Goal: Task Accomplishment & Management: Manage account settings

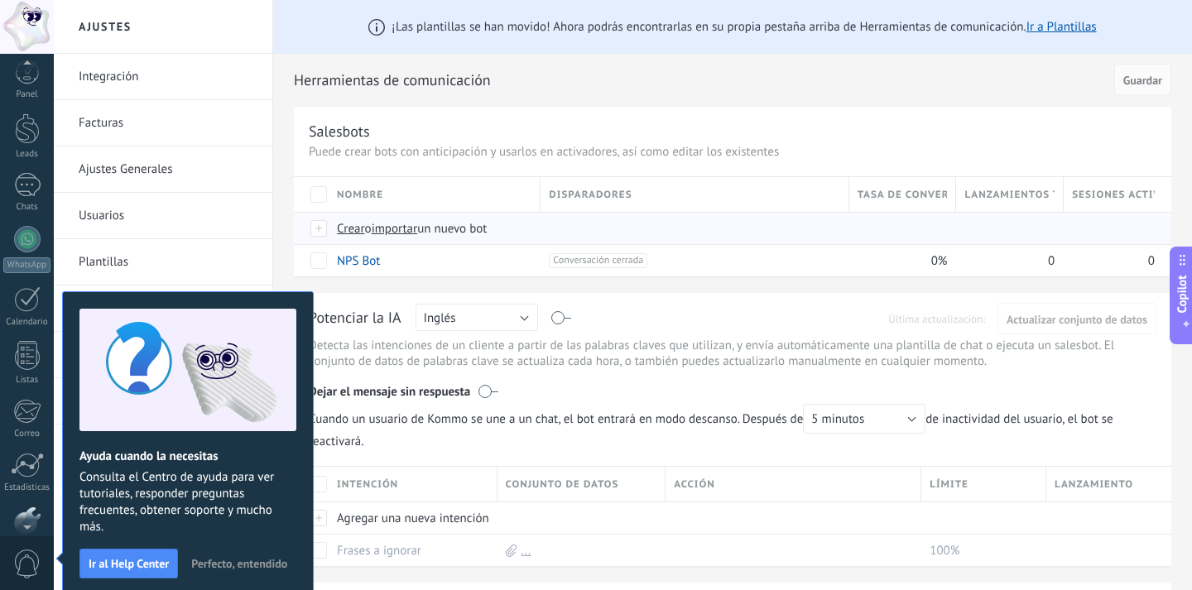
scroll to position [98, 0]
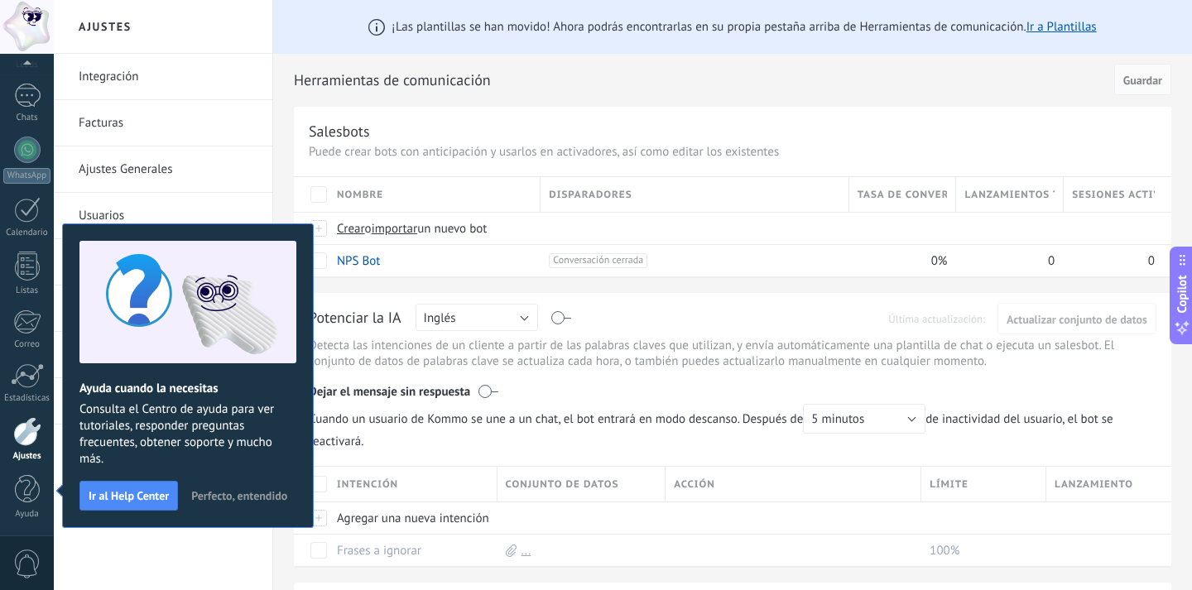
click at [293, 72] on div "¡Las plantillas se han movido! Ahora podrás encontrarlas en su propia pestaña a…" at bounding box center [732, 545] width 919 height 1091
click at [217, 495] on span "Perfecto, entendido" at bounding box center [239, 496] width 96 height 12
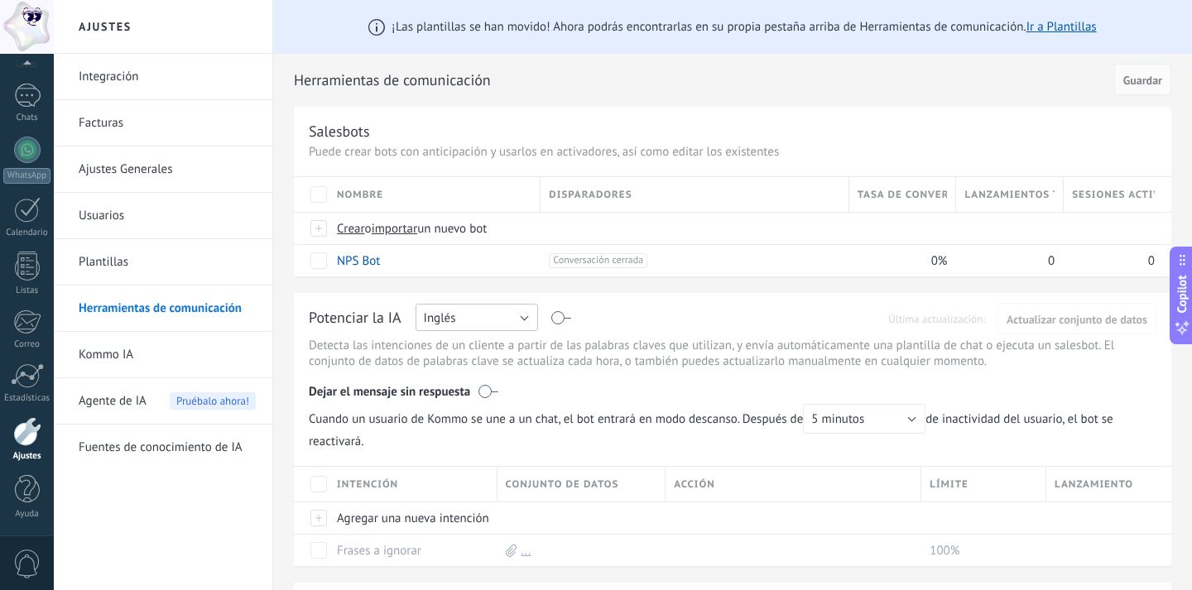
click at [522, 328] on button "Inglés" at bounding box center [477, 317] width 122 height 27
click at [508, 372] on span "Español" at bounding box center [469, 375] width 127 height 16
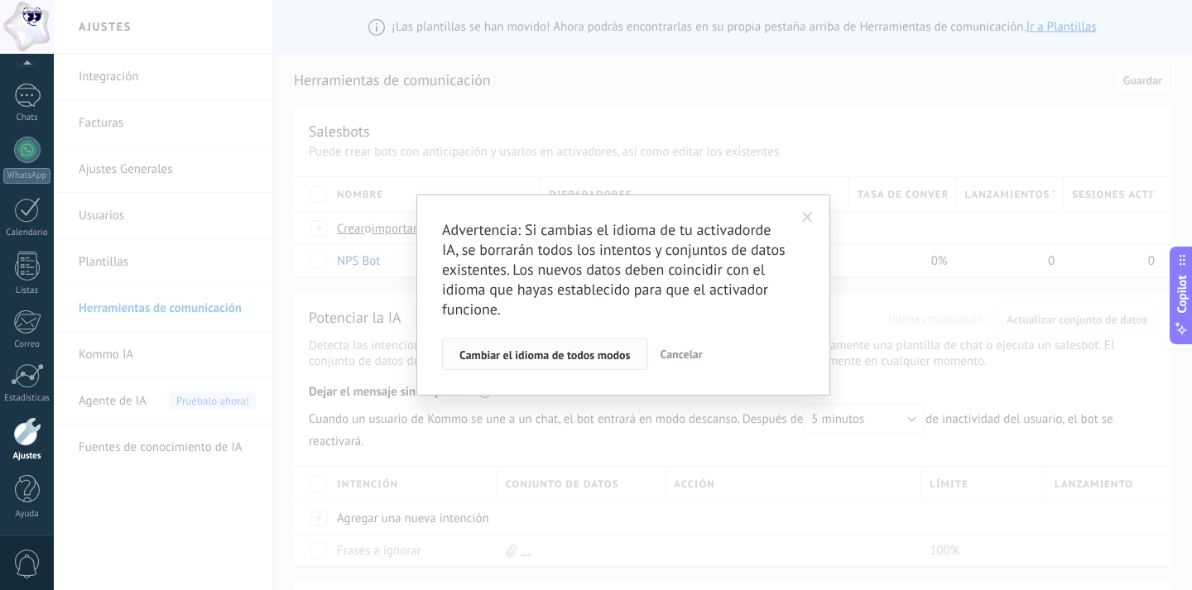
click at [586, 351] on span "Cambiar el idioma de todos modos" at bounding box center [544, 355] width 171 height 12
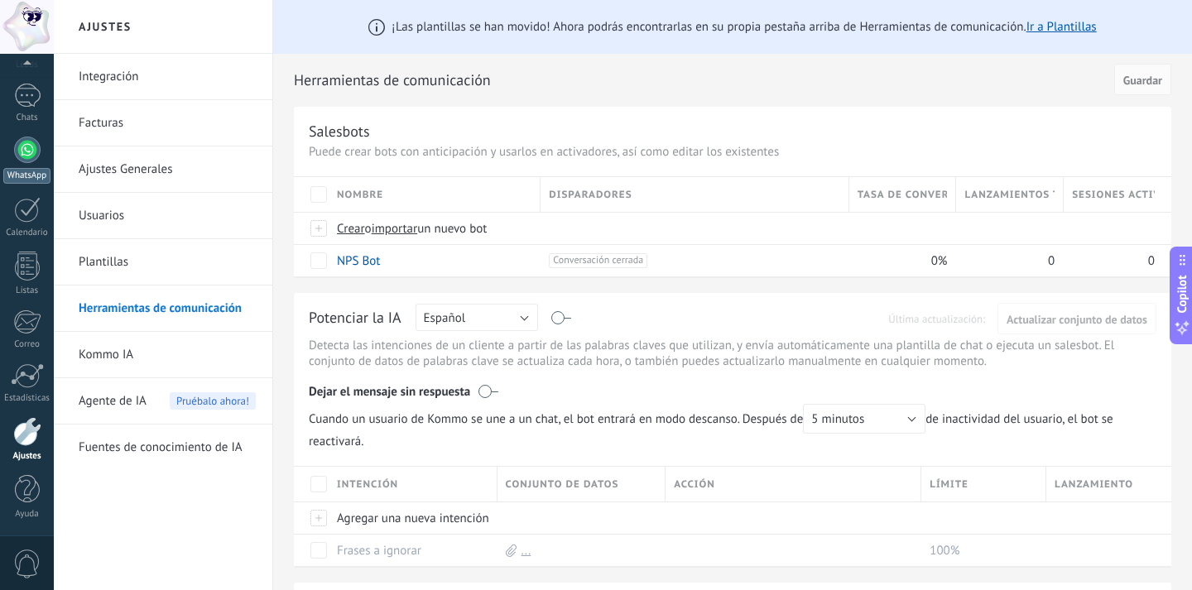
click at [14, 145] on div at bounding box center [27, 150] width 26 height 26
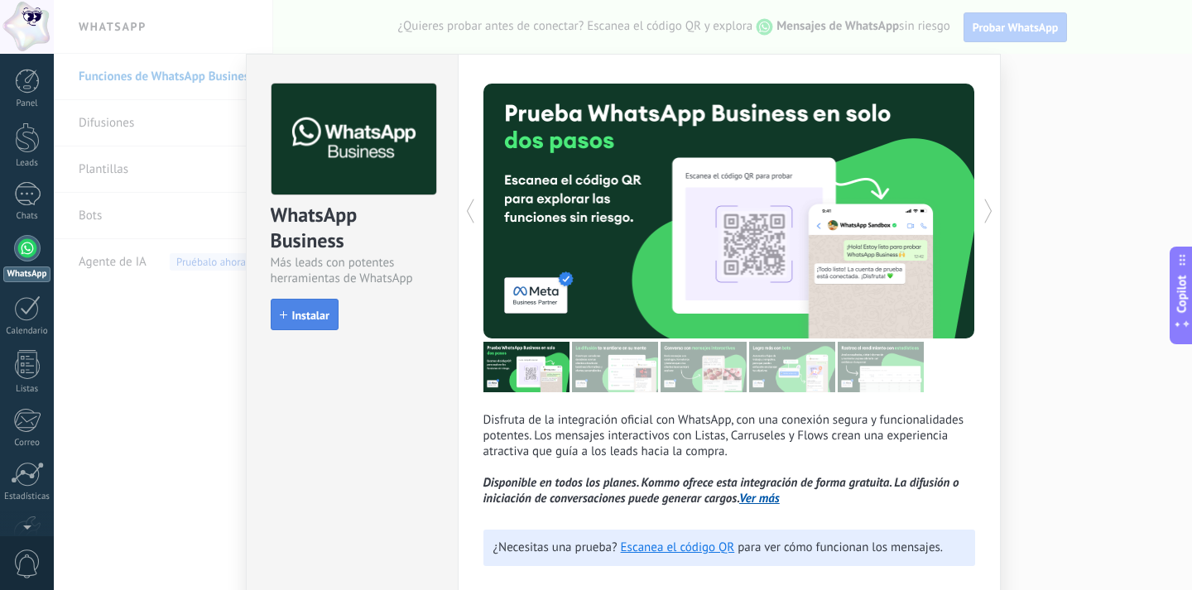
click at [319, 319] on span "Instalar" at bounding box center [310, 316] width 37 height 12
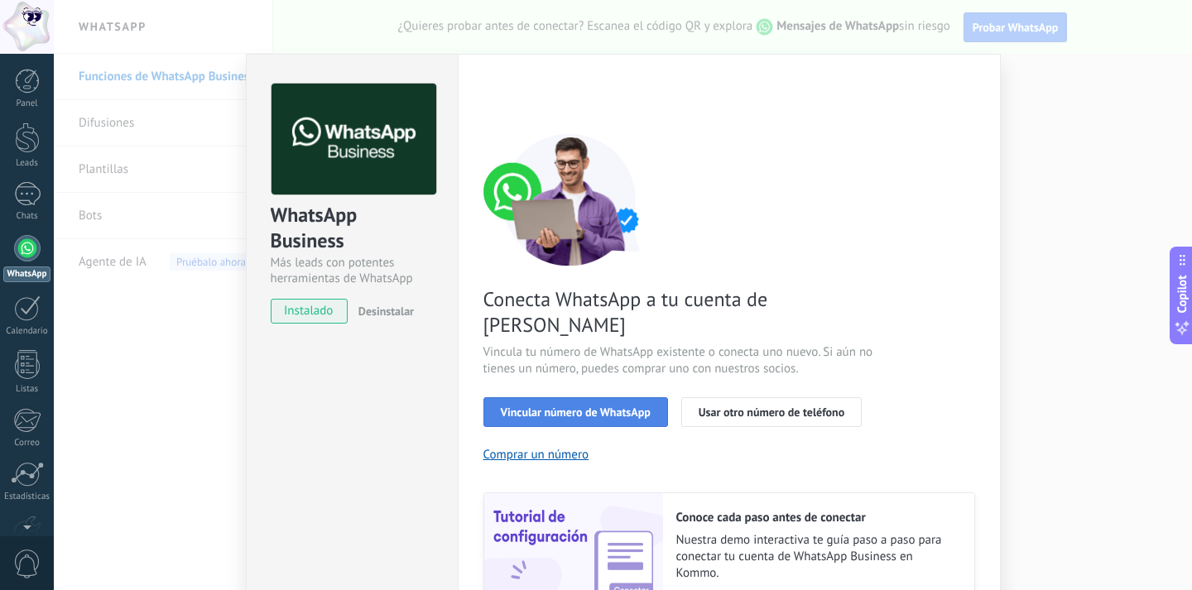
click at [505, 406] on span "Vincular número de WhatsApp" at bounding box center [576, 412] width 150 height 12
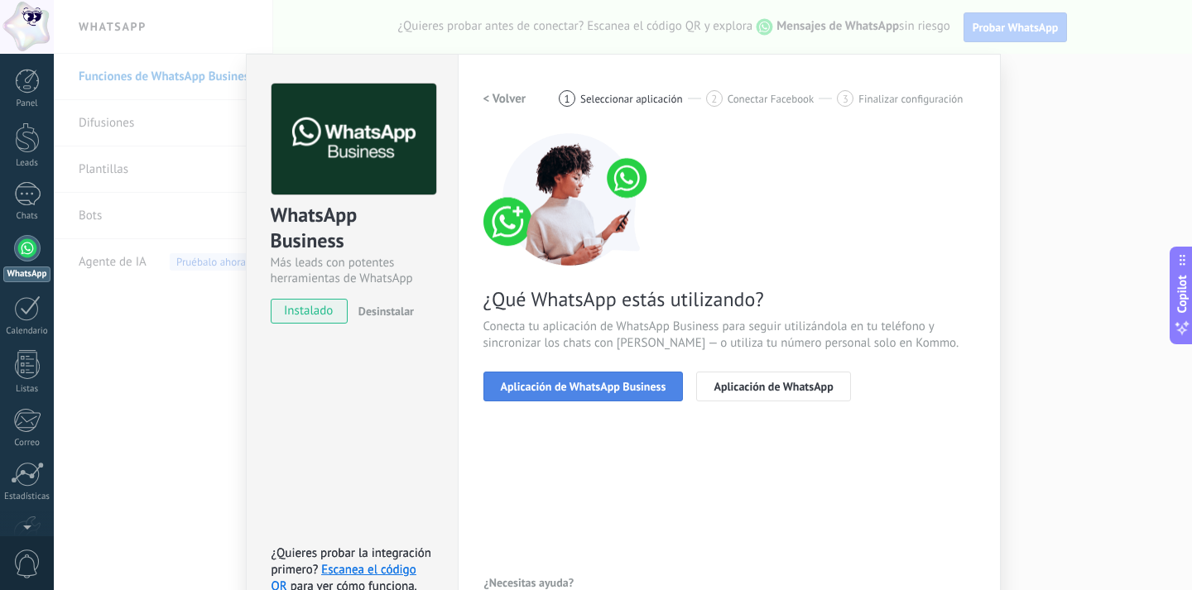
click at [507, 387] on span "Aplicación de WhatsApp Business" at bounding box center [584, 387] width 166 height 12
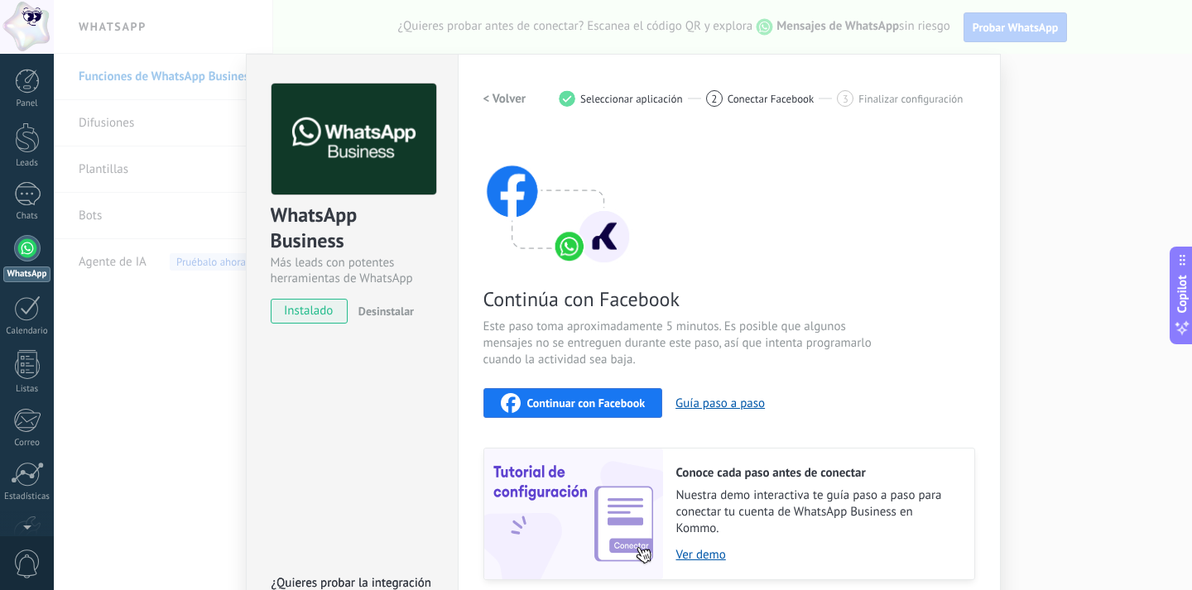
click at [512, 396] on icon "button" at bounding box center [511, 403] width 20 height 20
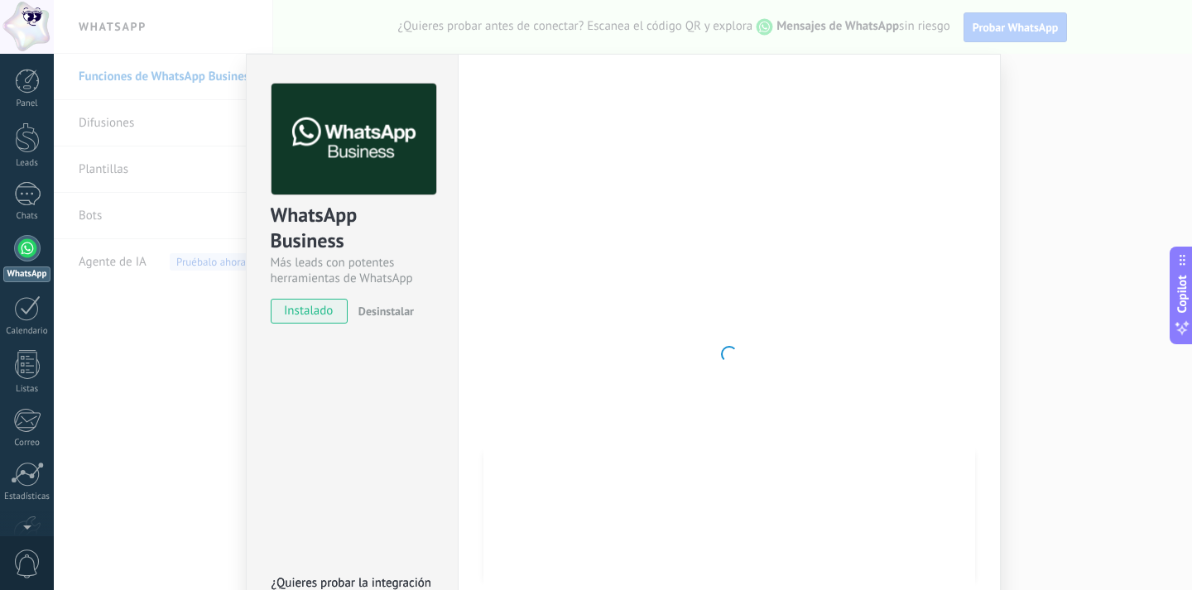
click at [238, 396] on div "WhatsApp Business Más leads con potentes herramientas de WhatsApp instalado Des…" at bounding box center [623, 295] width 1138 height 590
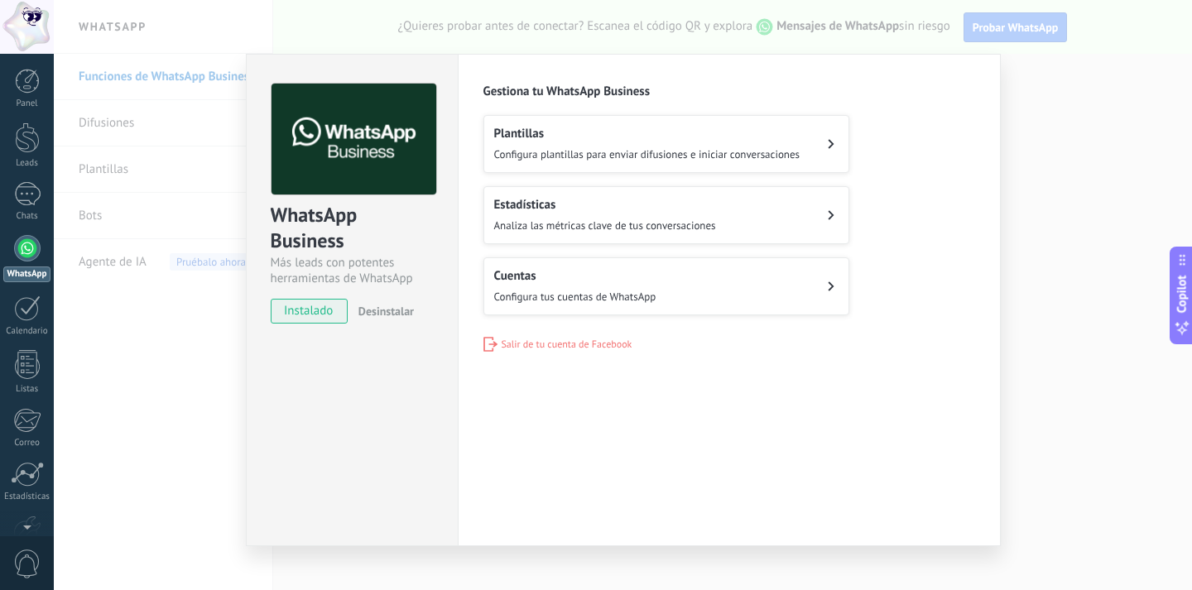
click at [214, 373] on div "WhatsApp Business Más leads con potentes herramientas de WhatsApp instalado Des…" at bounding box center [623, 295] width 1138 height 590
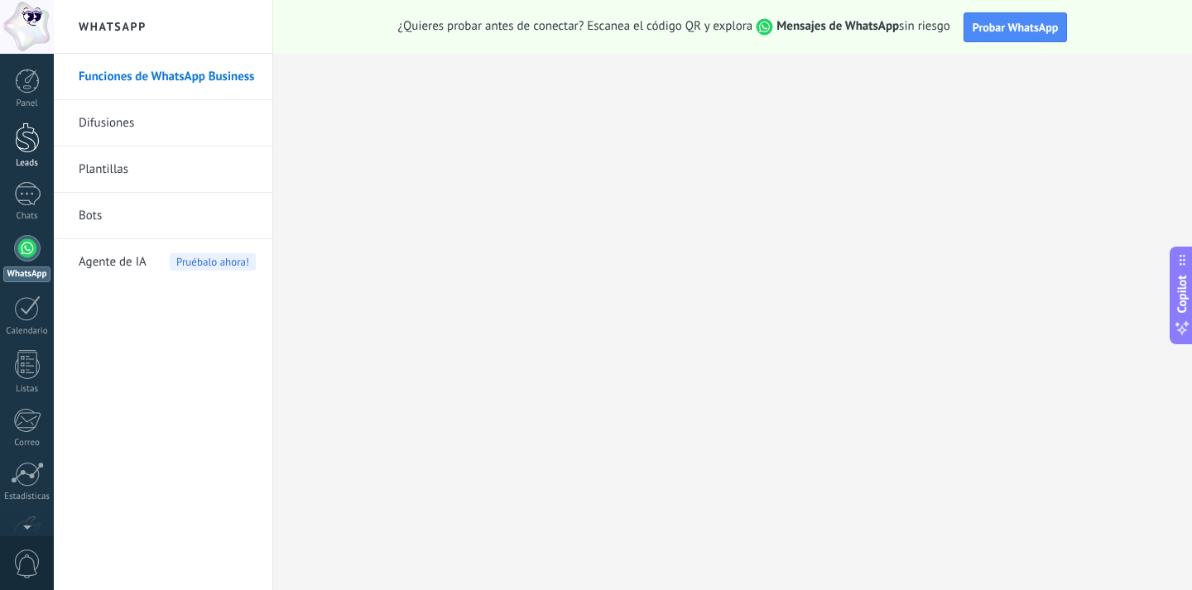
click at [38, 139] on div at bounding box center [27, 137] width 25 height 31
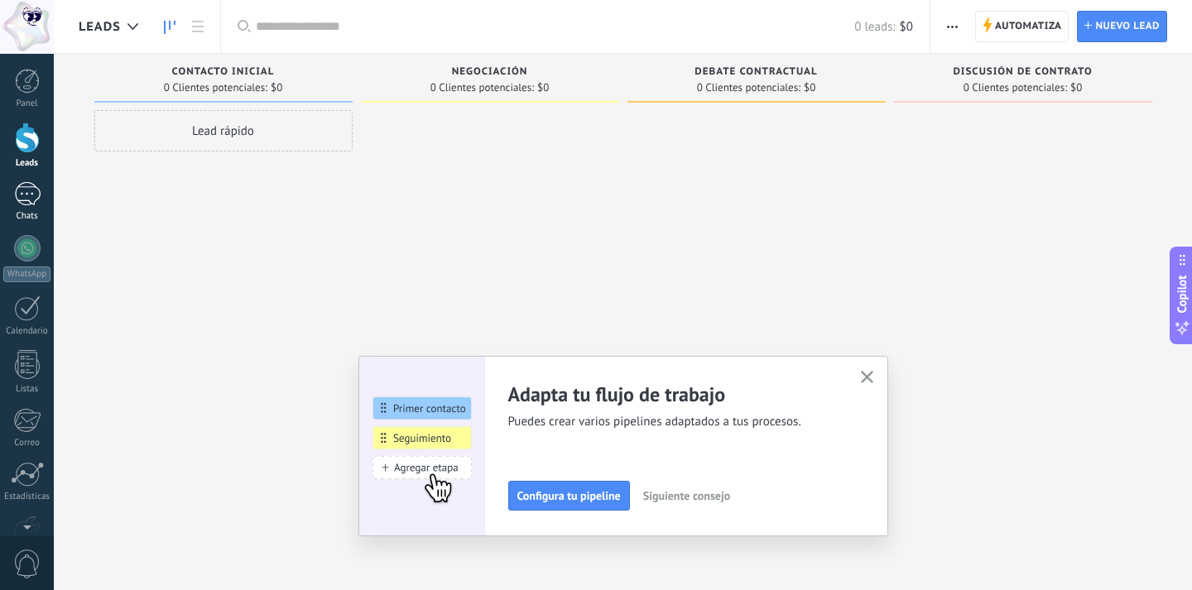
click at [27, 188] on div at bounding box center [27, 194] width 26 height 24
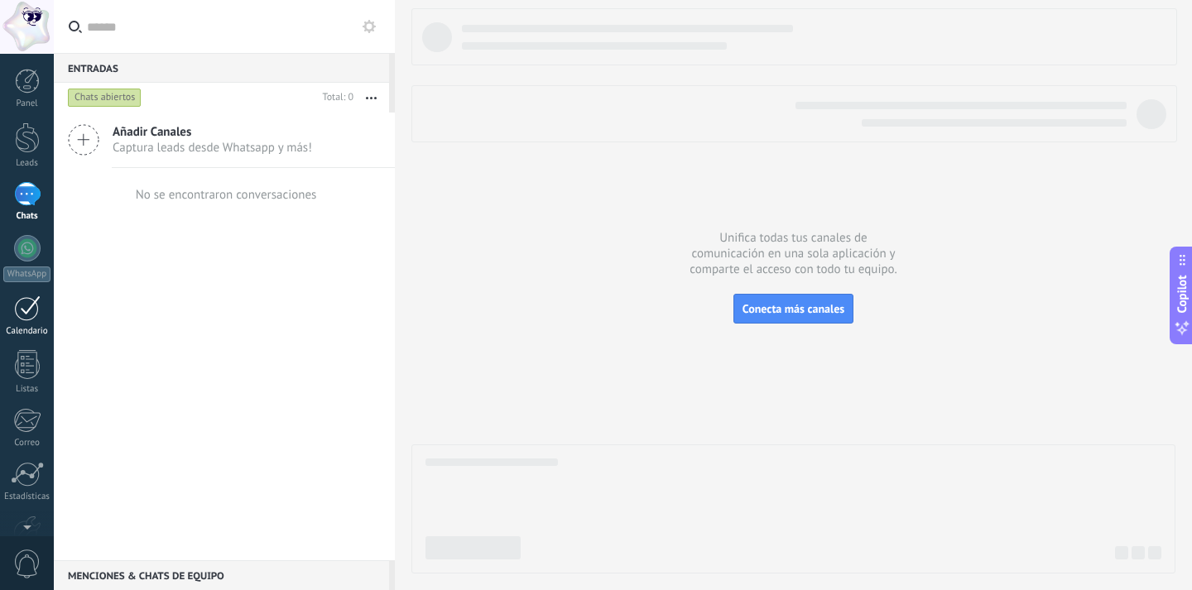
click at [22, 329] on div "Calendario" at bounding box center [27, 331] width 48 height 11
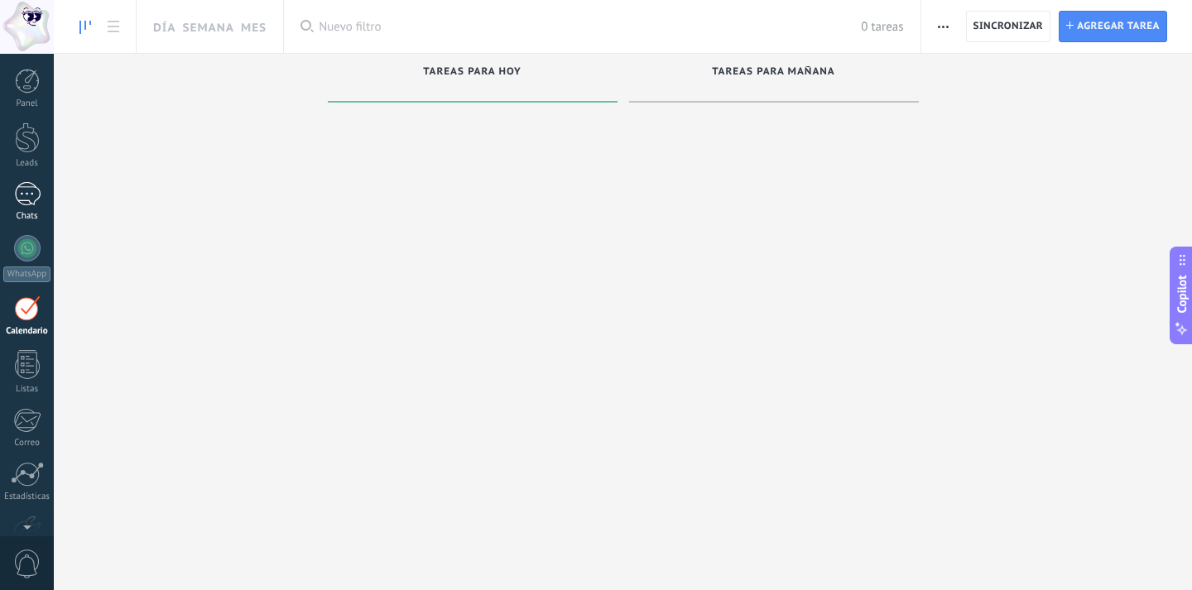
click at [24, 193] on div at bounding box center [27, 194] width 26 height 24
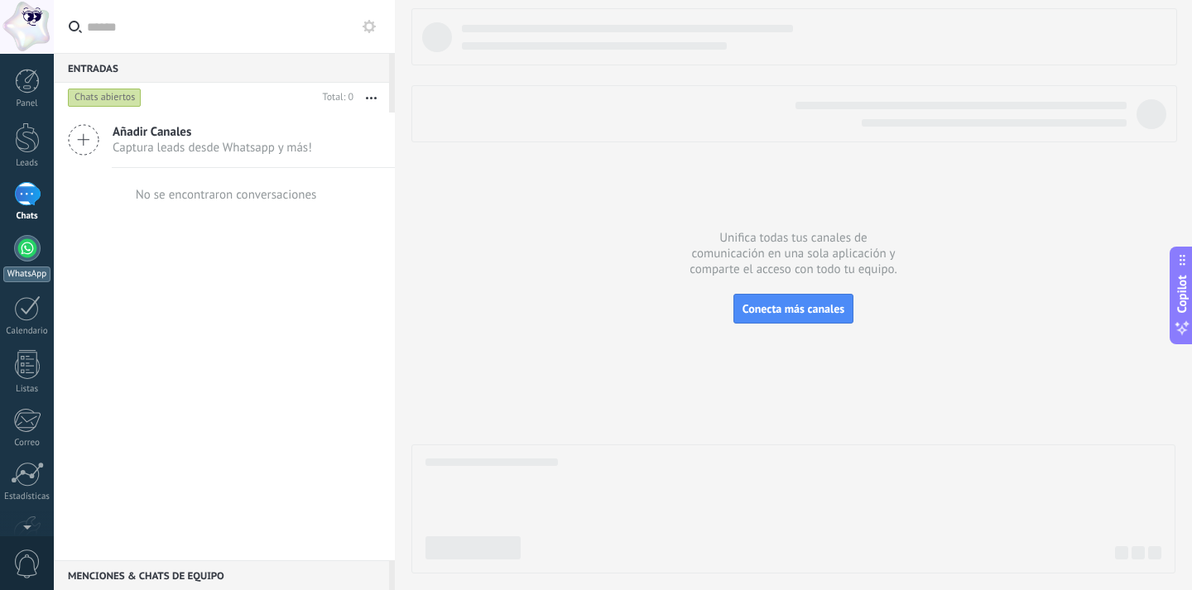
click at [35, 253] on div at bounding box center [27, 248] width 26 height 26
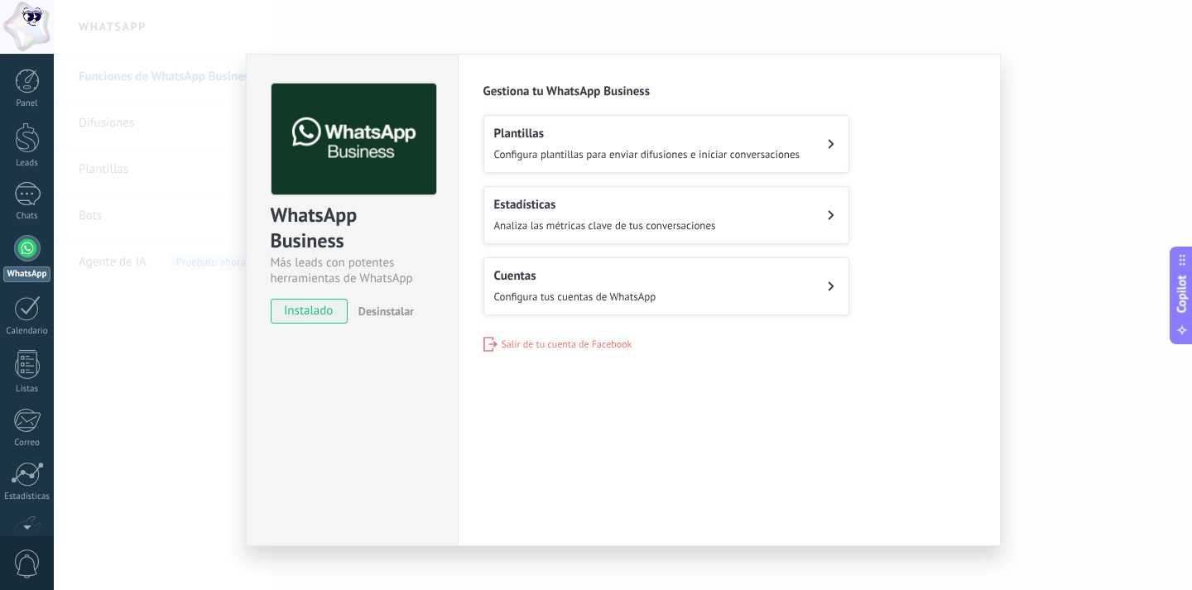
click at [617, 151] on span "Configura plantillas para enviar difusiones e iniciar conversaciones" at bounding box center [647, 154] width 306 height 14
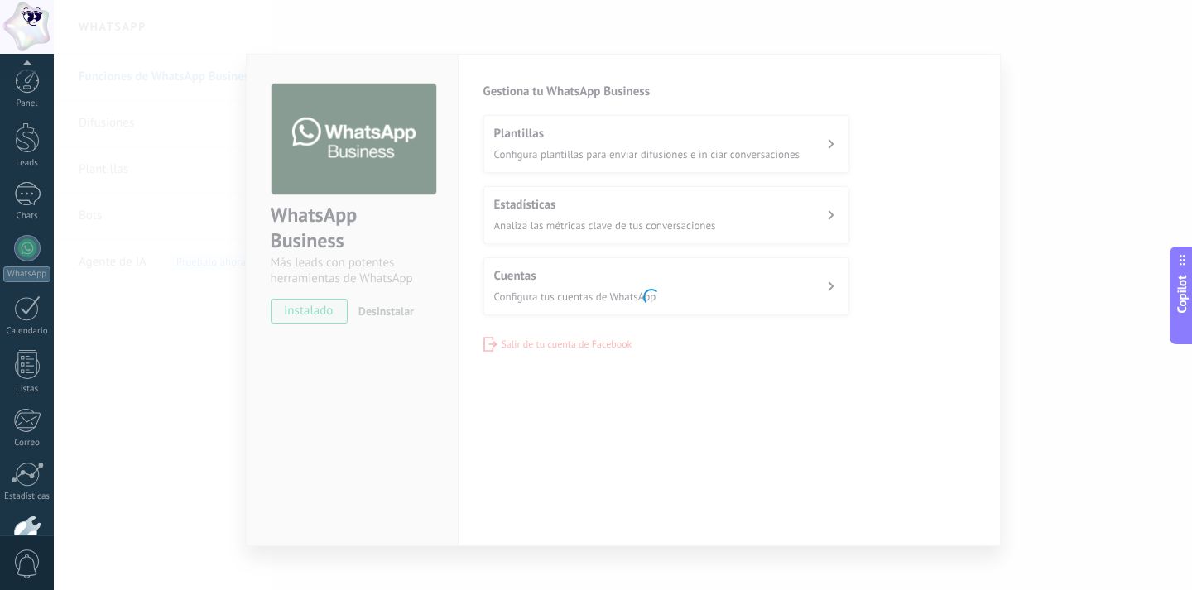
scroll to position [98, 0]
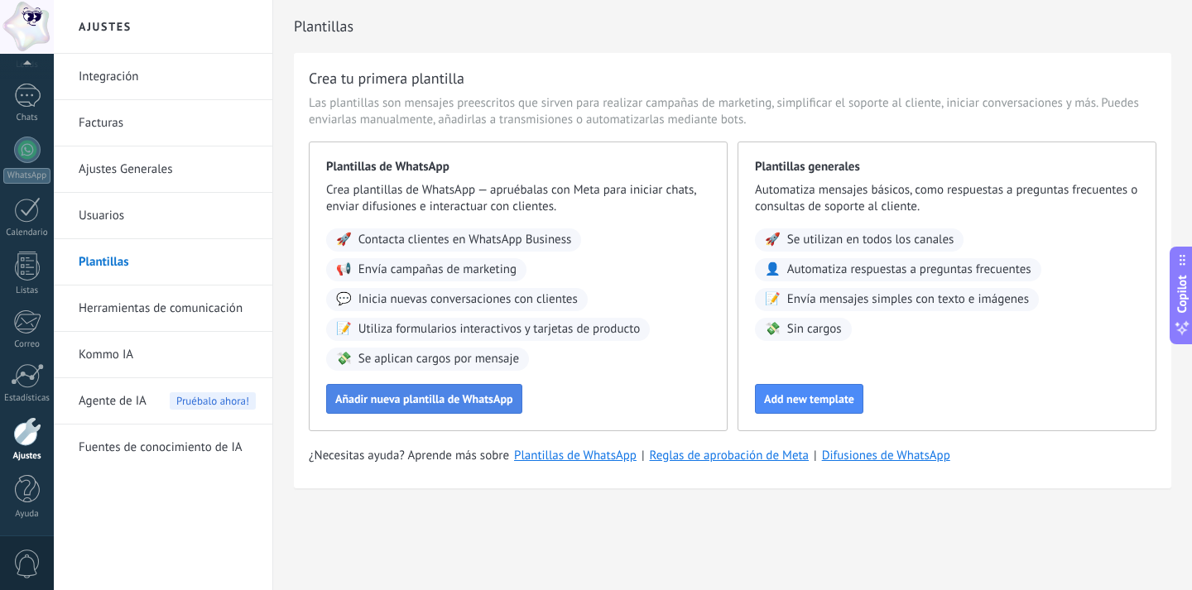
click at [367, 405] on span "Añadir nueva plantilla de WhatsApp" at bounding box center [424, 399] width 178 height 12
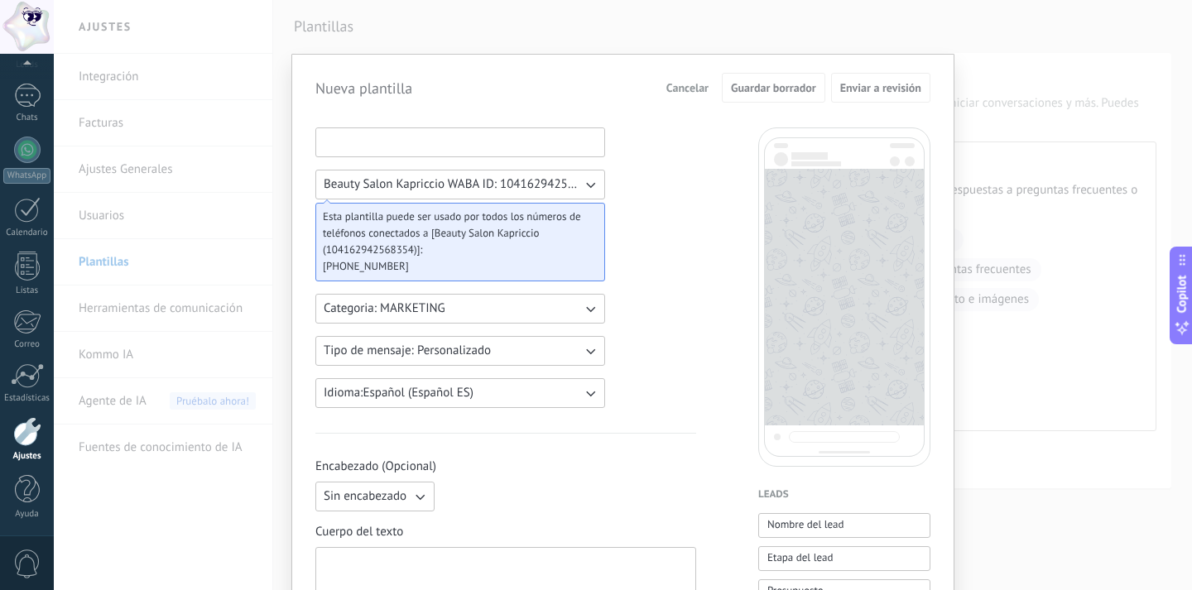
click at [406, 150] on input at bounding box center [460, 141] width 288 height 26
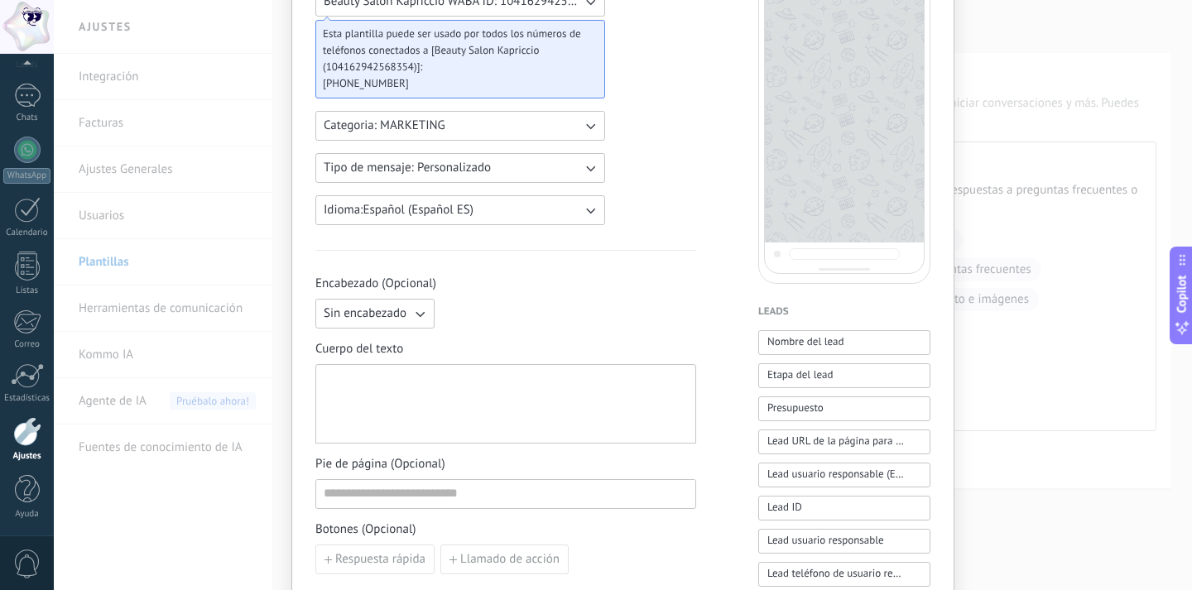
scroll to position [0, 0]
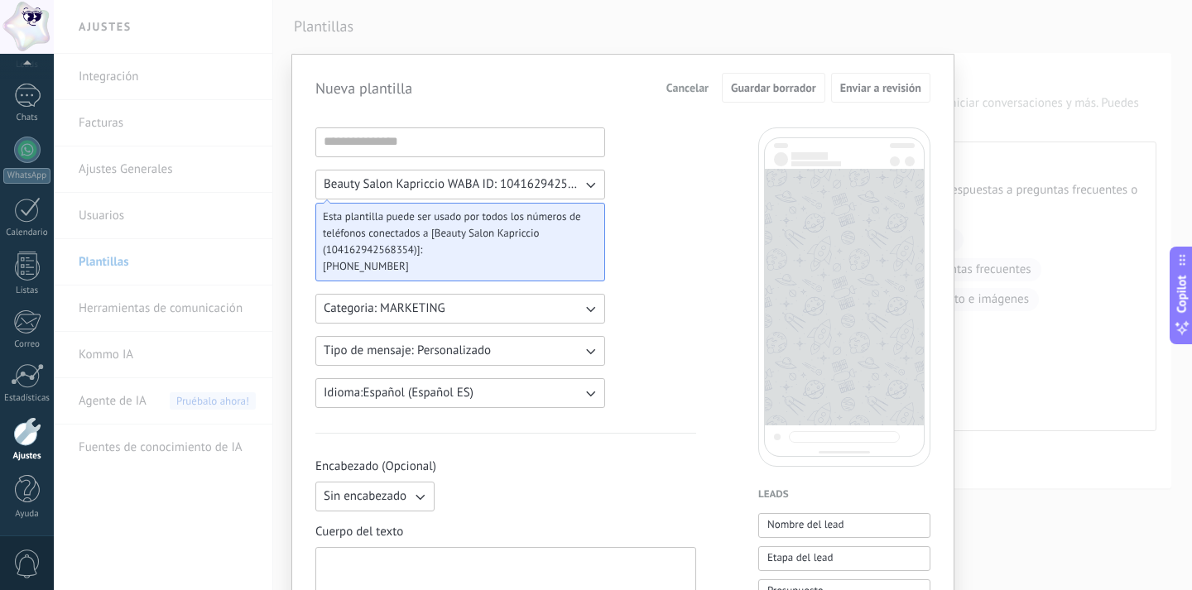
click at [417, 24] on div "Nueva plantilla Cancelar Guardar borrador Enviar a revisión Beauty Salon Kapric…" at bounding box center [623, 295] width 1138 height 590
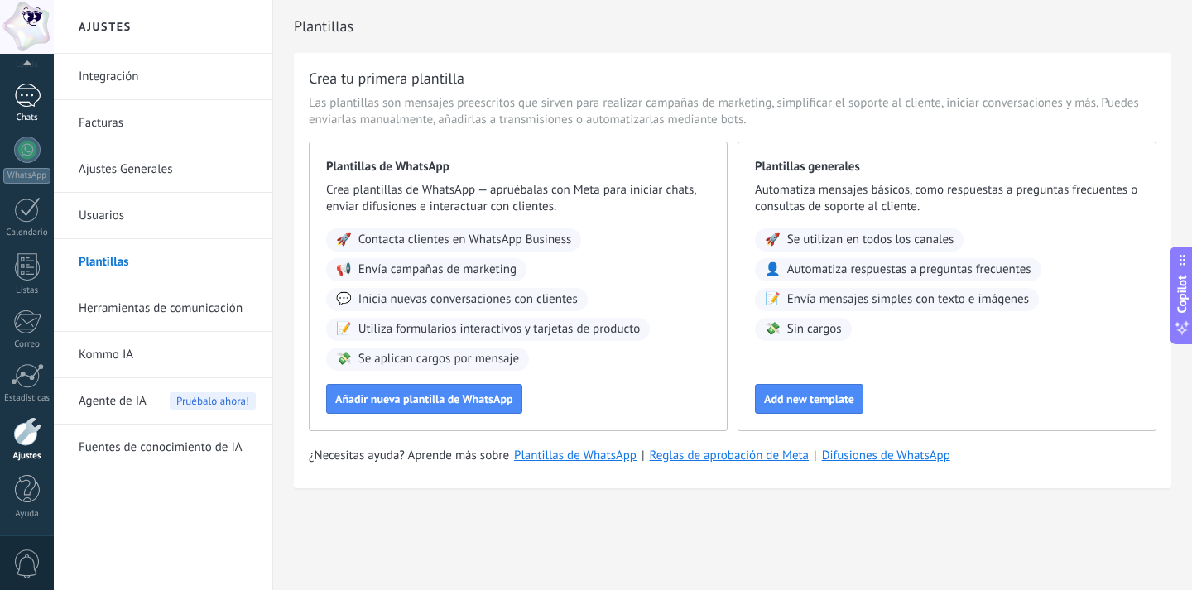
click at [22, 103] on div at bounding box center [27, 96] width 26 height 24
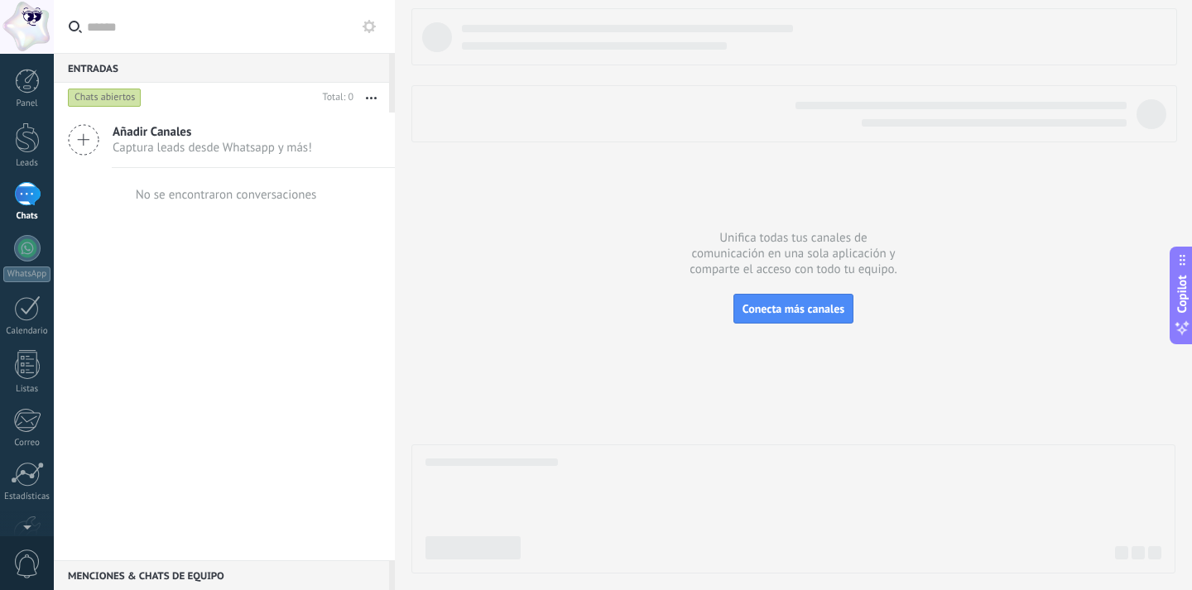
click at [101, 144] on div "Añadir Canales Captura leads desde Whatsapp y más!" at bounding box center [224, 140] width 341 height 55
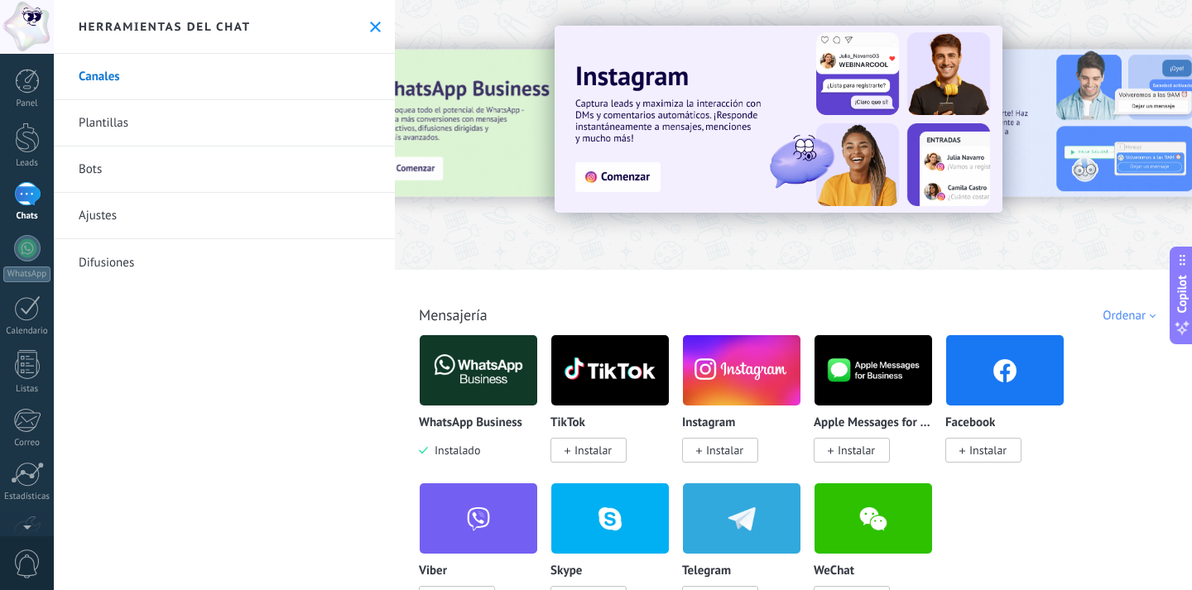
click at [468, 398] on div at bounding box center [478, 370] width 119 height 72
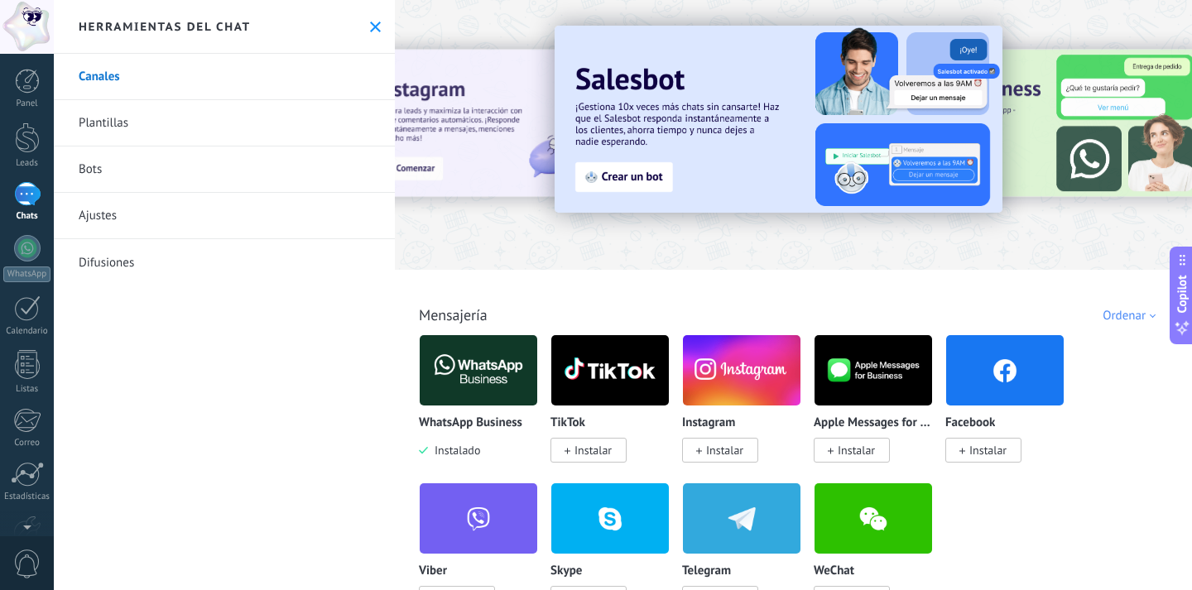
click at [468, 398] on img at bounding box center [479, 370] width 118 height 80
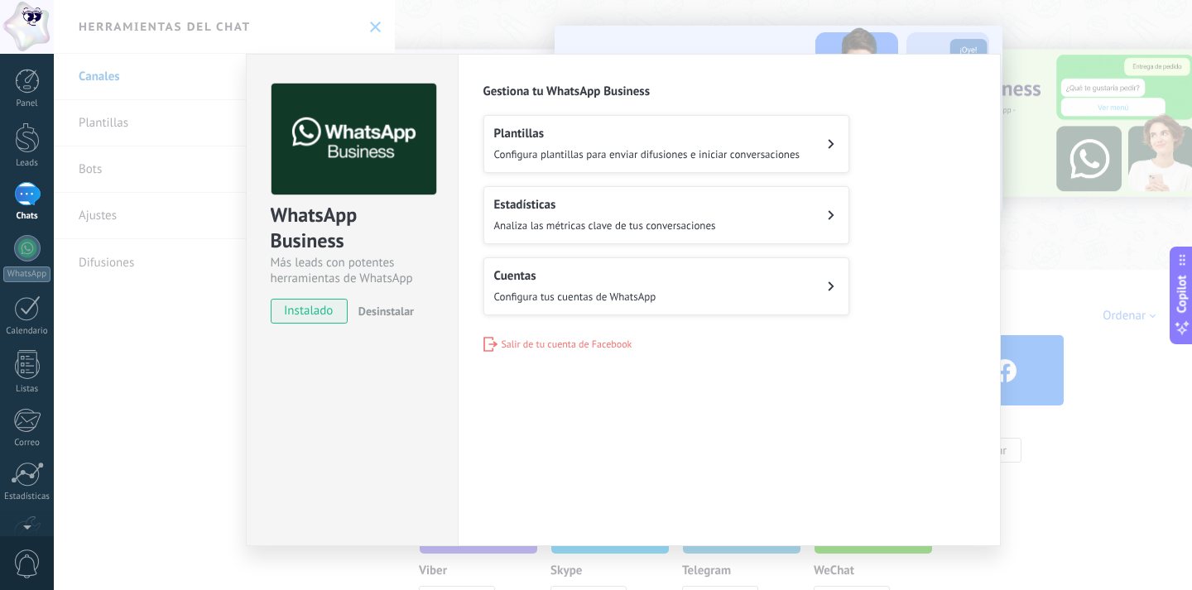
click at [467, 380] on body ".abccls-1,.abccls-2{fill-rule:evenodd}.abccls-2{fill:#fff} .abfcls-1{fill:none}…" at bounding box center [596, 295] width 1192 height 590
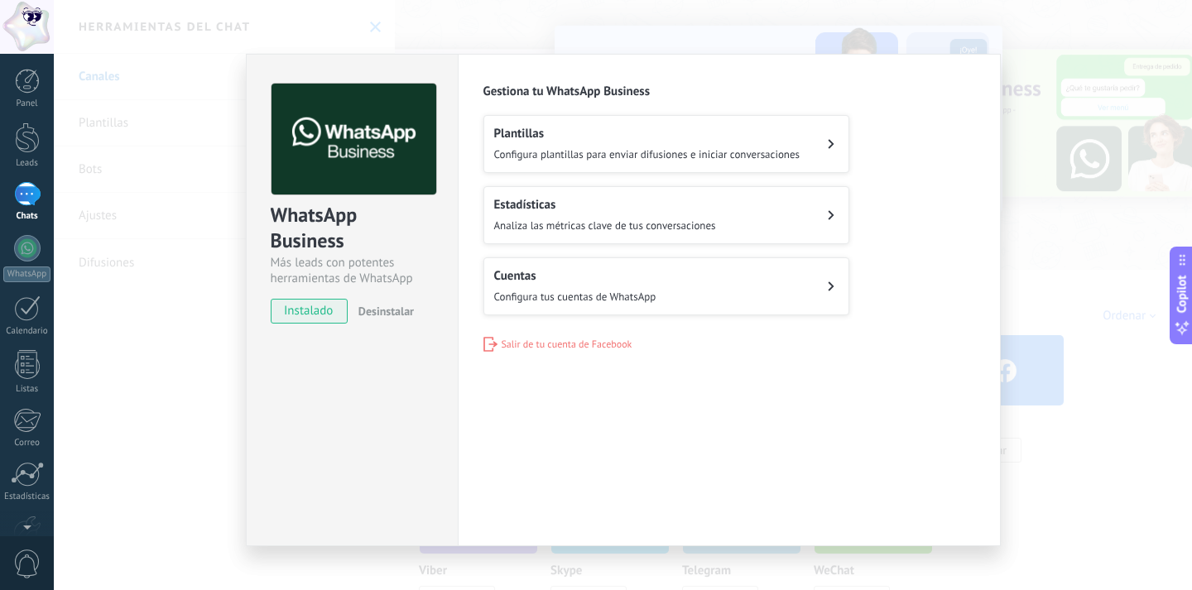
click at [585, 223] on span "Analiza las métricas clave de tus conversaciones" at bounding box center [605, 226] width 222 height 14
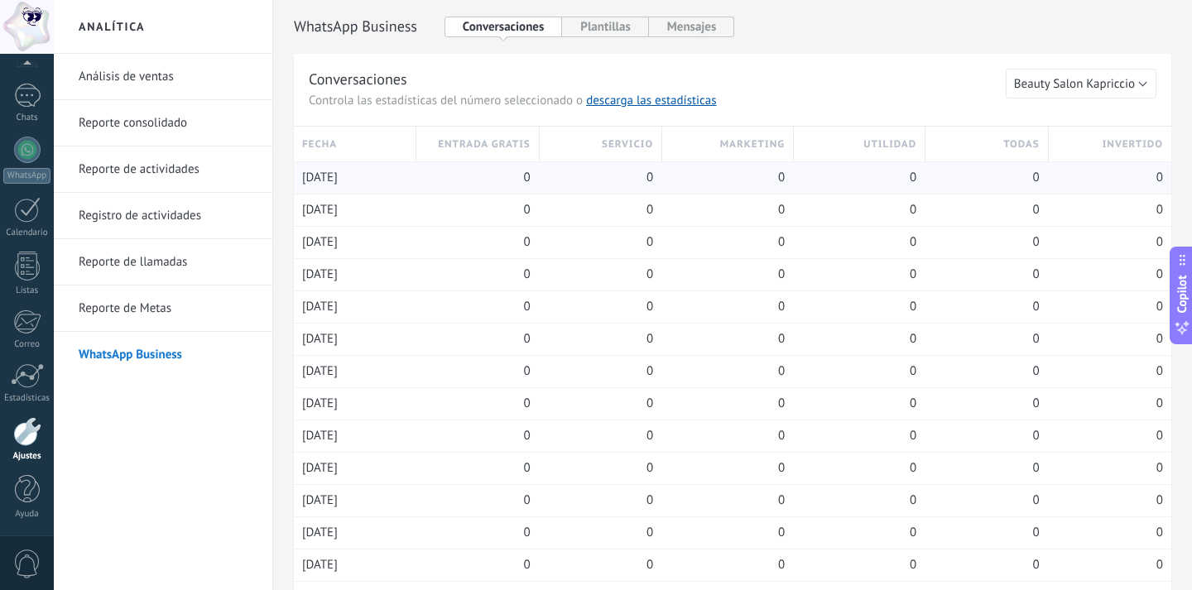
click at [338, 179] on span "[DATE]" at bounding box center [320, 178] width 36 height 17
click at [341, 219] on div "[DATE]" at bounding box center [354, 210] width 105 height 31
click at [28, 95] on div at bounding box center [27, 96] width 26 height 24
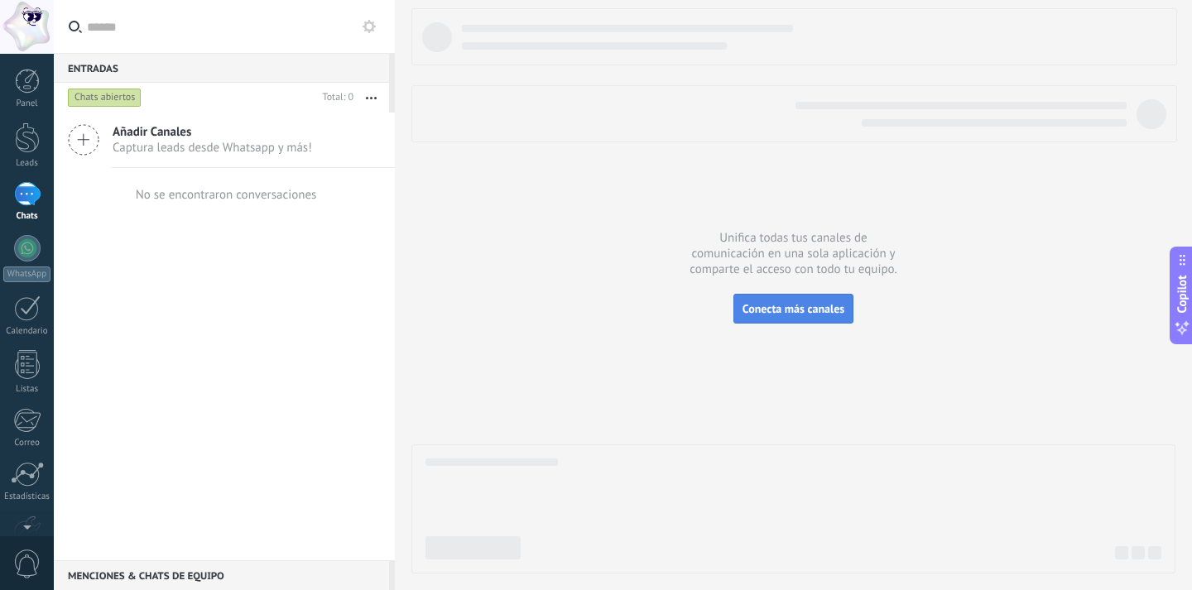
click at [801, 318] on button "Conecta más canales" at bounding box center [793, 309] width 120 height 30
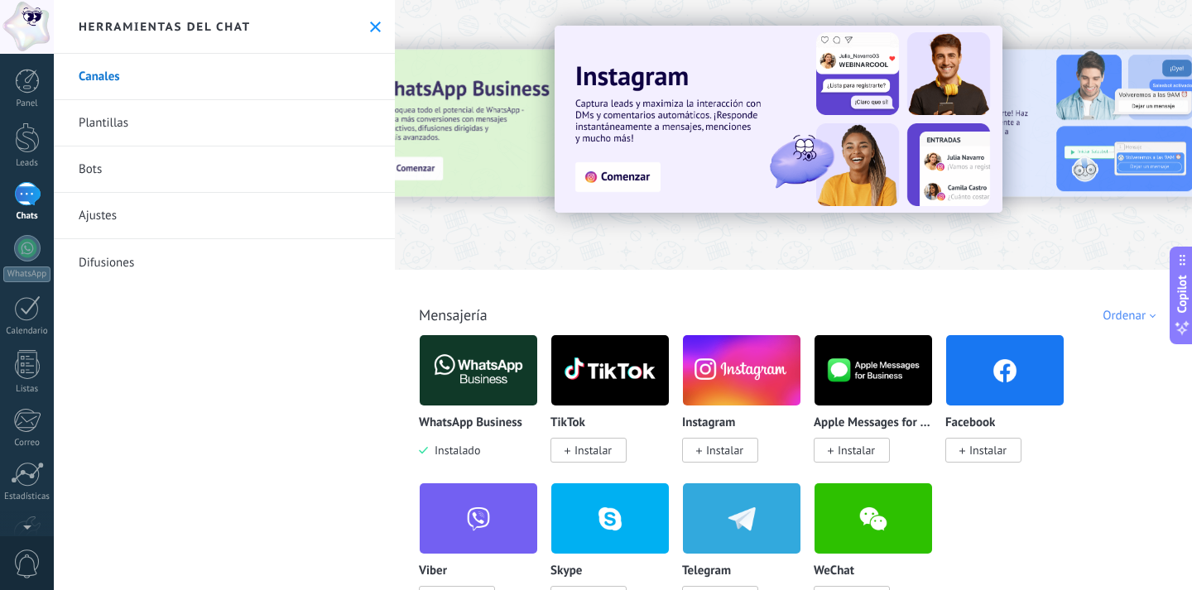
click at [369, 33] on div "Herramientas del chat" at bounding box center [224, 27] width 341 height 54
click at [370, 28] on icon at bounding box center [375, 27] width 11 height 11
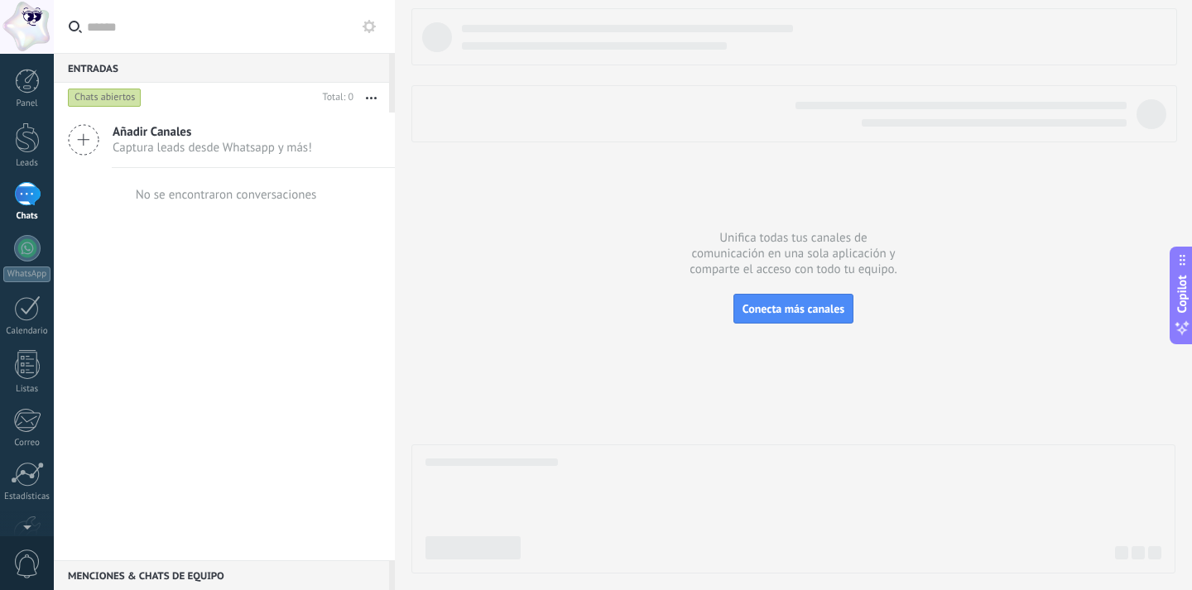
click at [235, 194] on div "No se encontraron conversaciones" at bounding box center [226, 195] width 181 height 16
click at [38, 252] on div at bounding box center [27, 248] width 26 height 26
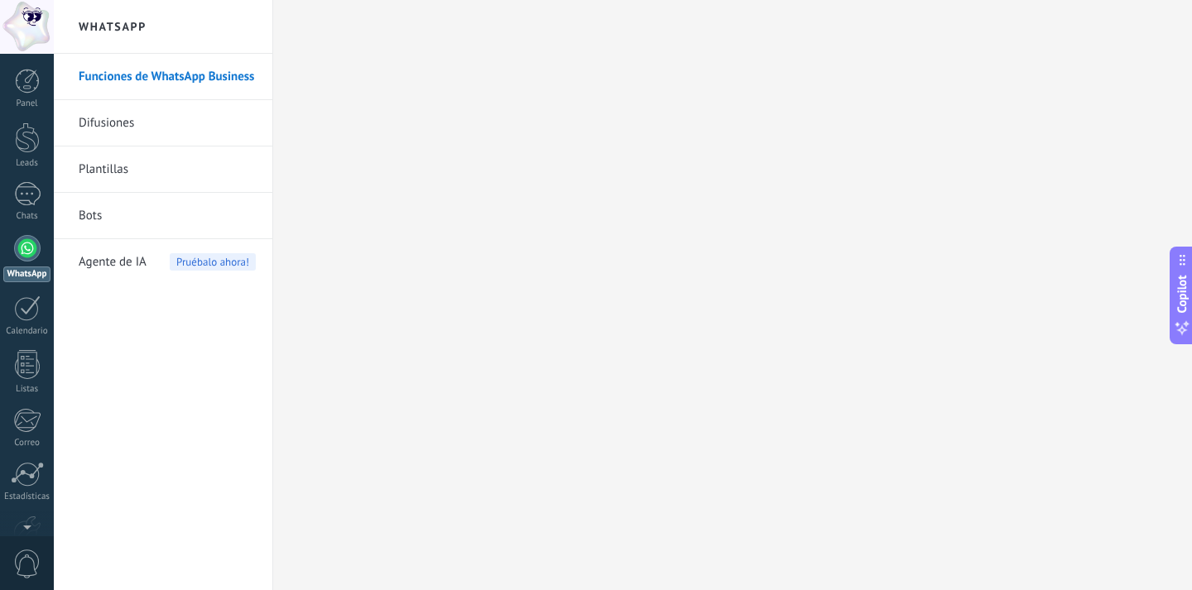
click at [125, 210] on link "Bots" at bounding box center [167, 216] width 177 height 46
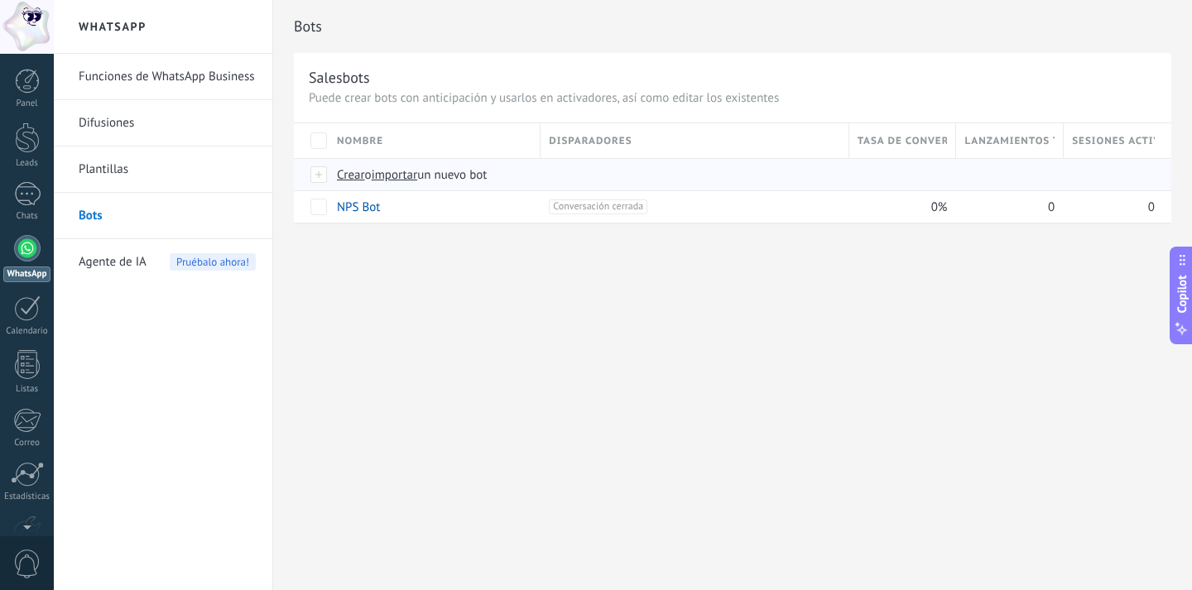
click at [323, 168] on div at bounding box center [319, 174] width 18 height 15
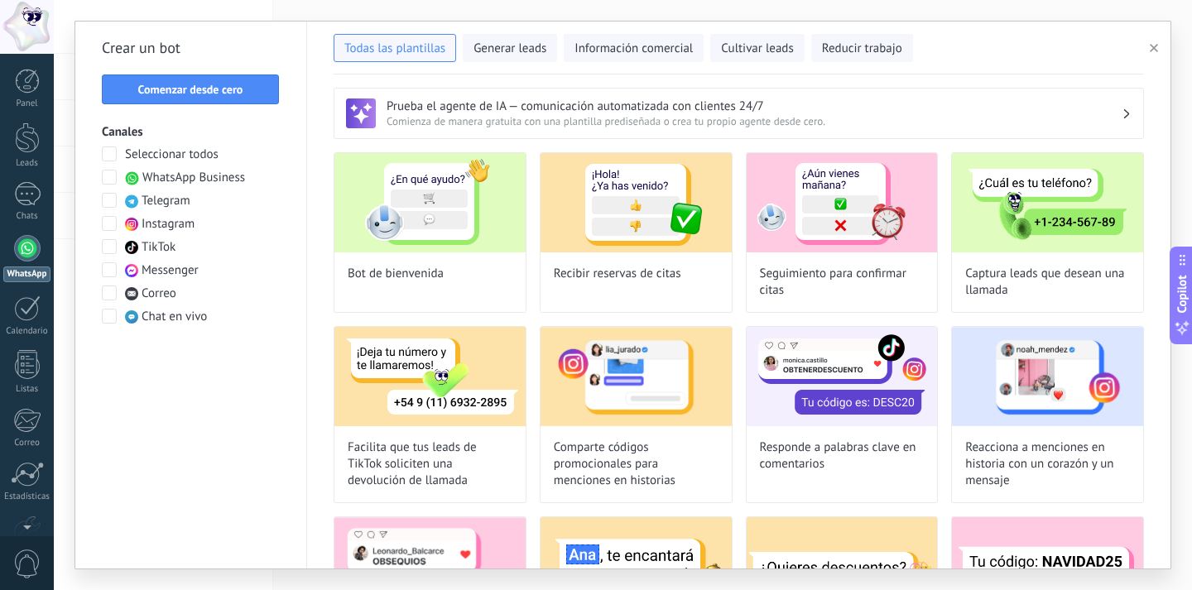
click at [112, 174] on span at bounding box center [109, 177] width 15 height 15
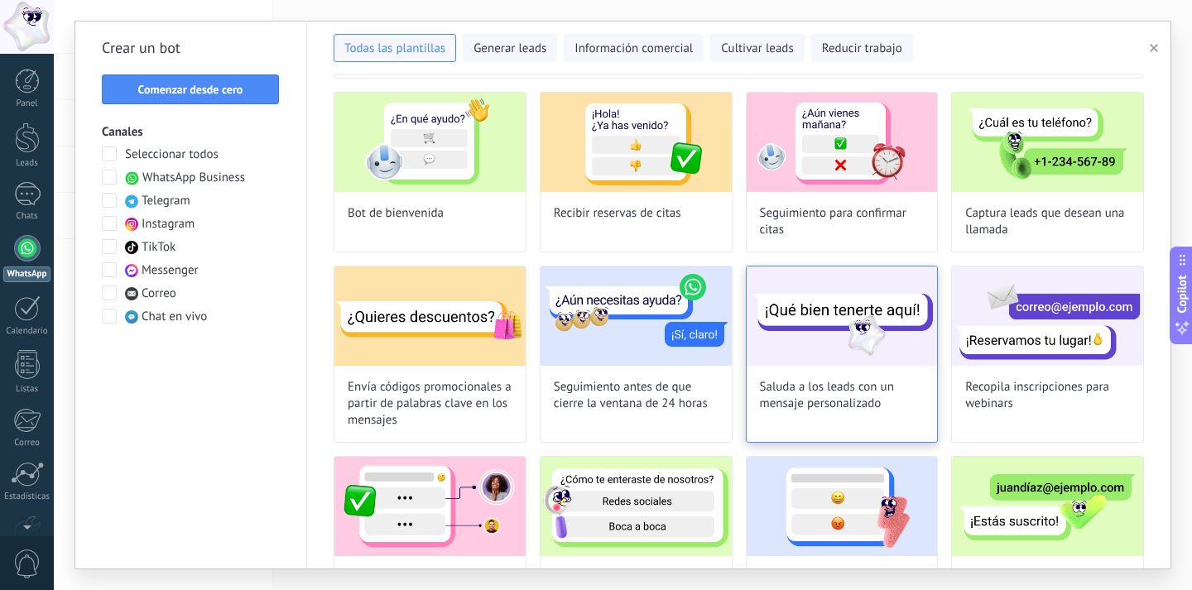
scroll to position [63, 0]
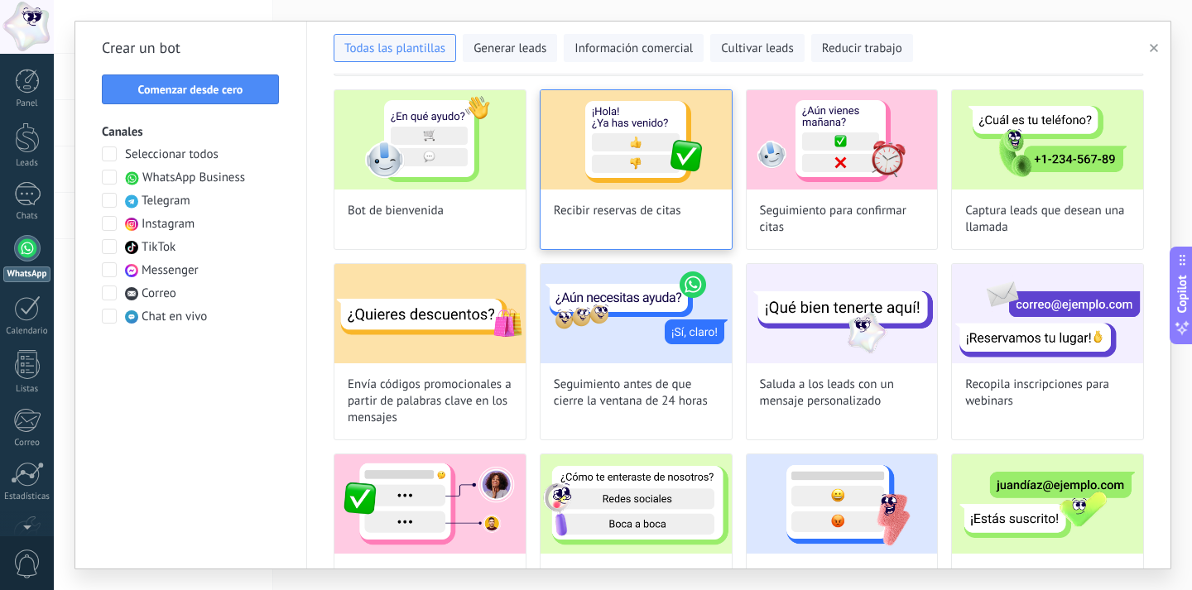
click at [600, 226] on div "Recibir reservas de citas" at bounding box center [636, 169] width 193 height 161
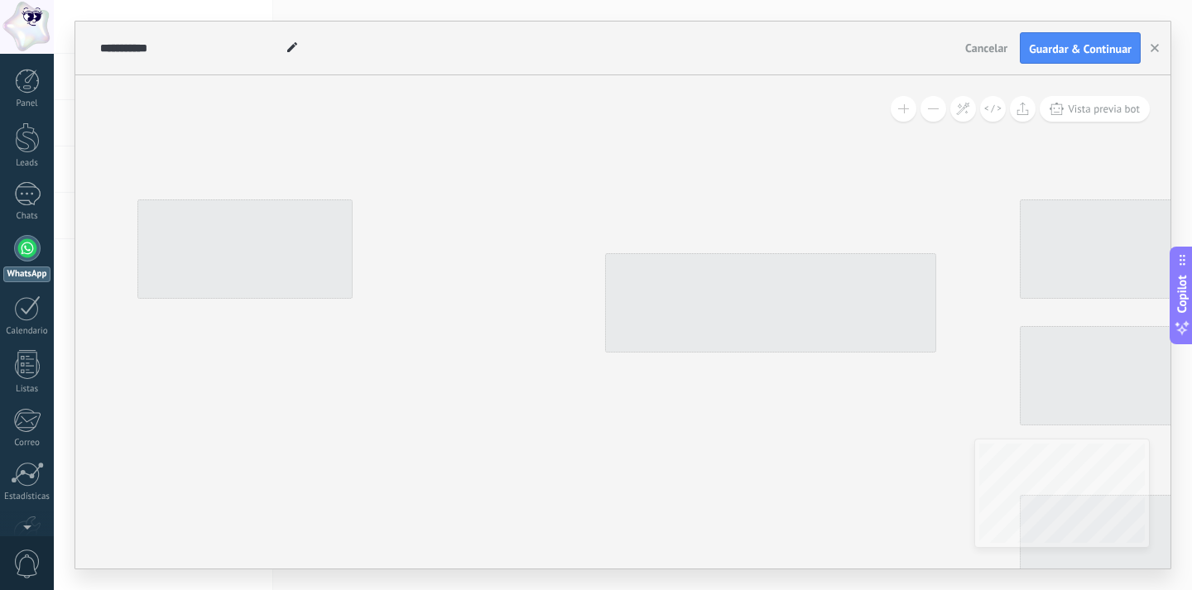
type input "**********"
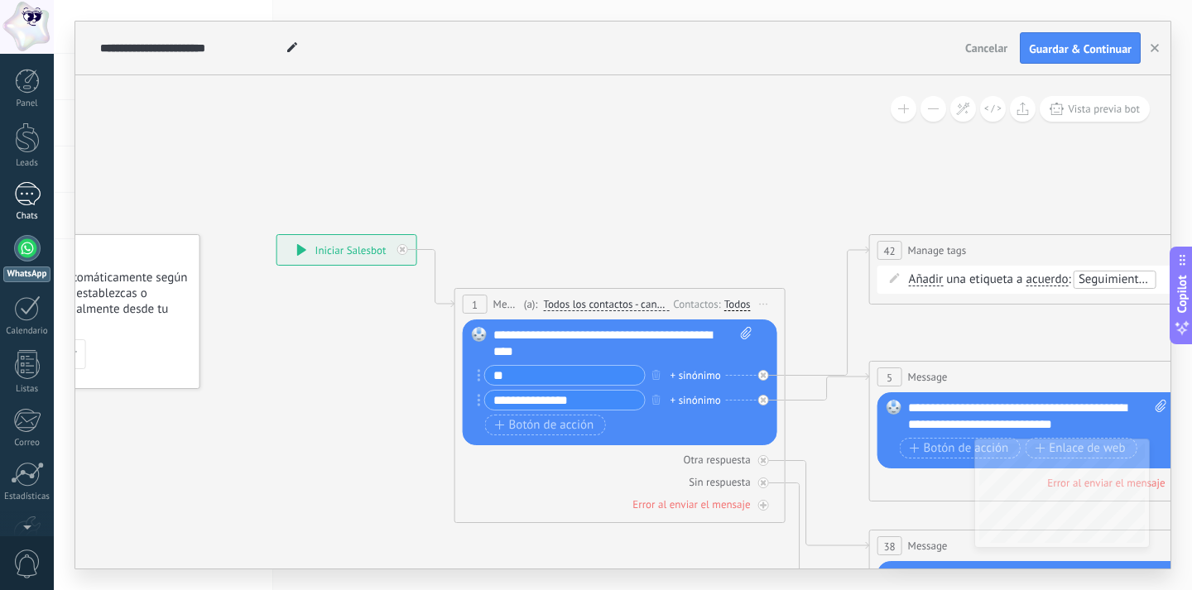
click at [14, 189] on div at bounding box center [27, 194] width 26 height 24
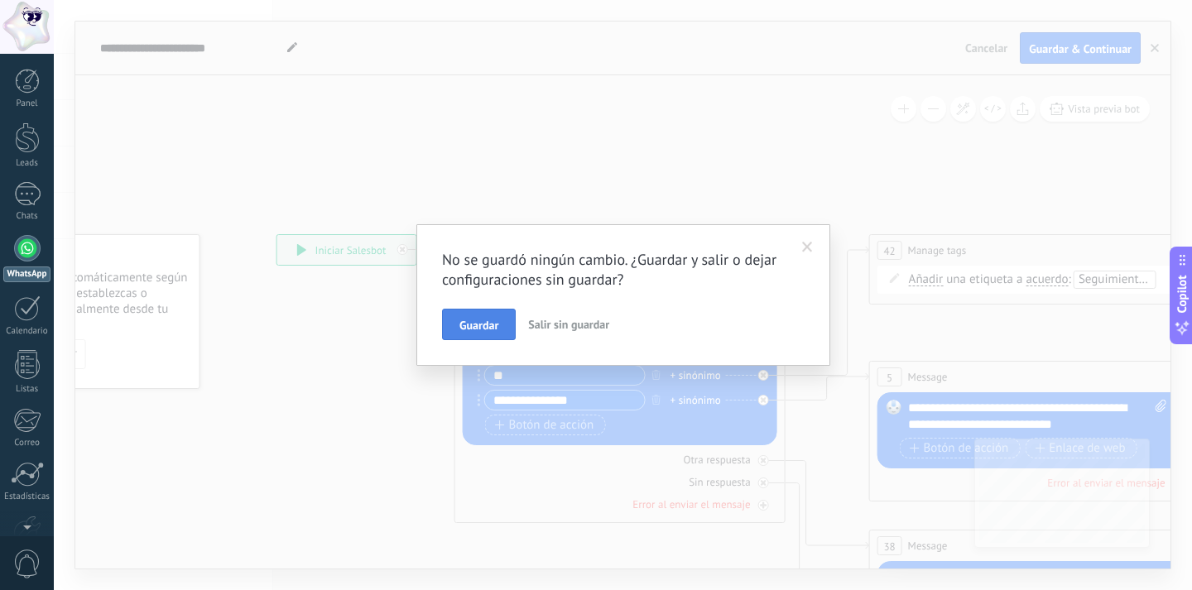
click at [491, 323] on span "Guardar" at bounding box center [478, 325] width 39 height 12
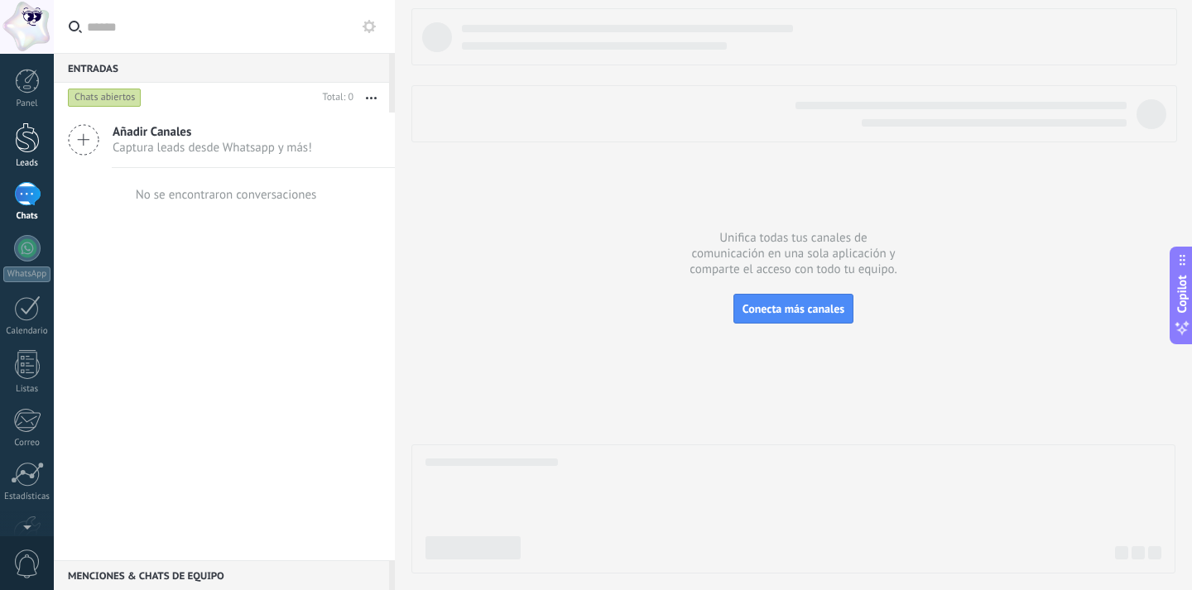
click at [25, 140] on div at bounding box center [27, 137] width 25 height 31
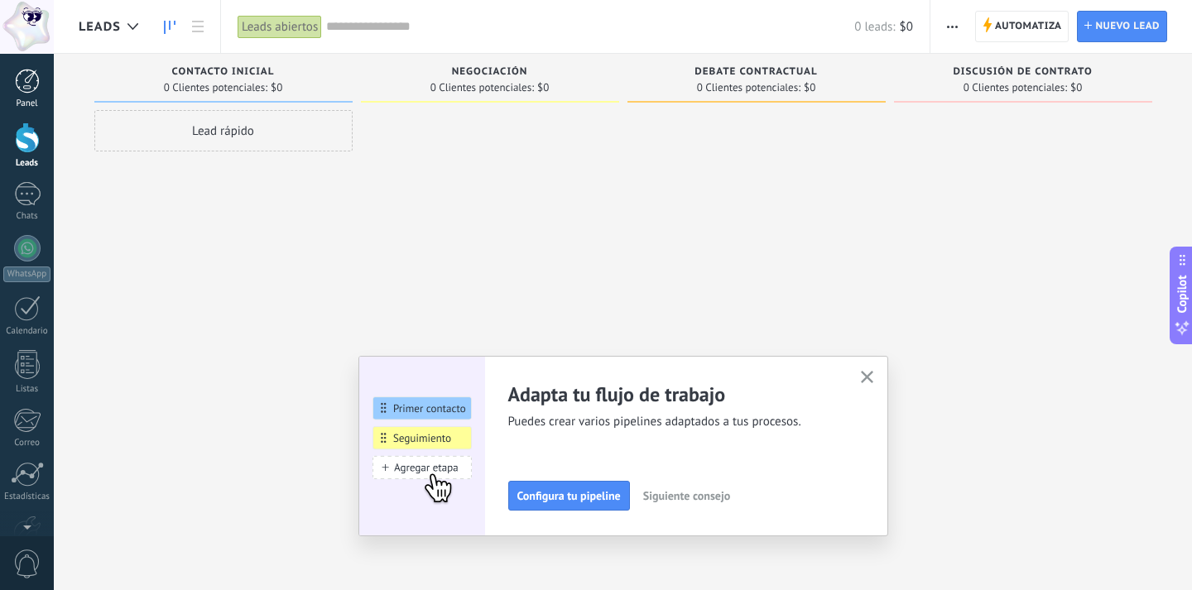
click at [23, 83] on div at bounding box center [27, 81] width 25 height 25
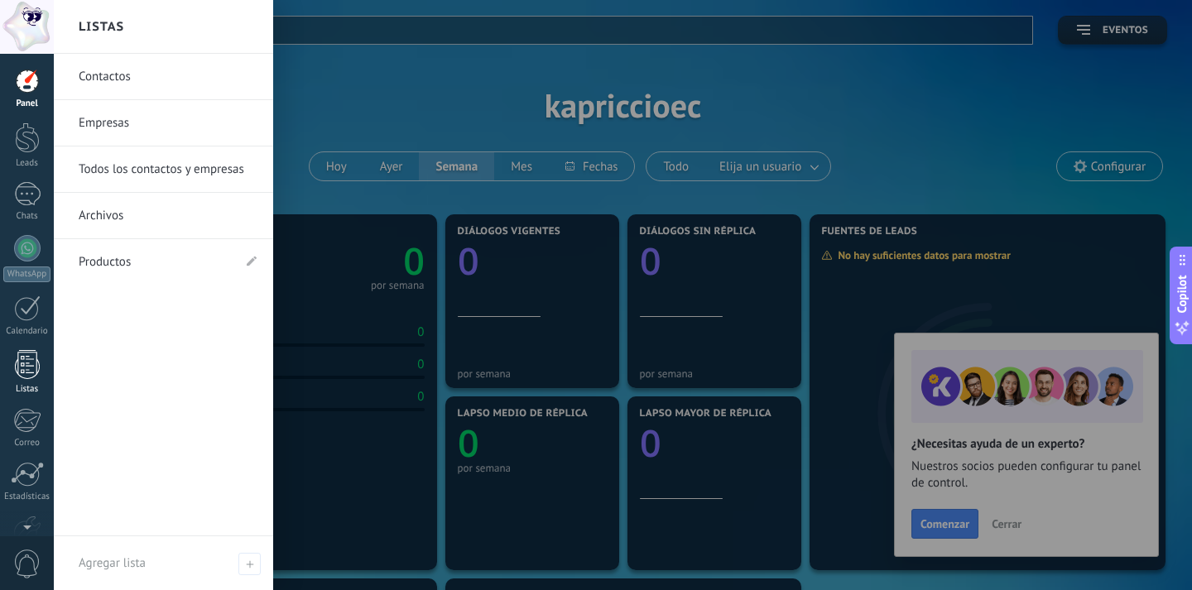
click at [33, 367] on div at bounding box center [27, 364] width 25 height 29
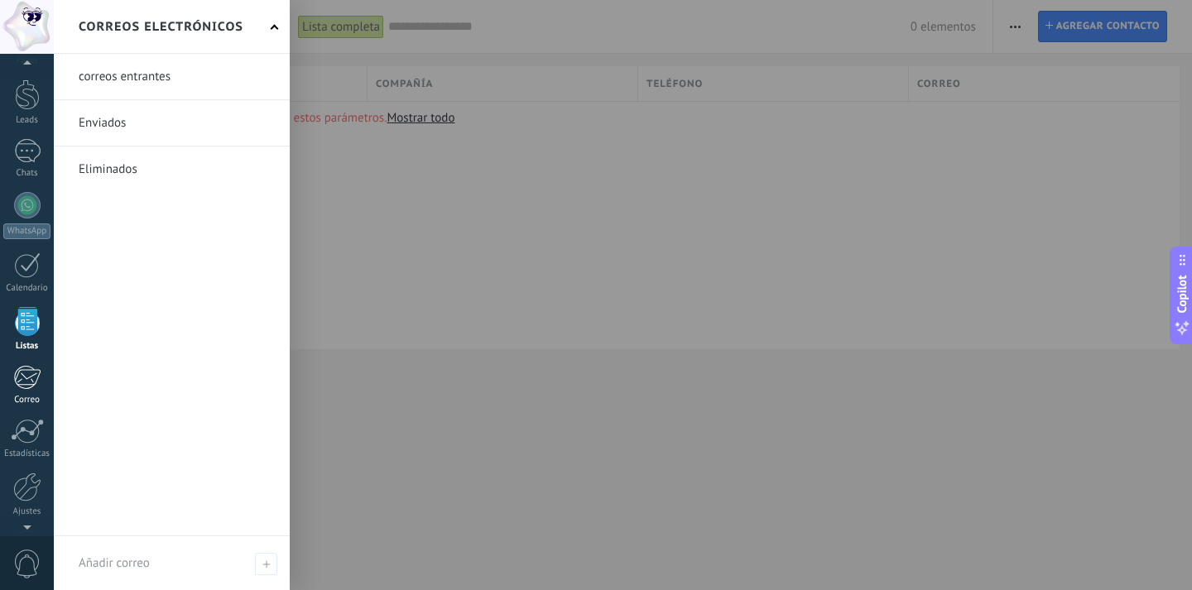
scroll to position [98, 0]
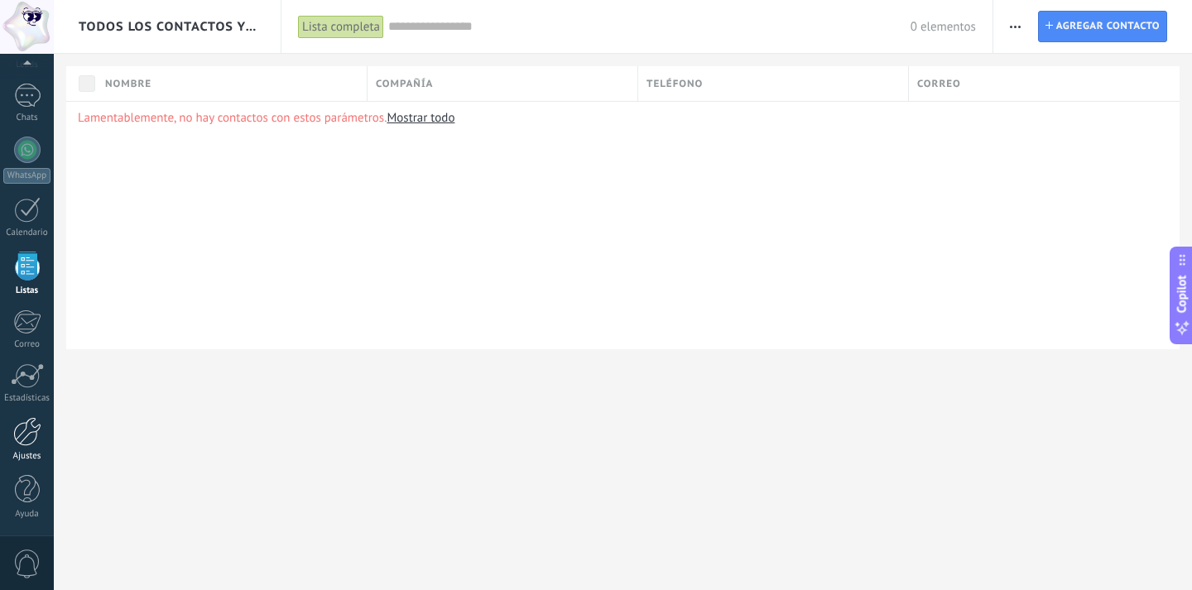
click at [29, 451] on div "Ajustes" at bounding box center [27, 456] width 48 height 11
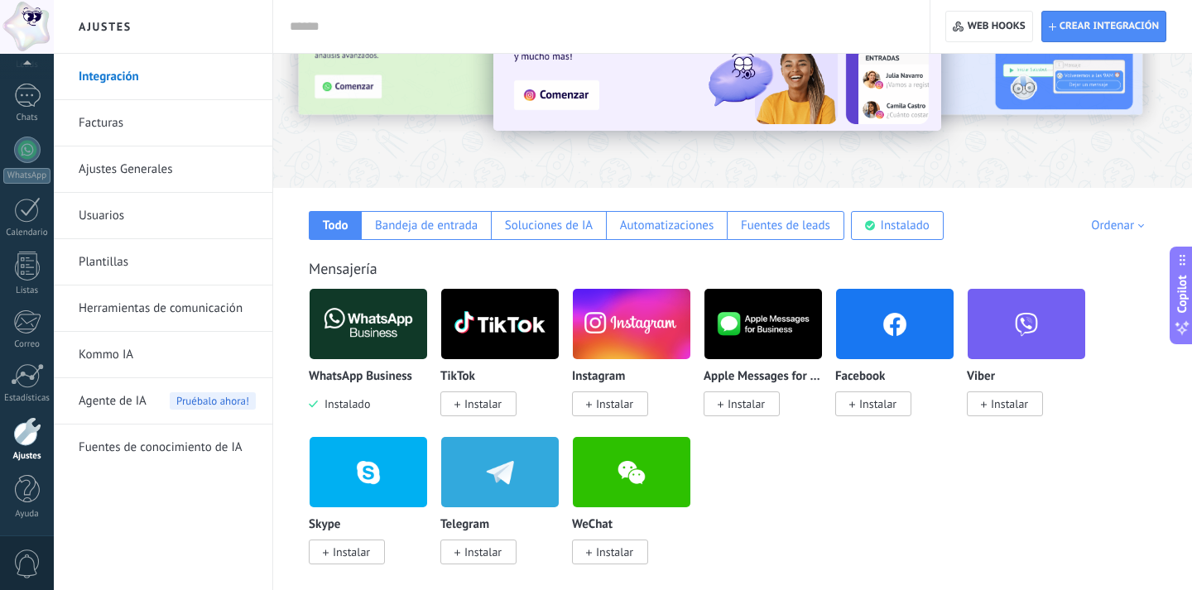
scroll to position [141, 0]
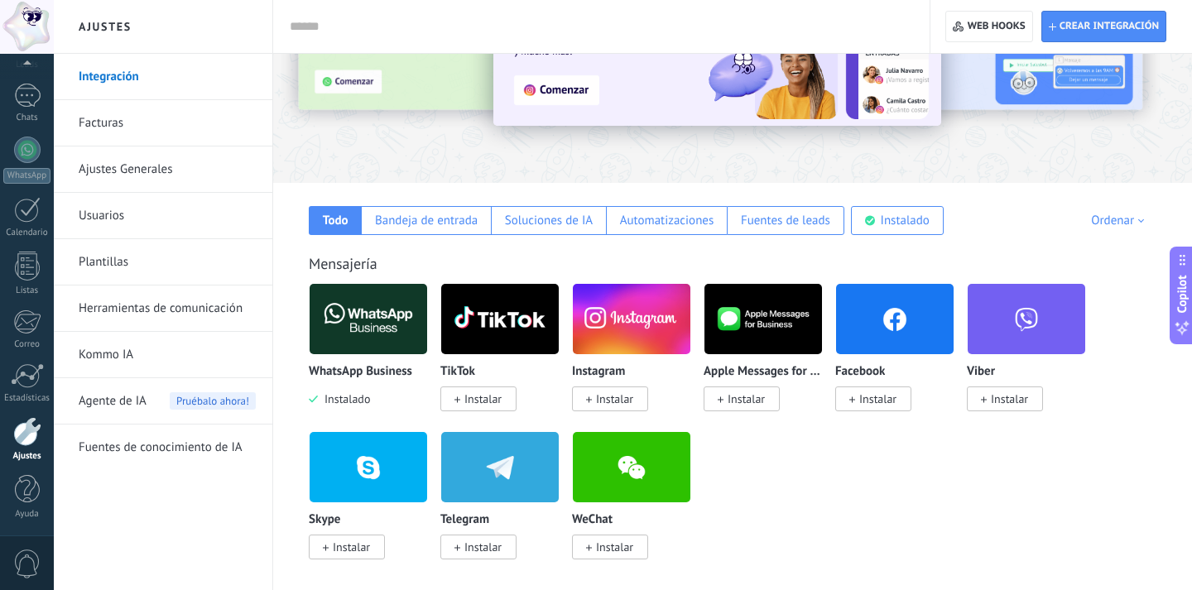
click at [339, 400] on span "Instalado" at bounding box center [344, 399] width 52 height 15
click at [350, 323] on img at bounding box center [369, 319] width 118 height 80
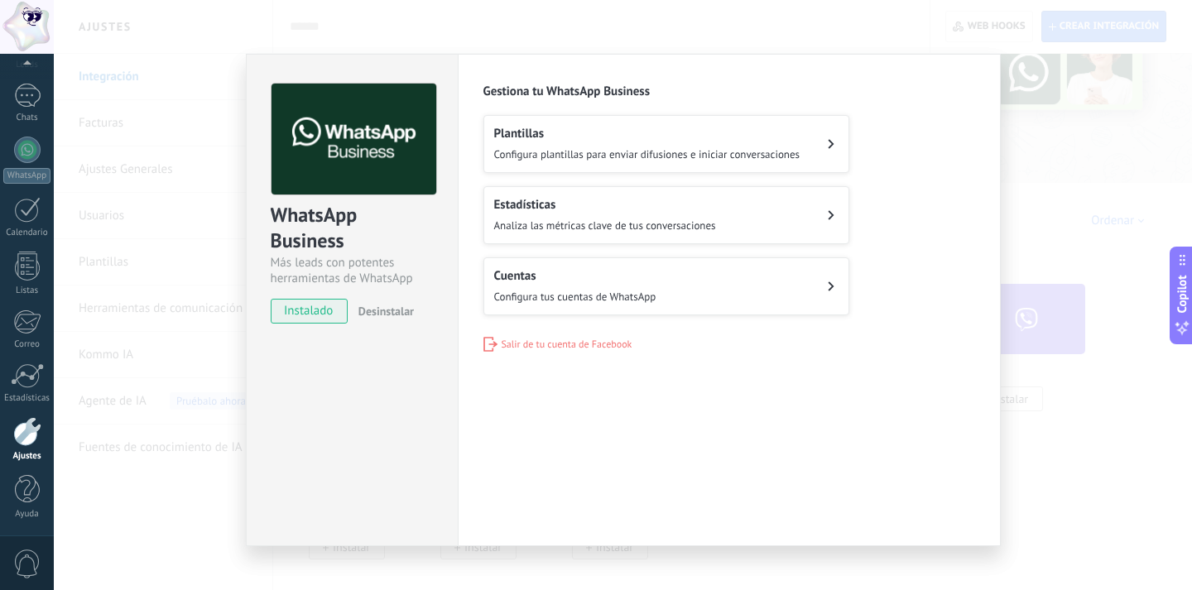
click at [531, 285] on div "Cuentas Configura tus cuentas de WhatsApp" at bounding box center [575, 286] width 162 height 36
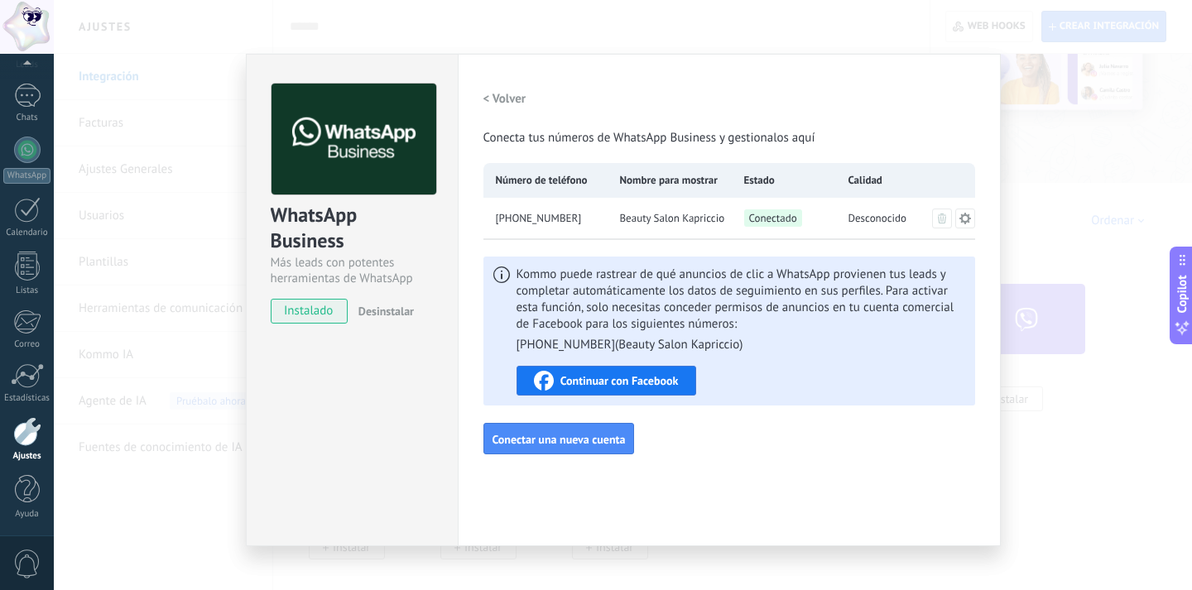
click at [596, 379] on span "Continuar con Facebook" at bounding box center [619, 381] width 118 height 12
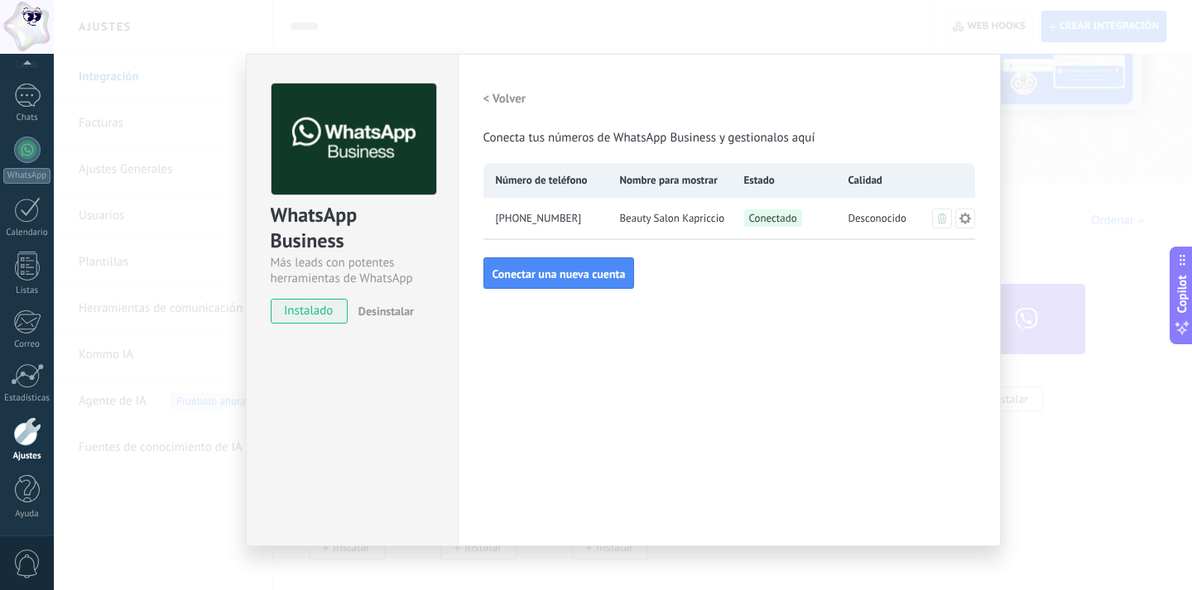
click at [661, 210] on span "Beauty Salon Kapriccio" at bounding box center [672, 218] width 105 height 17
click at [692, 219] on span "Beauty Salon Kapriccio" at bounding box center [672, 218] width 105 height 17
click at [532, 237] on div "[PHONE_NUMBER]" at bounding box center [545, 218] width 124 height 41
click at [525, 217] on span "[PHONE_NUMBER]" at bounding box center [539, 218] width 86 height 17
click at [1025, 146] on div "WhatsApp Business Más leads con potentes herramientas de WhatsApp instalado Des…" at bounding box center [623, 295] width 1138 height 590
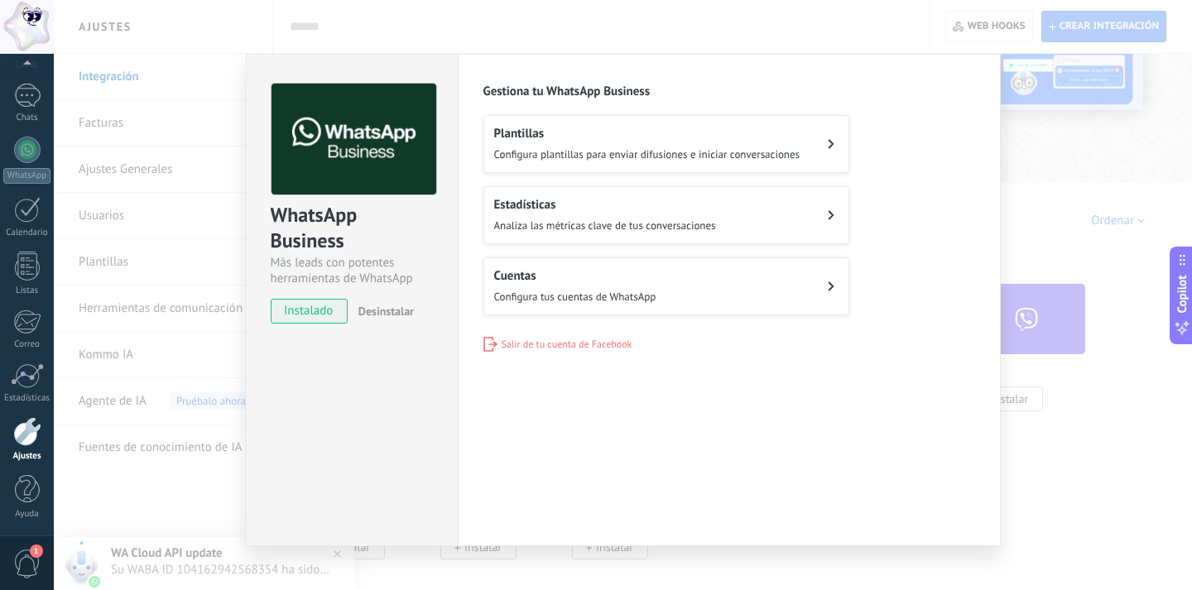
click at [122, 120] on div "WhatsApp Business Más leads con potentes herramientas de WhatsApp instalado Des…" at bounding box center [623, 295] width 1138 height 590
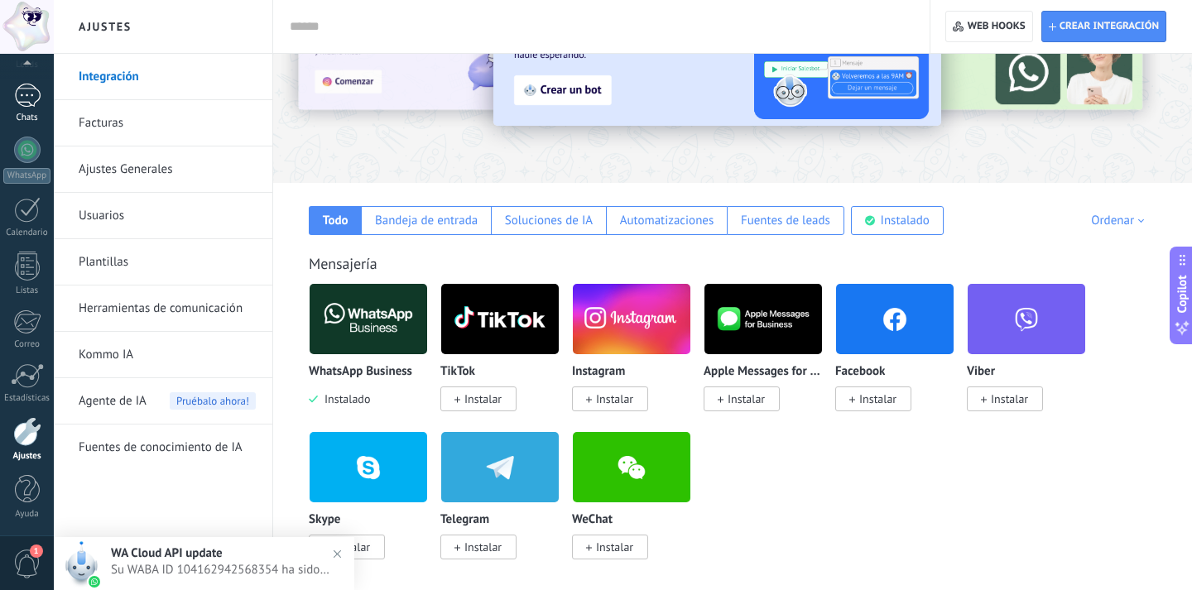
click at [26, 93] on div at bounding box center [27, 96] width 26 height 24
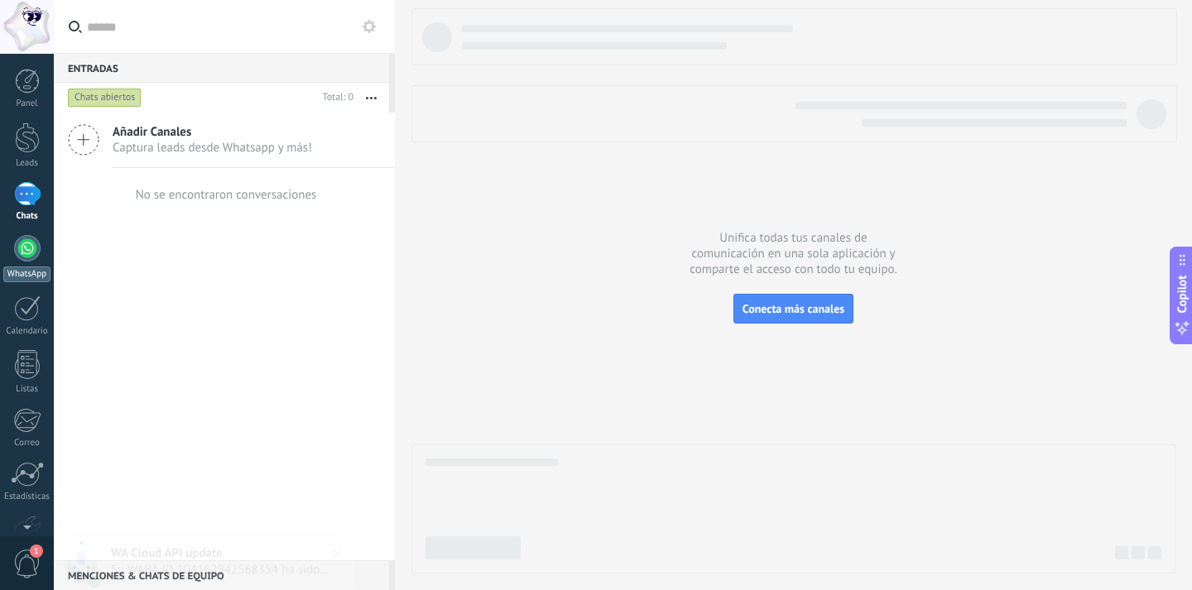
click at [31, 269] on div "WhatsApp" at bounding box center [26, 275] width 47 height 16
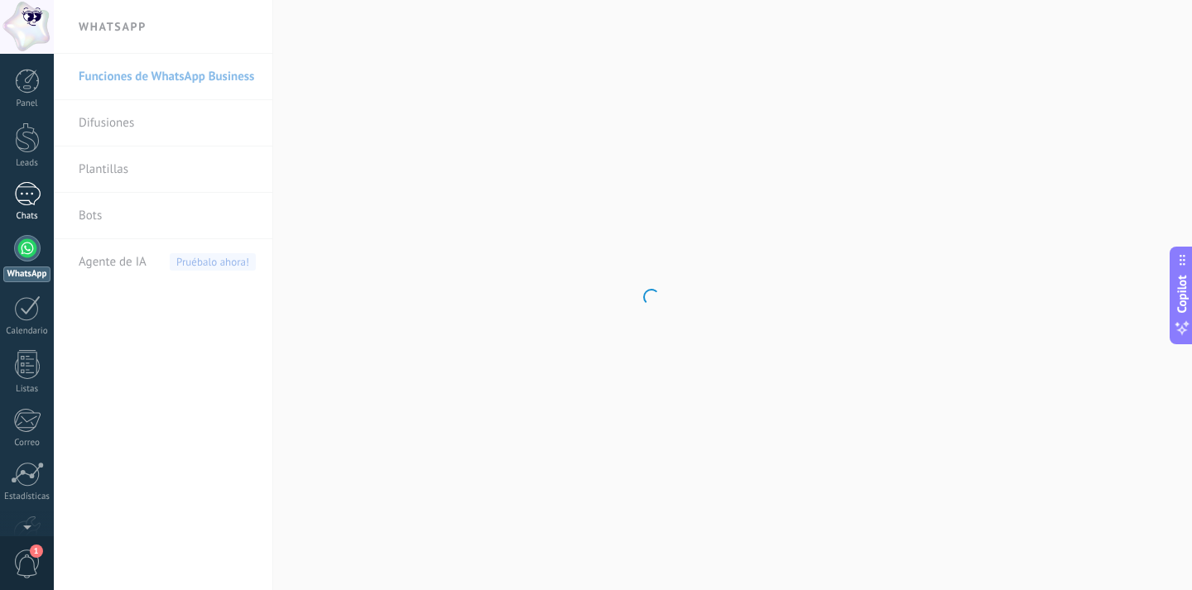
click at [17, 191] on div at bounding box center [27, 194] width 26 height 24
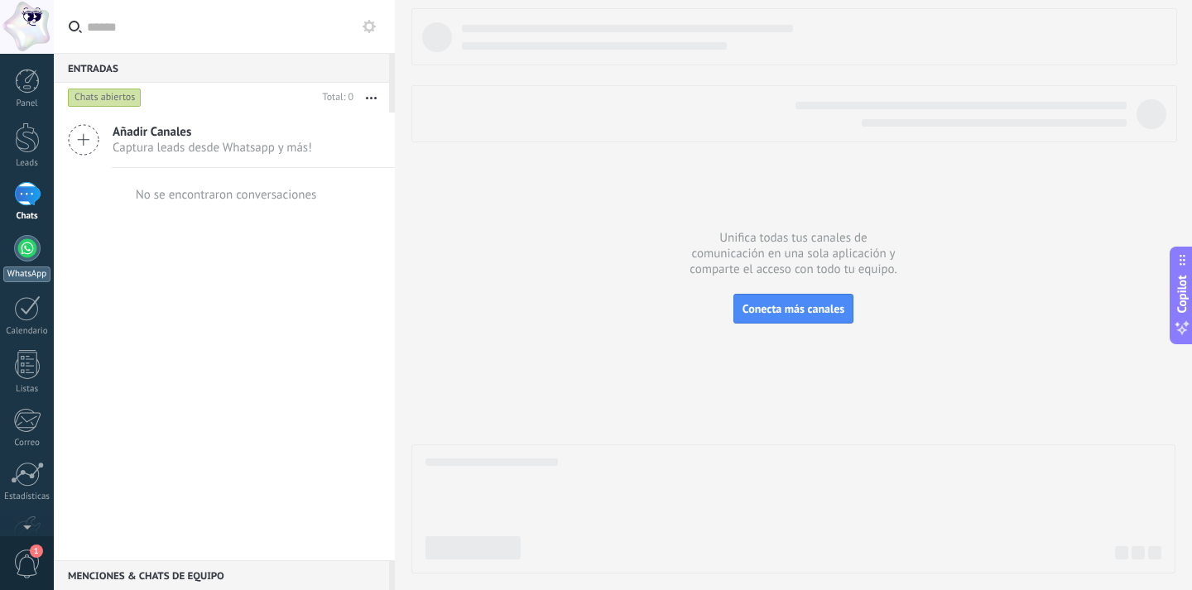
click at [15, 267] on div "WhatsApp" at bounding box center [26, 275] width 47 height 16
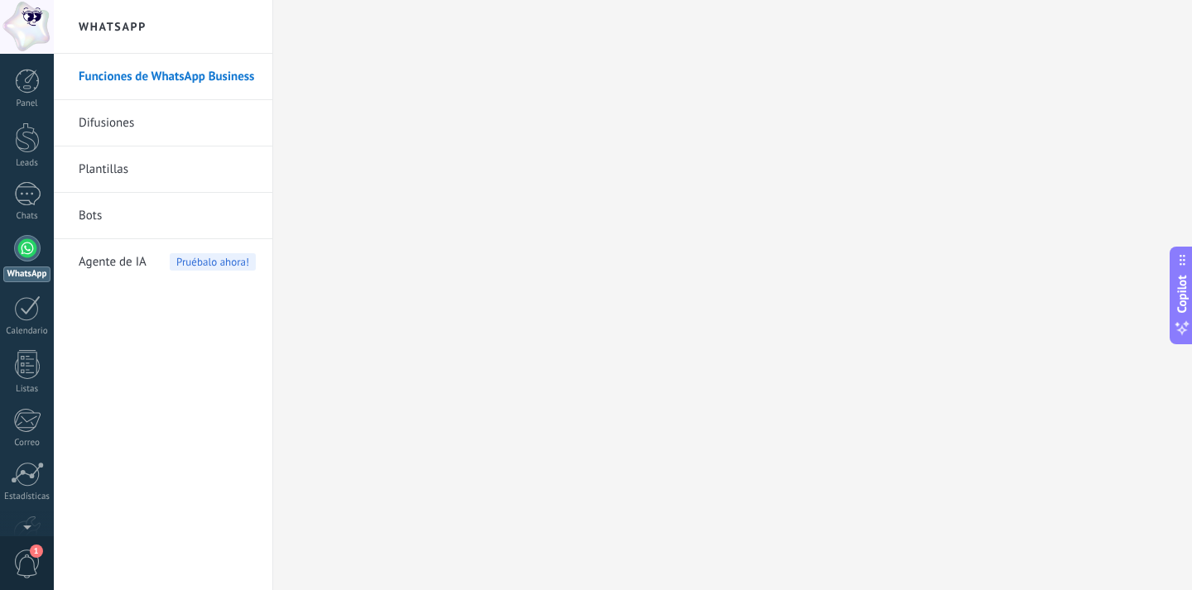
click at [190, 74] on link "Funciones de WhatsApp Business" at bounding box center [167, 77] width 177 height 46
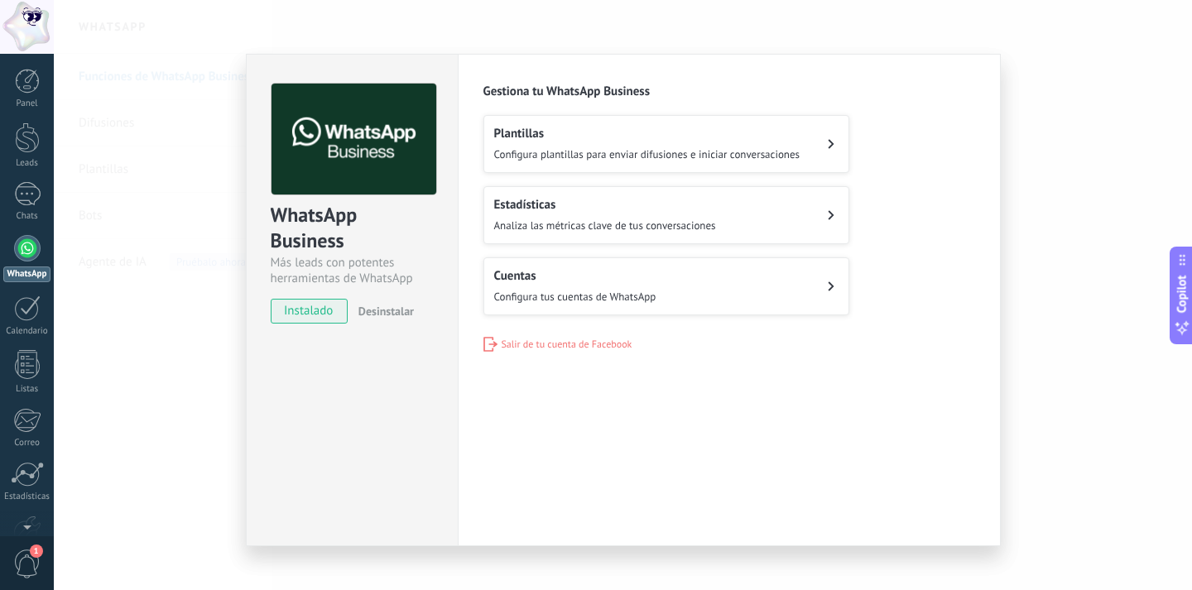
click at [560, 223] on span "Analiza las métricas clave de tus conversaciones" at bounding box center [605, 226] width 222 height 14
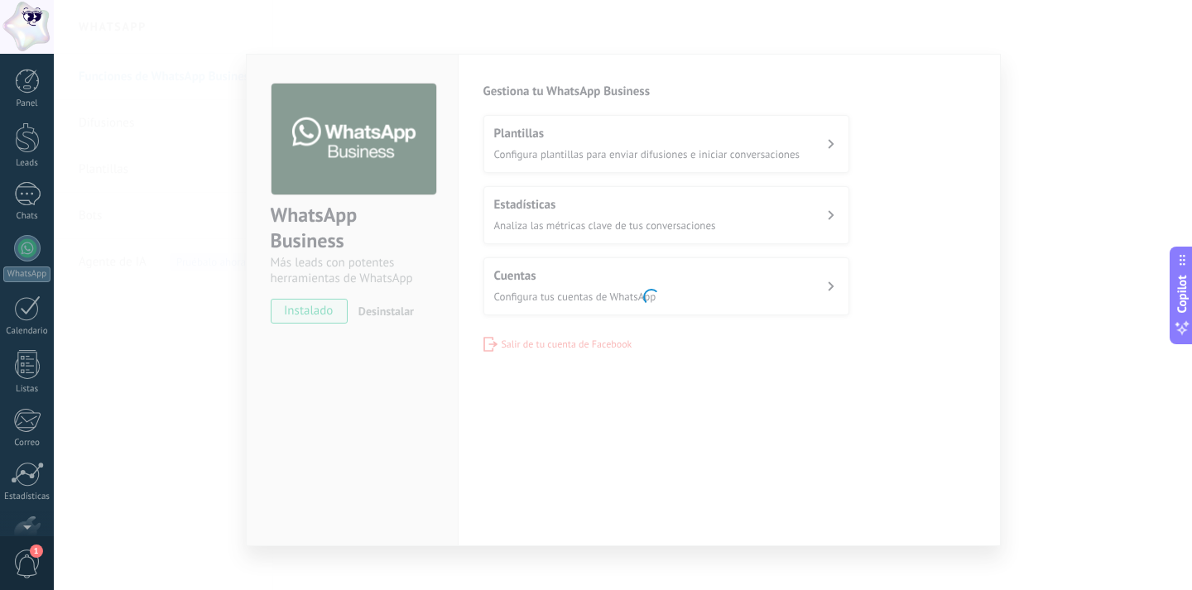
scroll to position [98, 0]
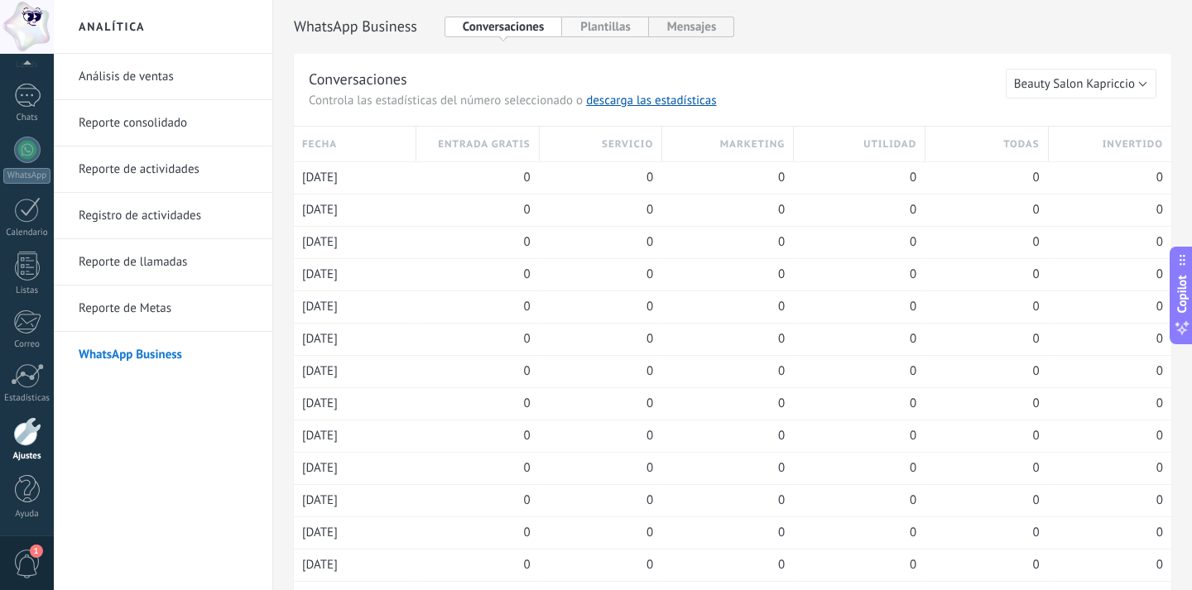
click at [599, 22] on button "Plantillas" at bounding box center [605, 27] width 86 height 21
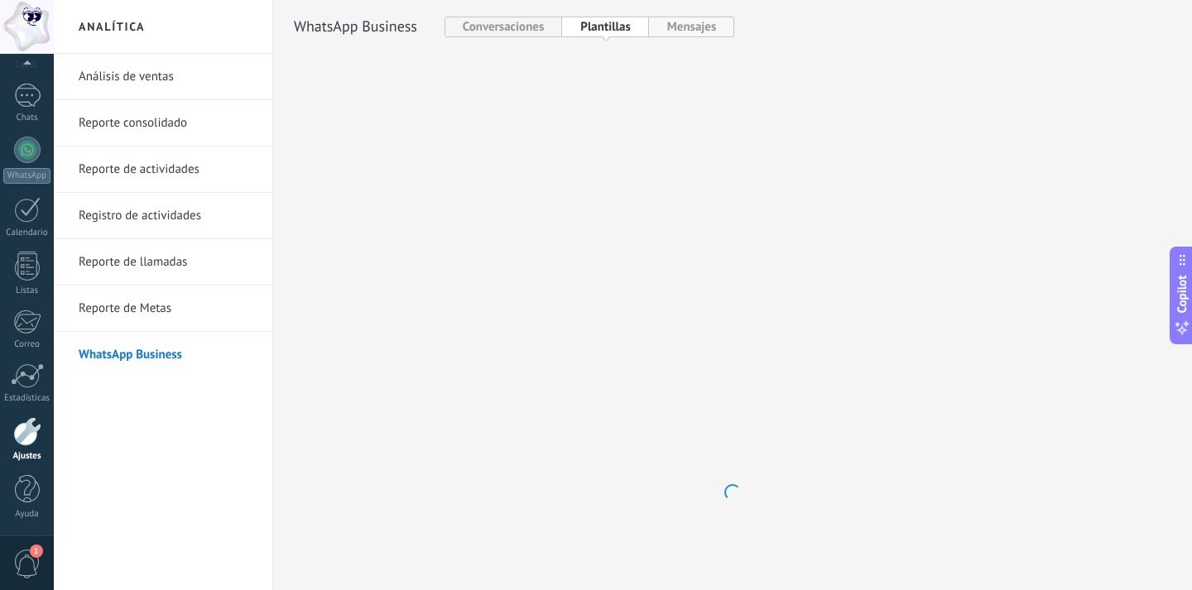
click at [659, 21] on button "Mensajes" at bounding box center [692, 27] width 86 height 21
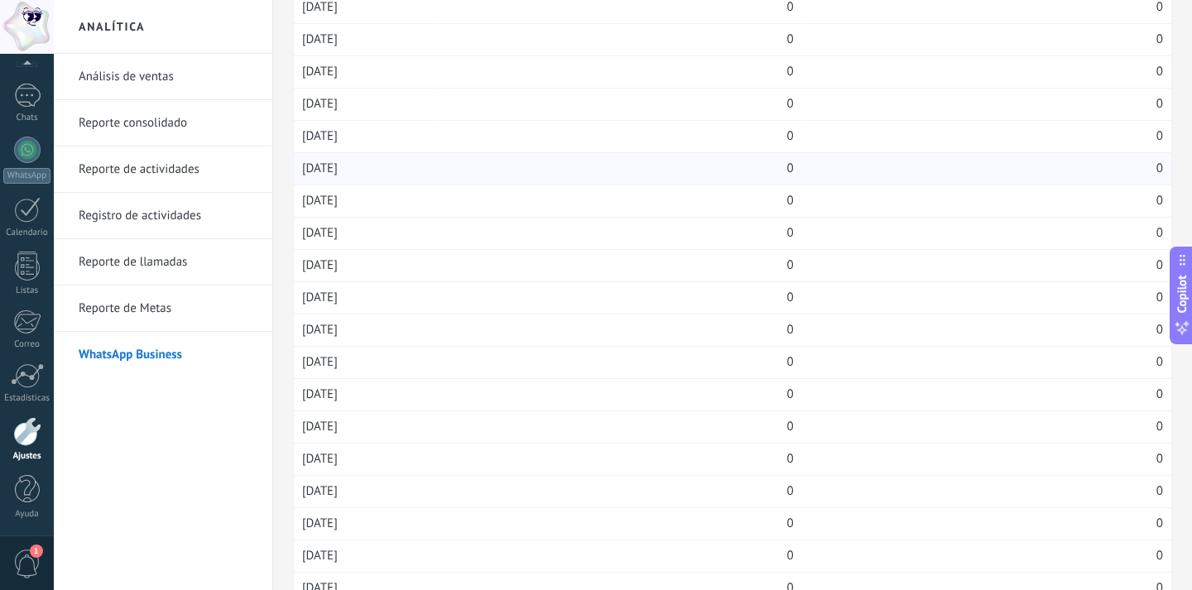
scroll to position [237, 0]
click at [312, 388] on span "[DATE]" at bounding box center [320, 393] width 36 height 17
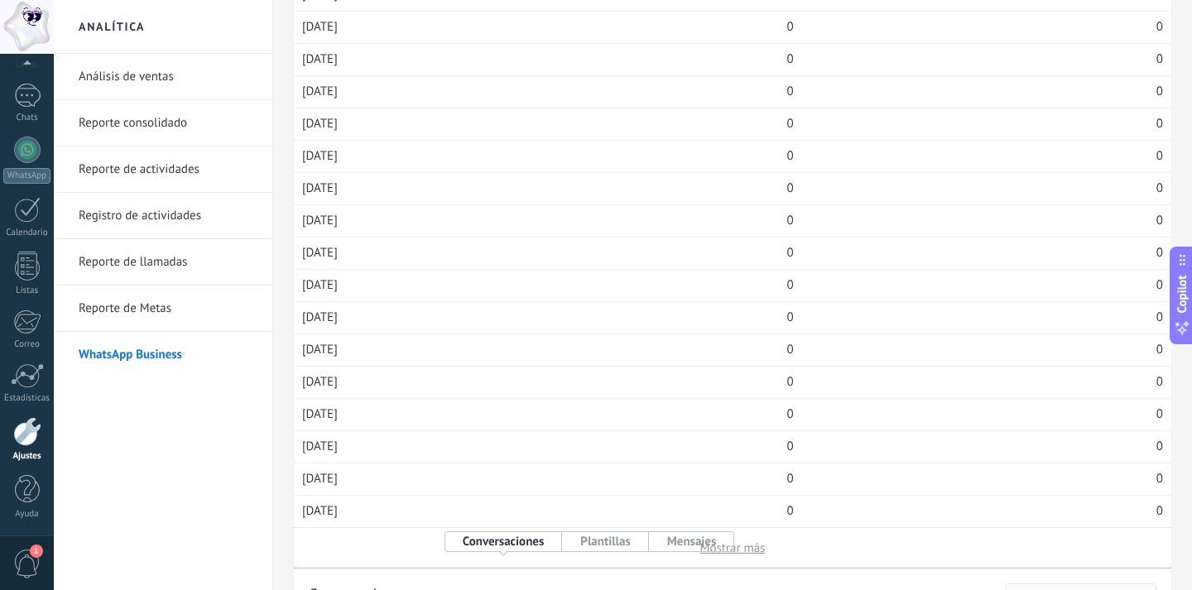
scroll to position [673, 0]
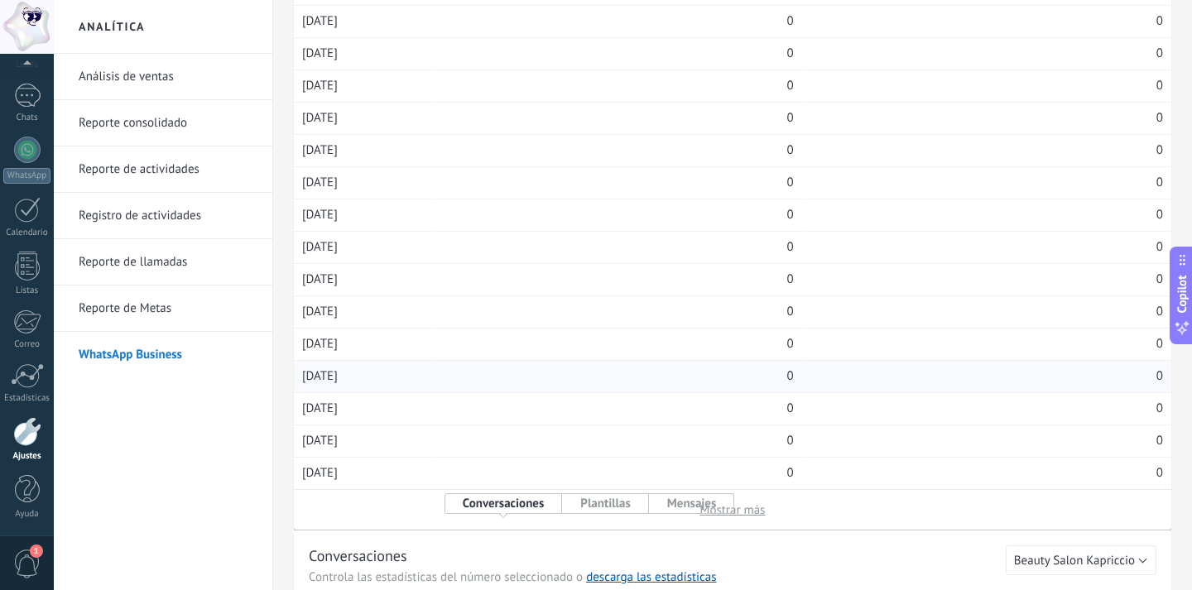
drag, startPoint x: 304, startPoint y: 376, endPoint x: 396, endPoint y: 375, distance: 92.7
click at [396, 375] on div "[DATE]" at bounding box center [363, 376] width 123 height 31
click at [30, 100] on div "57" at bounding box center [27, 96] width 26 height 24
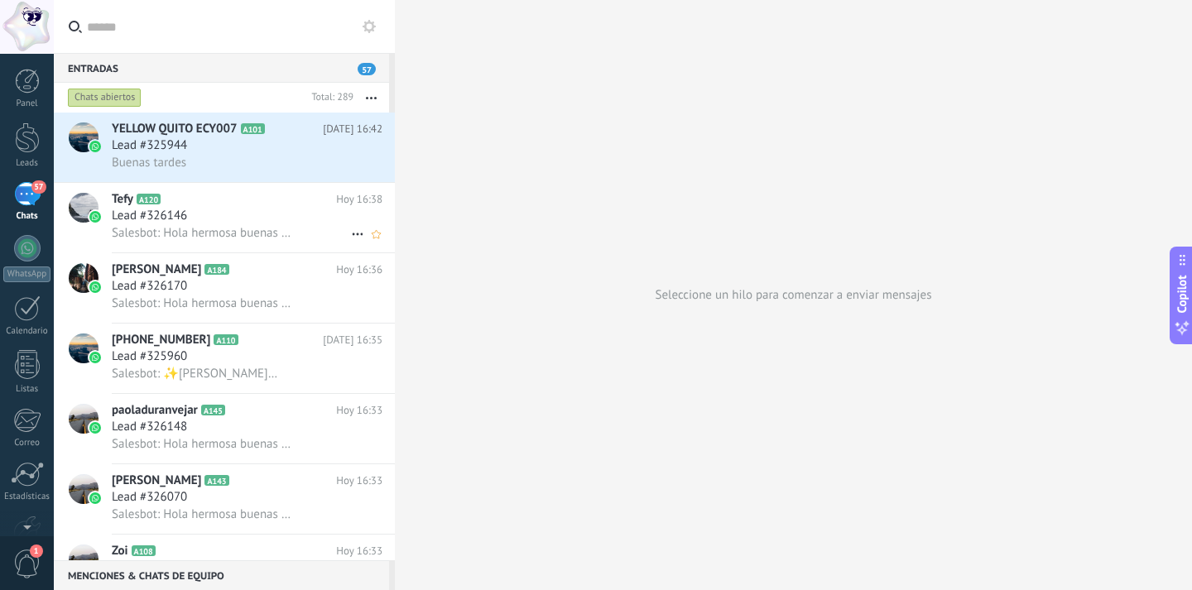
click at [230, 219] on div "Lead #326146" at bounding box center [247, 216] width 271 height 17
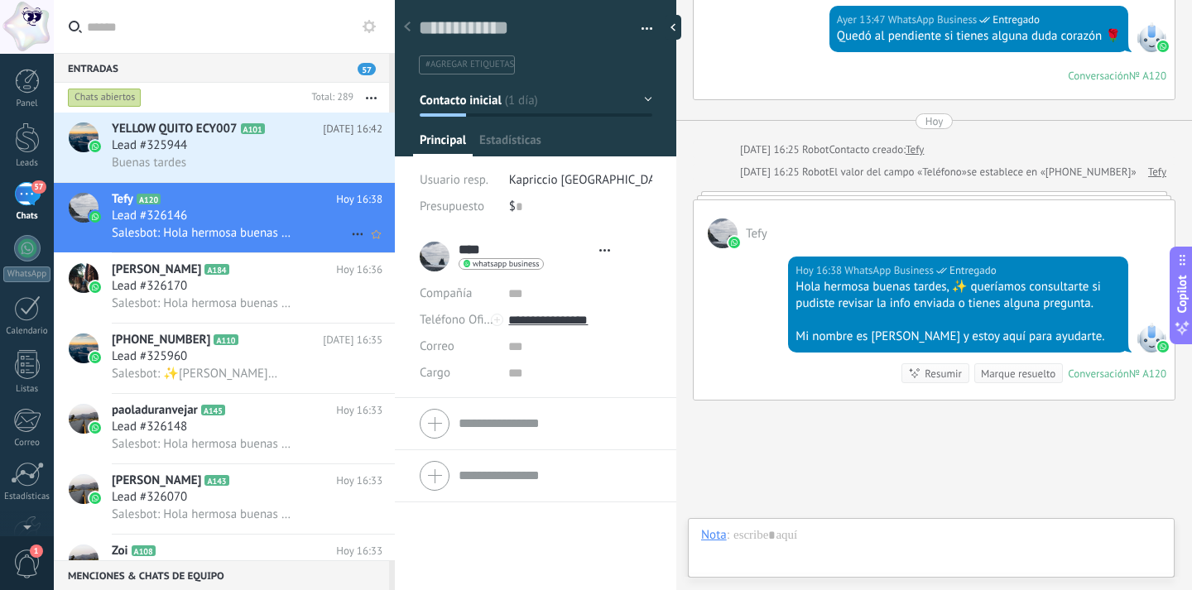
scroll to position [25, 0]
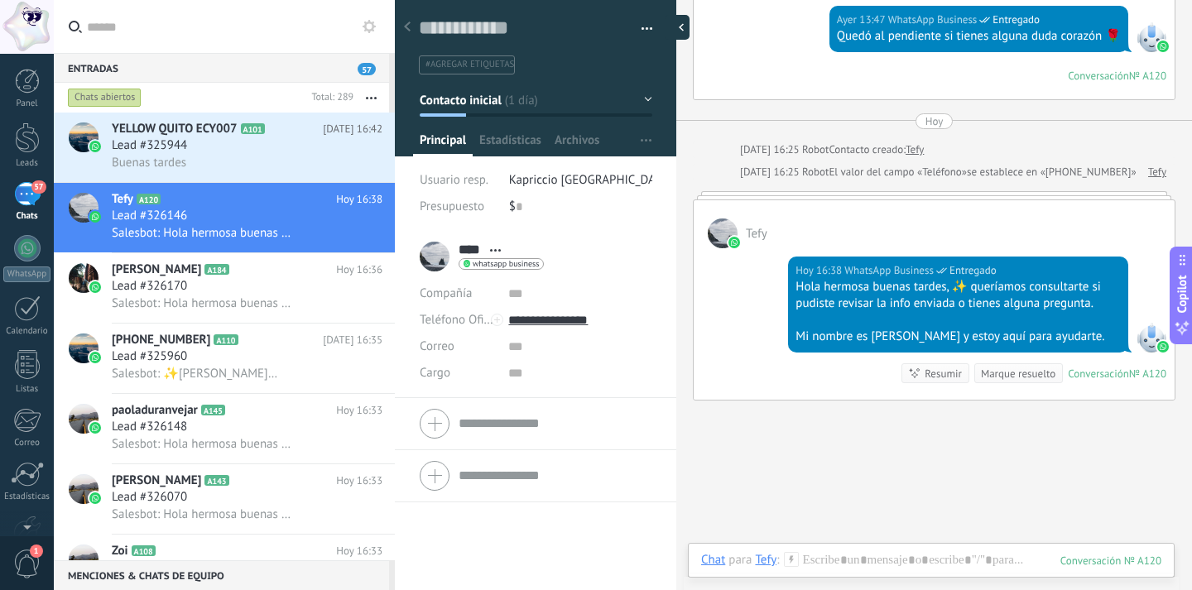
click at [678, 32] on div at bounding box center [677, 27] width 25 height 25
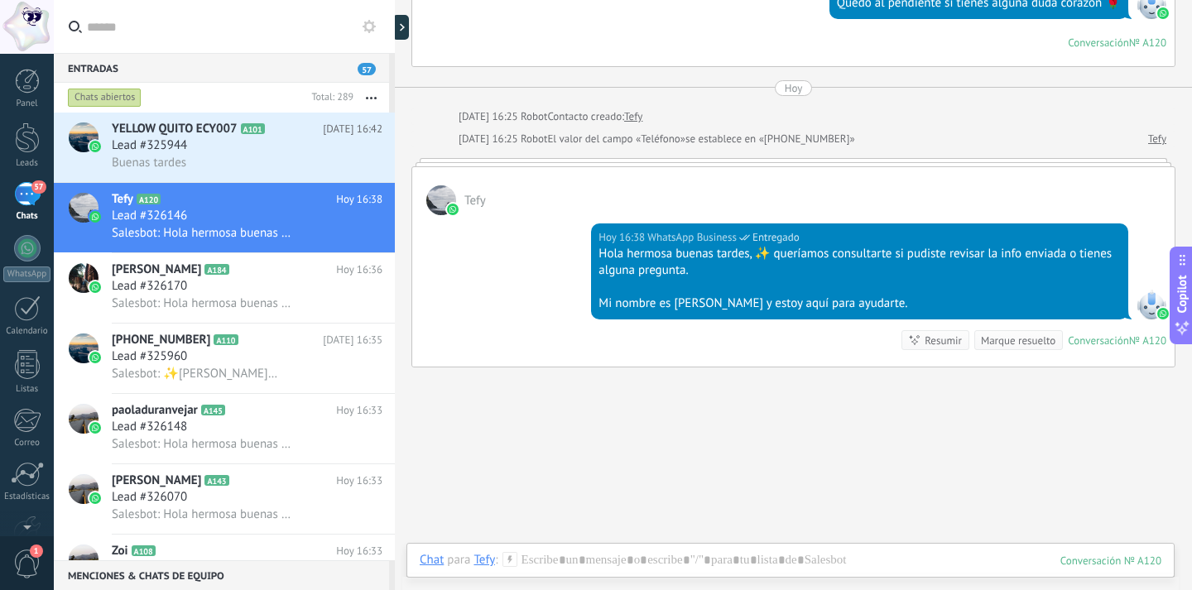
click at [482, 564] on div "Tefy" at bounding box center [484, 559] width 22 height 15
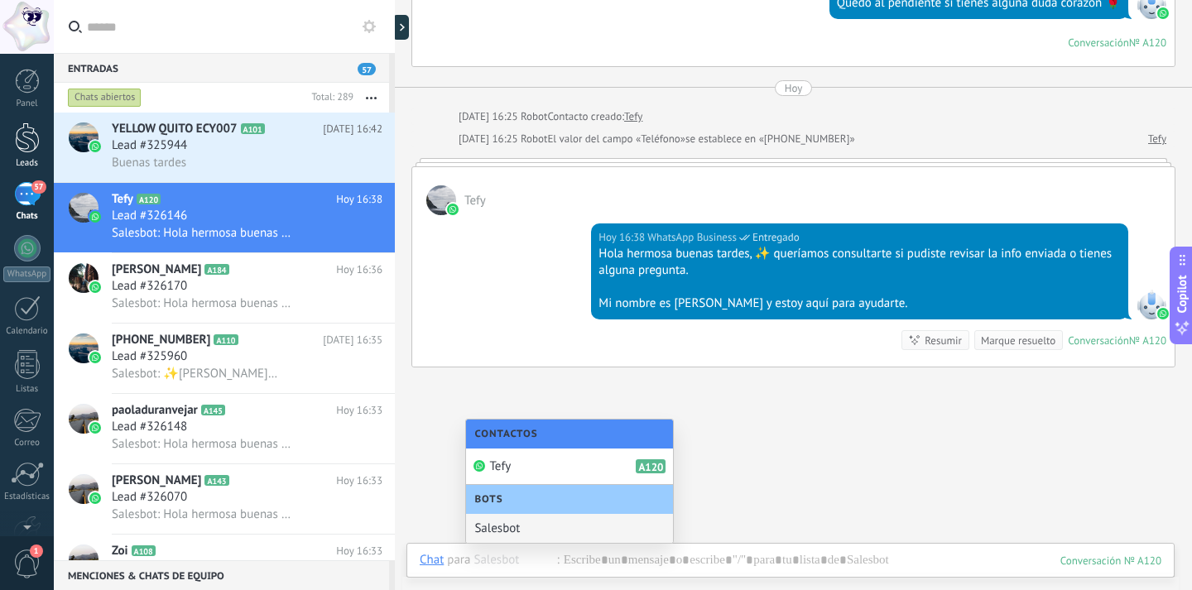
click at [36, 137] on div at bounding box center [27, 137] width 25 height 31
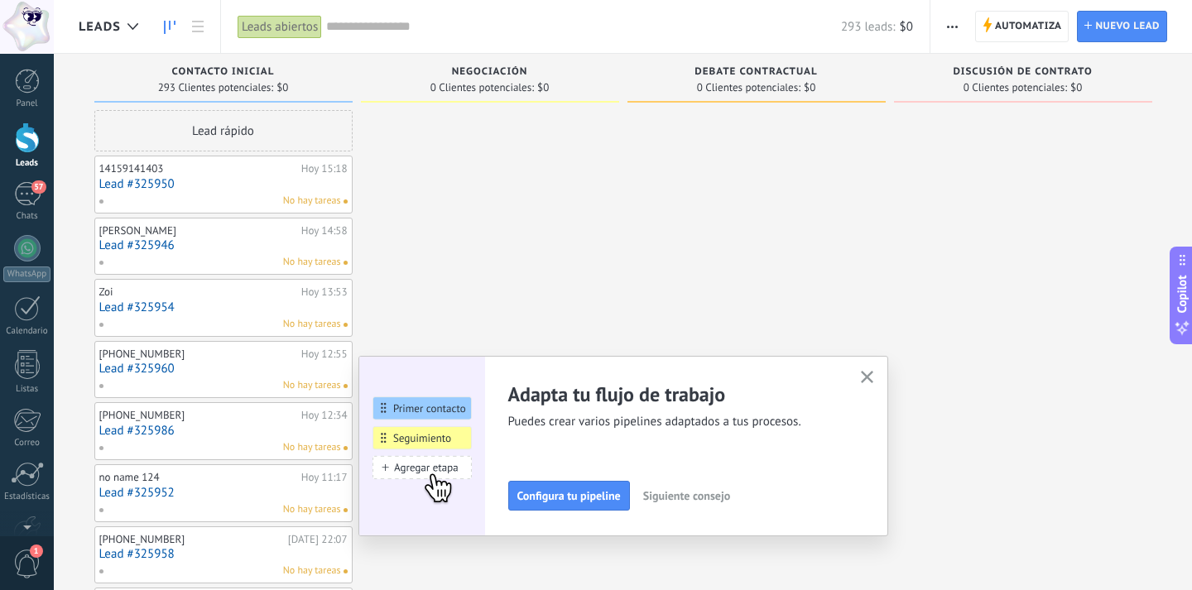
click at [496, 66] on span "Negociación" at bounding box center [490, 72] width 76 height 12
click at [496, 67] on span "Negociación" at bounding box center [490, 72] width 76 height 12
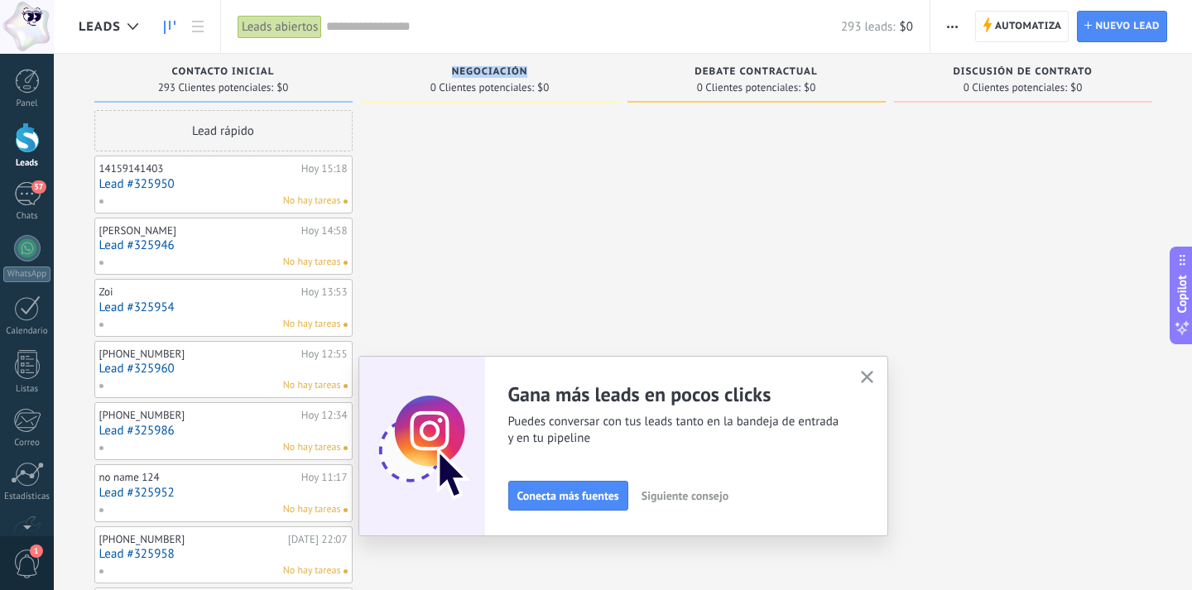
click at [496, 67] on span "Negociación" at bounding box center [490, 72] width 76 height 12
click at [863, 377] on icon "button" at bounding box center [867, 377] width 12 height 12
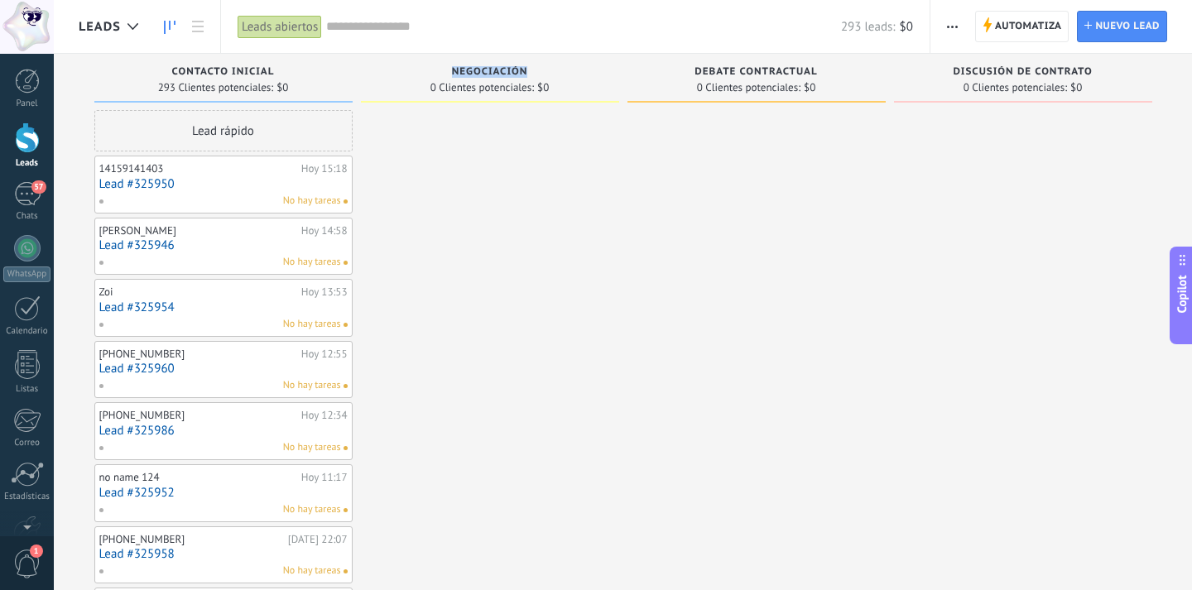
click at [790, 79] on div "Debate contractual" at bounding box center [757, 73] width 242 height 14
click at [771, 90] on span "0 Clientes potenciales:" at bounding box center [748, 88] width 103 height 10
click at [1055, 69] on span "Discusión de contrato" at bounding box center [1022, 72] width 139 height 12
click at [1098, 26] on span "Nuevo lead" at bounding box center [1127, 27] width 65 height 30
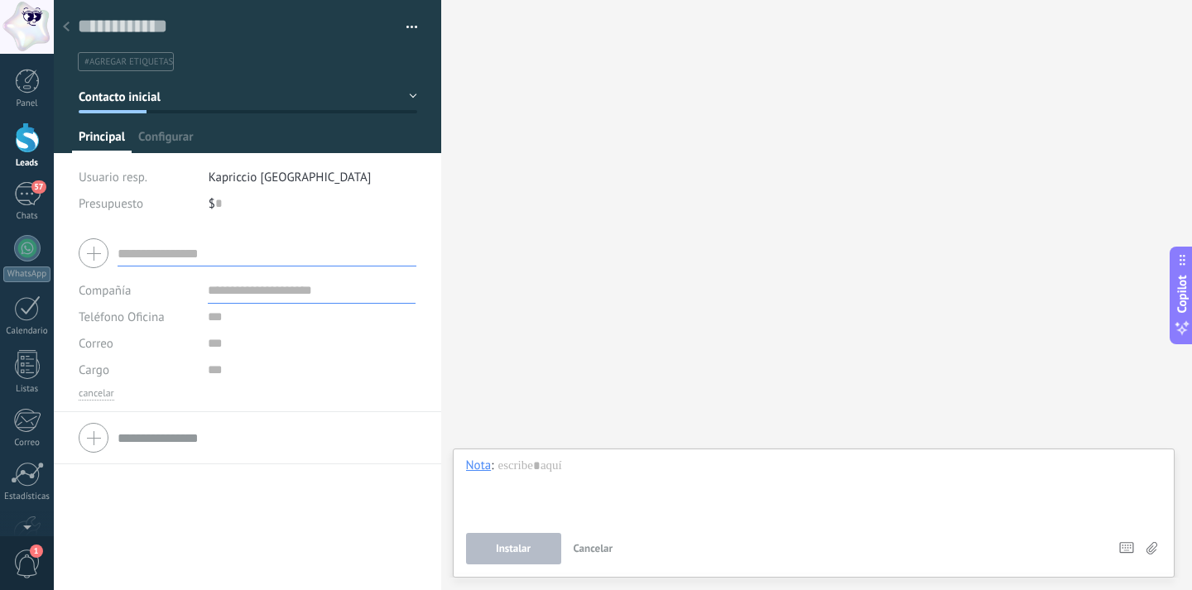
click at [65, 22] on div at bounding box center [66, 28] width 23 height 32
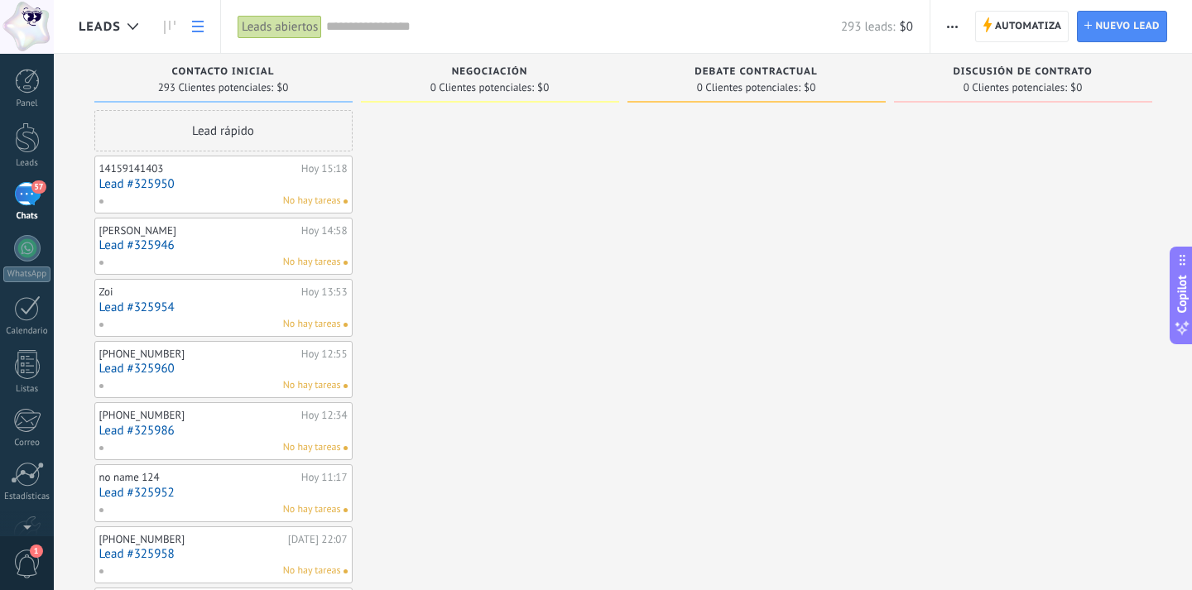
click at [195, 27] on icon at bounding box center [198, 27] width 12 height 12
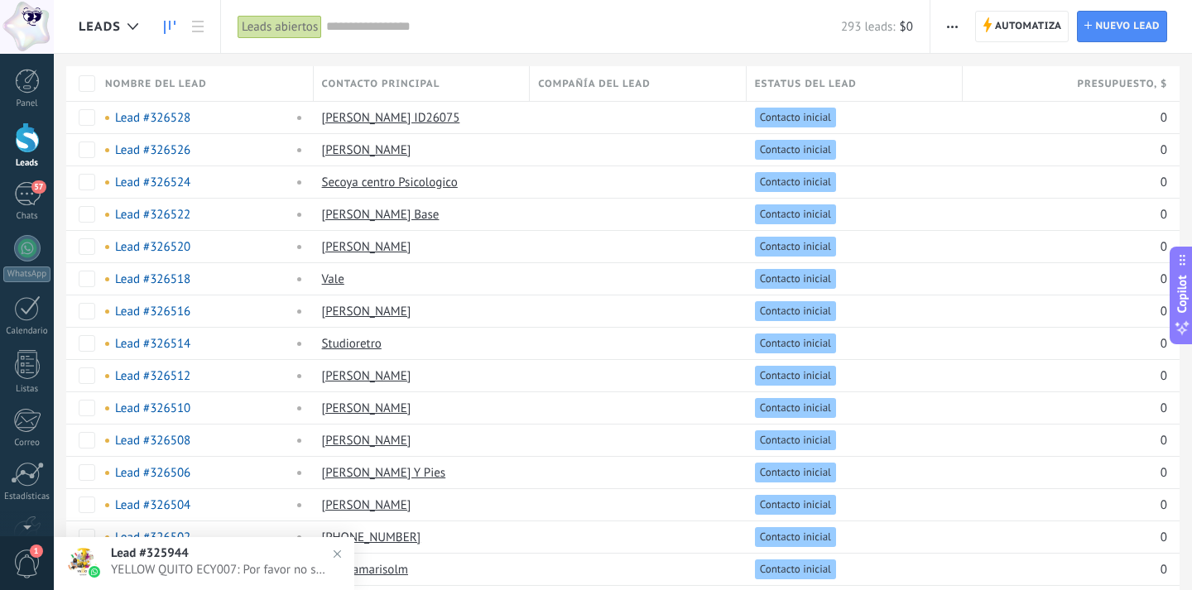
click at [172, 27] on icon at bounding box center [170, 27] width 12 height 13
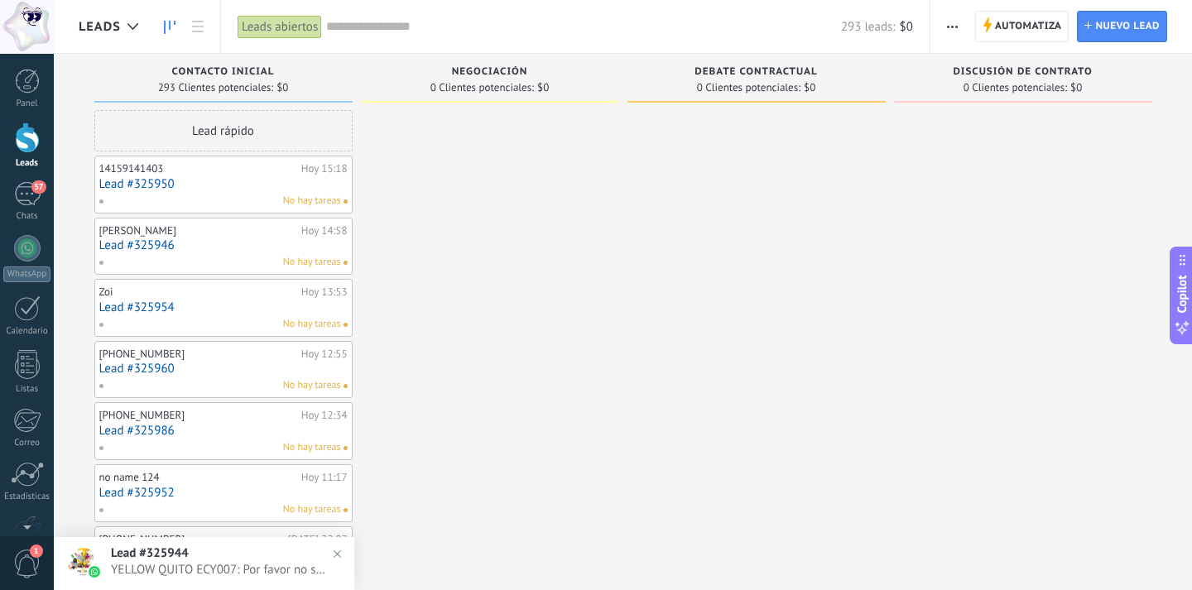
click at [191, 198] on div "No hay tareas" at bounding box center [219, 201] width 243 height 15
click at [213, 185] on link "Lead #325950" at bounding box center [223, 184] width 248 height 14
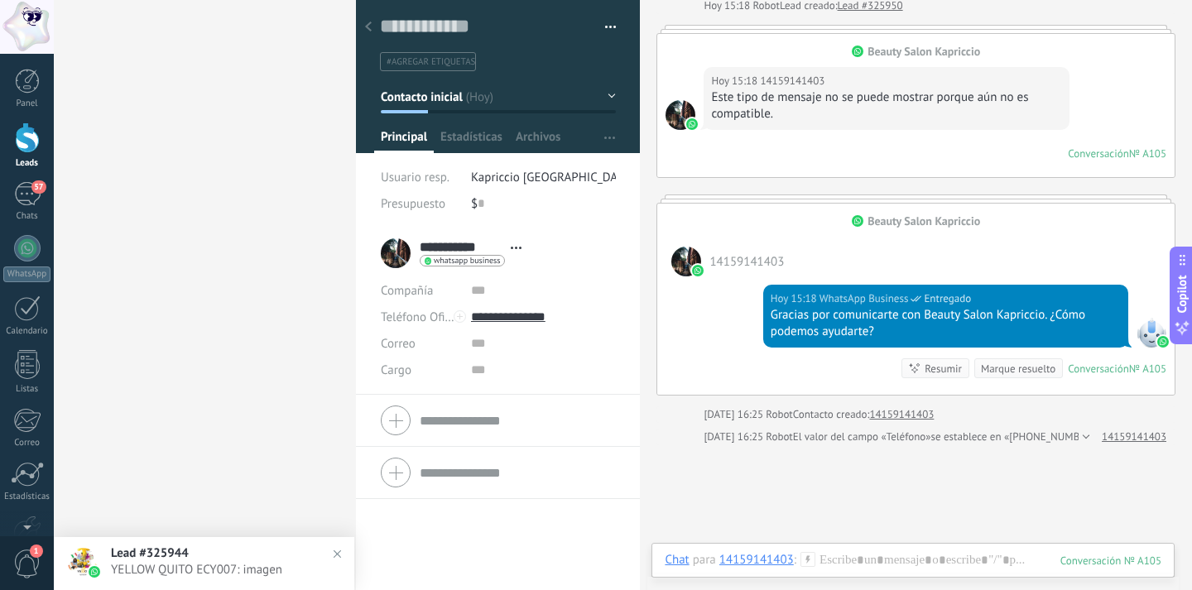
scroll to position [224, 0]
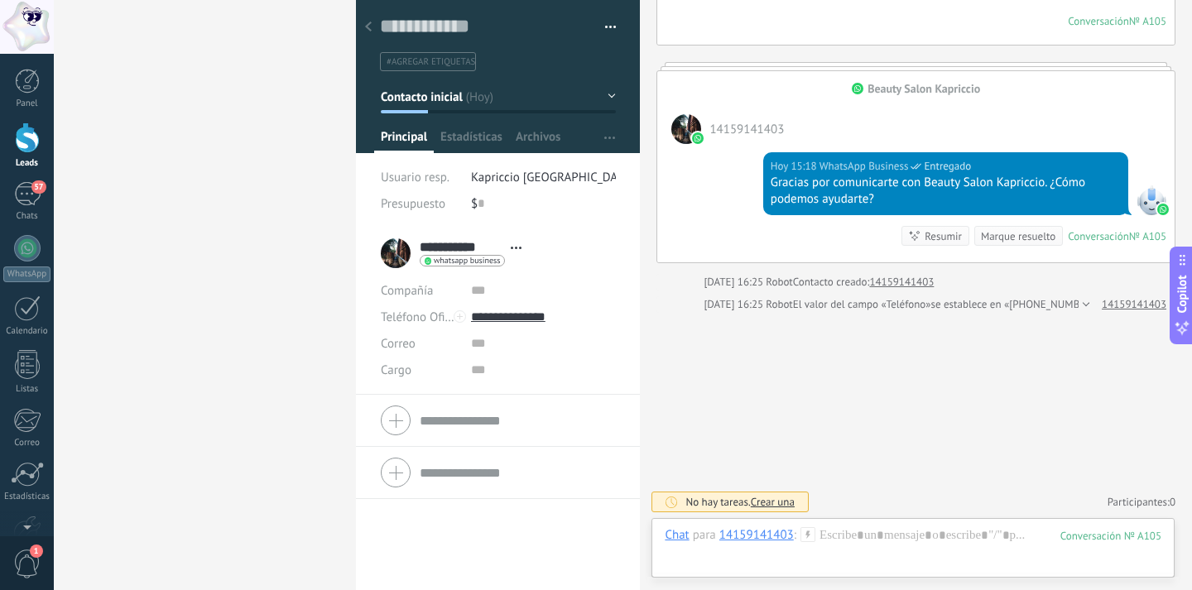
click at [367, 26] on use at bounding box center [368, 27] width 7 height 10
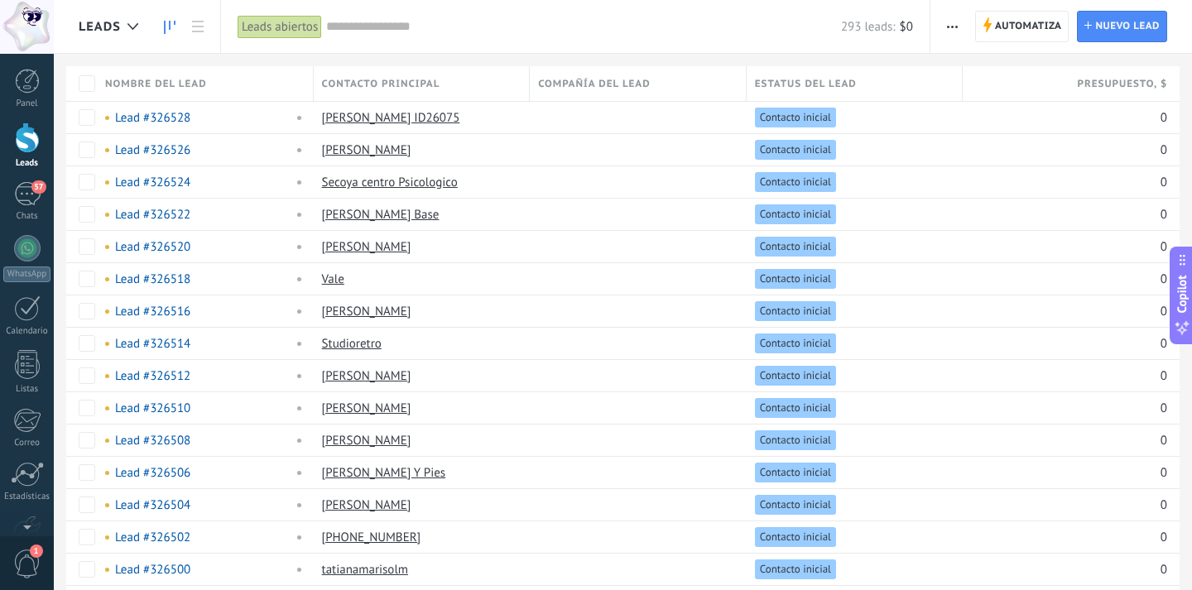
click at [166, 19] on link at bounding box center [170, 27] width 28 height 32
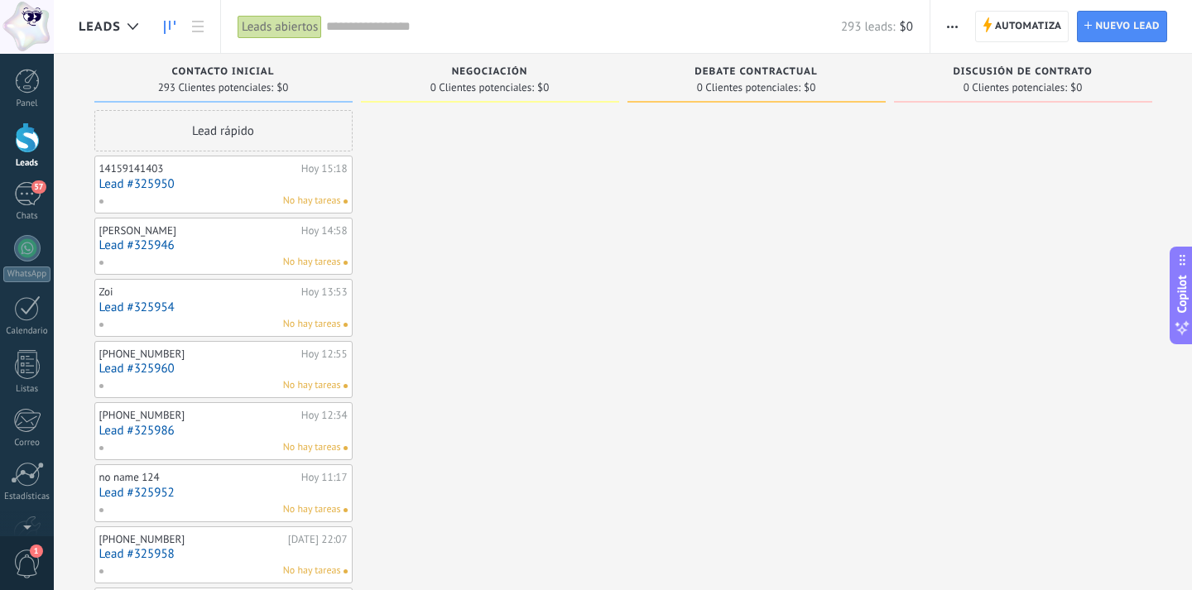
click at [236, 238] on link "Lead #325946" at bounding box center [223, 245] width 248 height 14
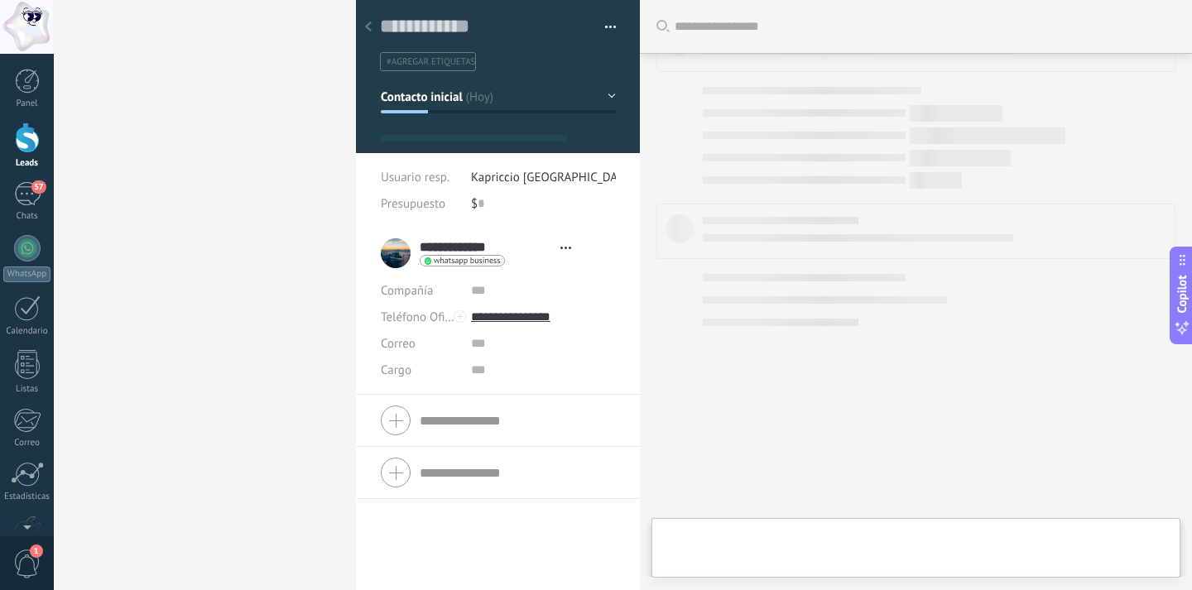
scroll to position [25, 0]
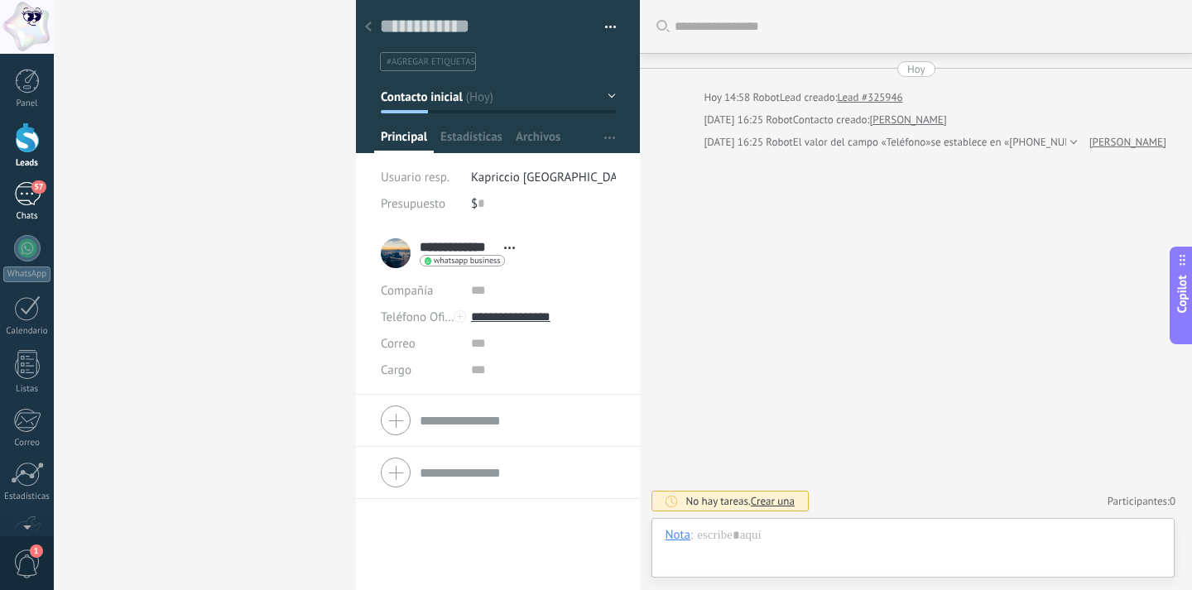
click at [31, 190] on div "57" at bounding box center [27, 194] width 26 height 24
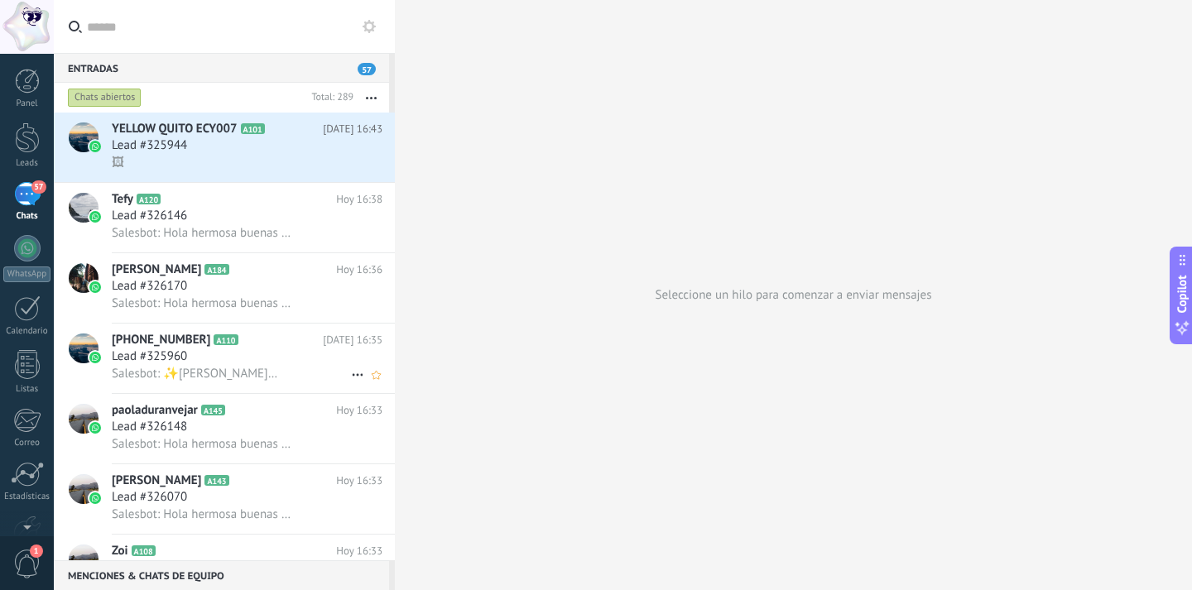
scroll to position [32, 0]
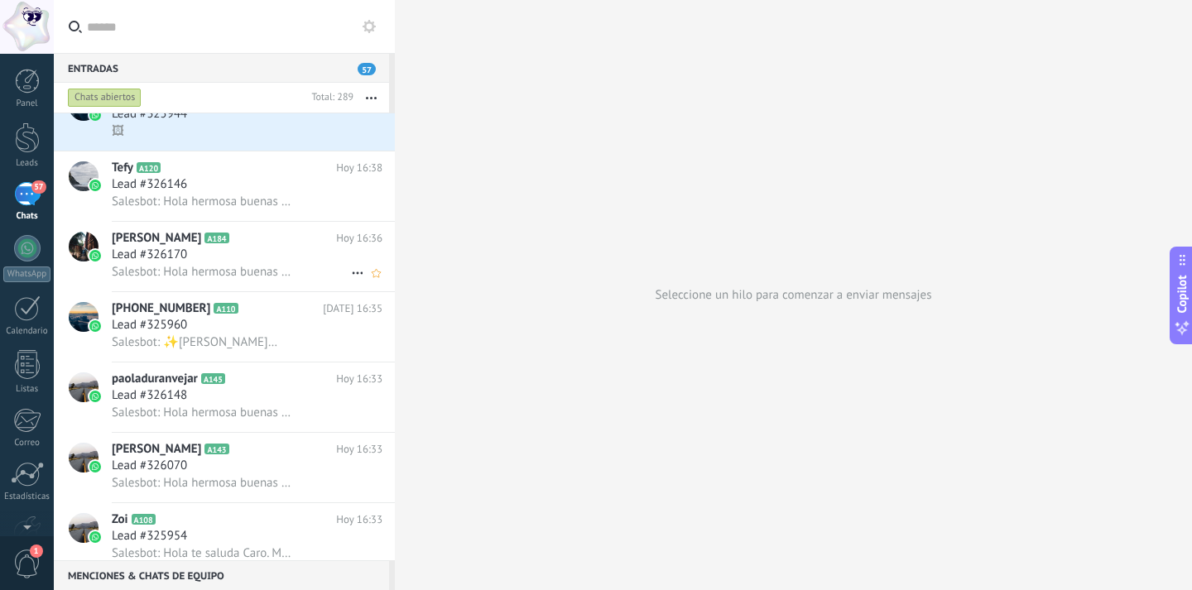
click at [218, 238] on span "A184" at bounding box center [216, 238] width 24 height 11
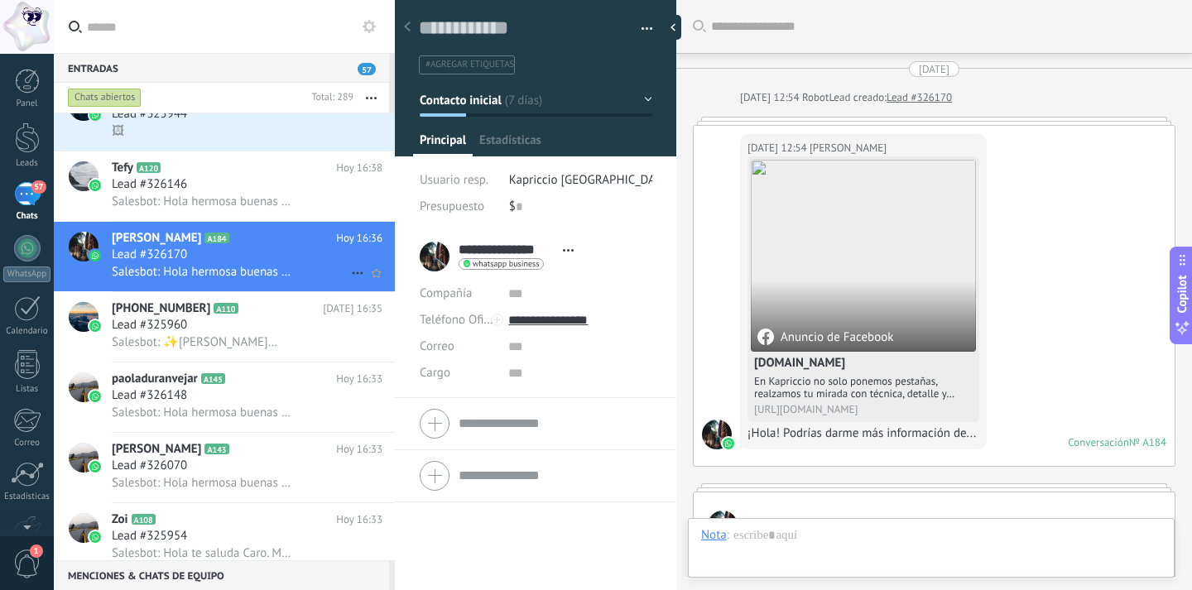
scroll to position [2087, 0]
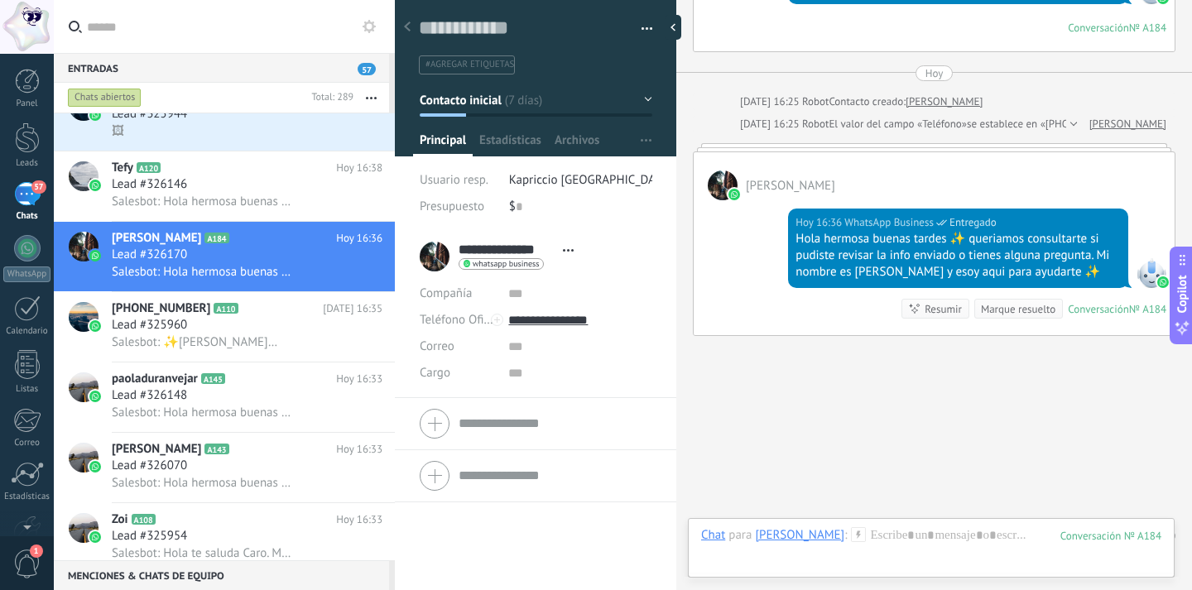
click at [32, 198] on div "57" at bounding box center [27, 194] width 26 height 24
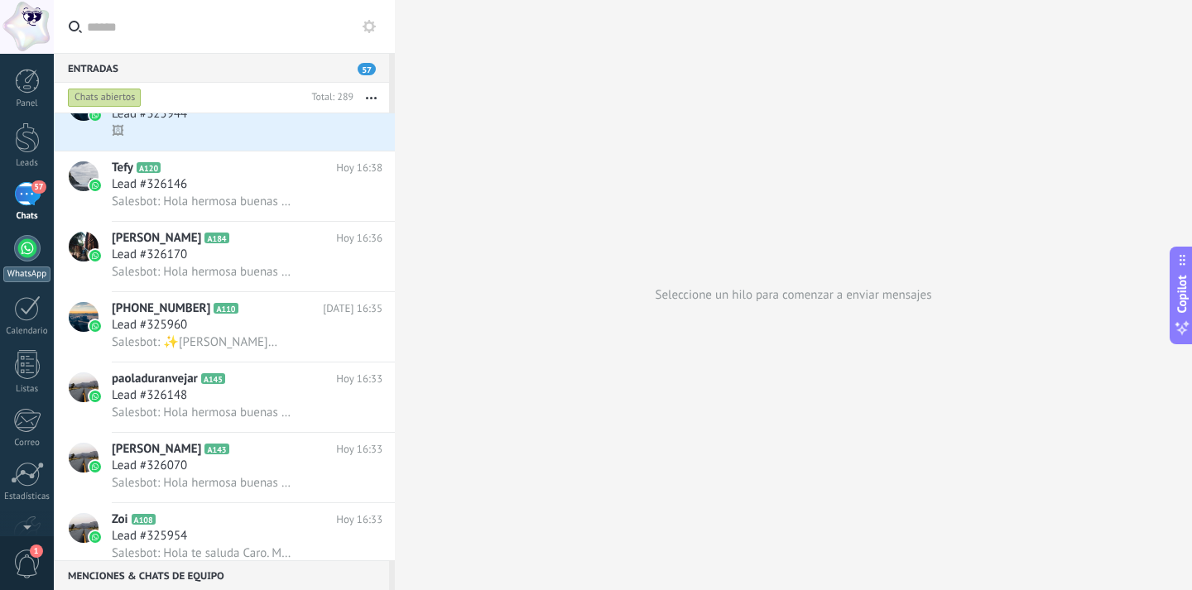
click at [26, 252] on div at bounding box center [27, 248] width 26 height 26
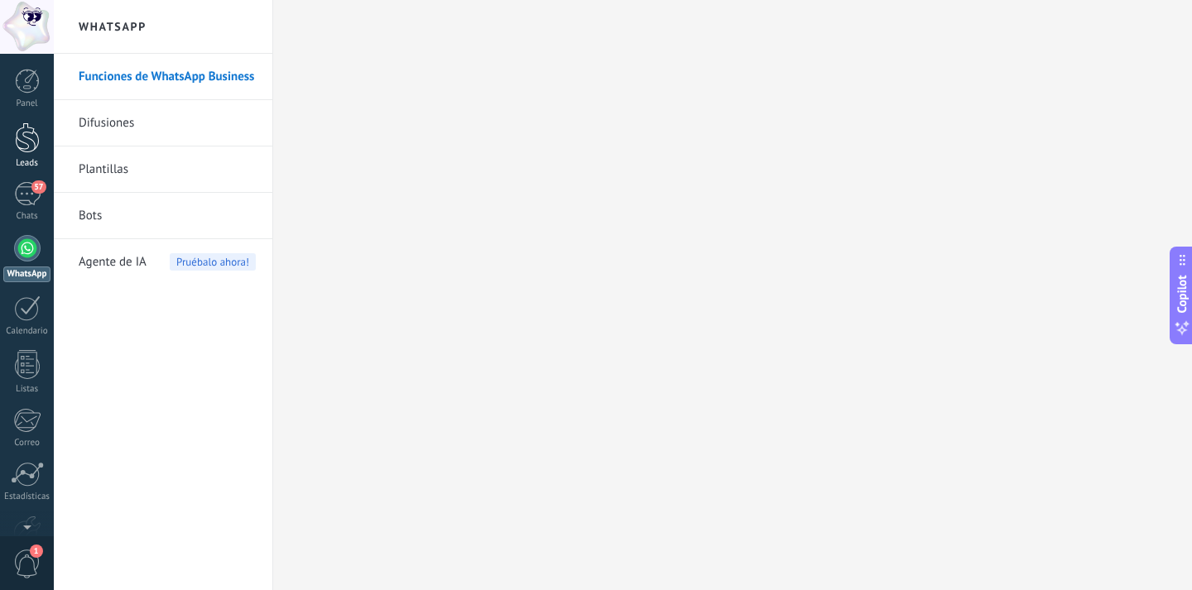
click at [19, 139] on div at bounding box center [27, 137] width 25 height 31
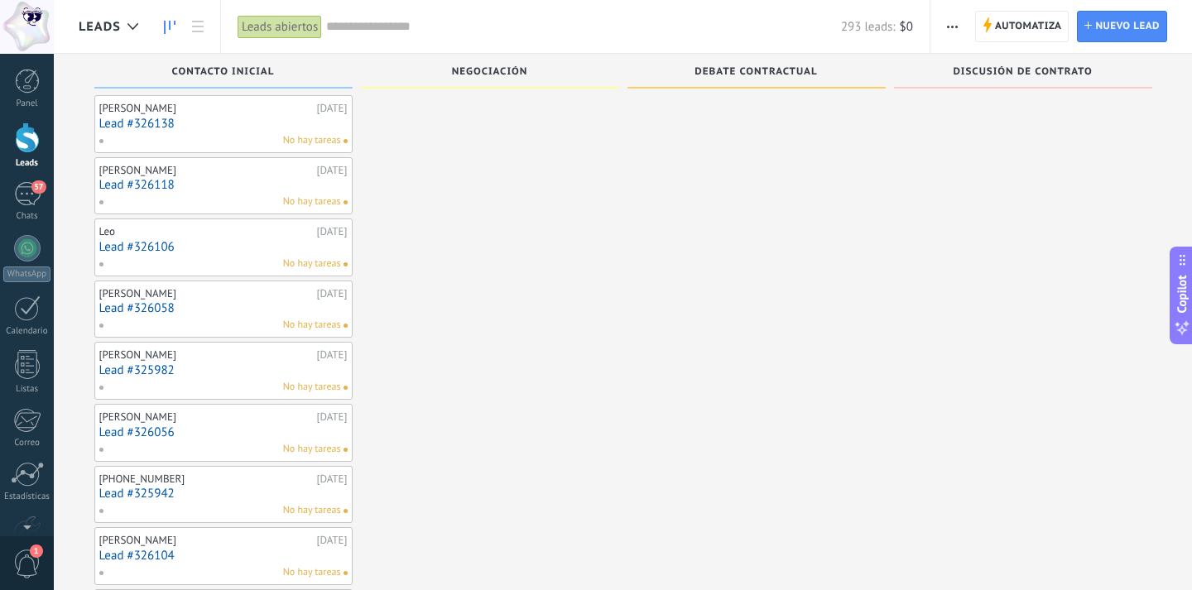
scroll to position [1392, 0]
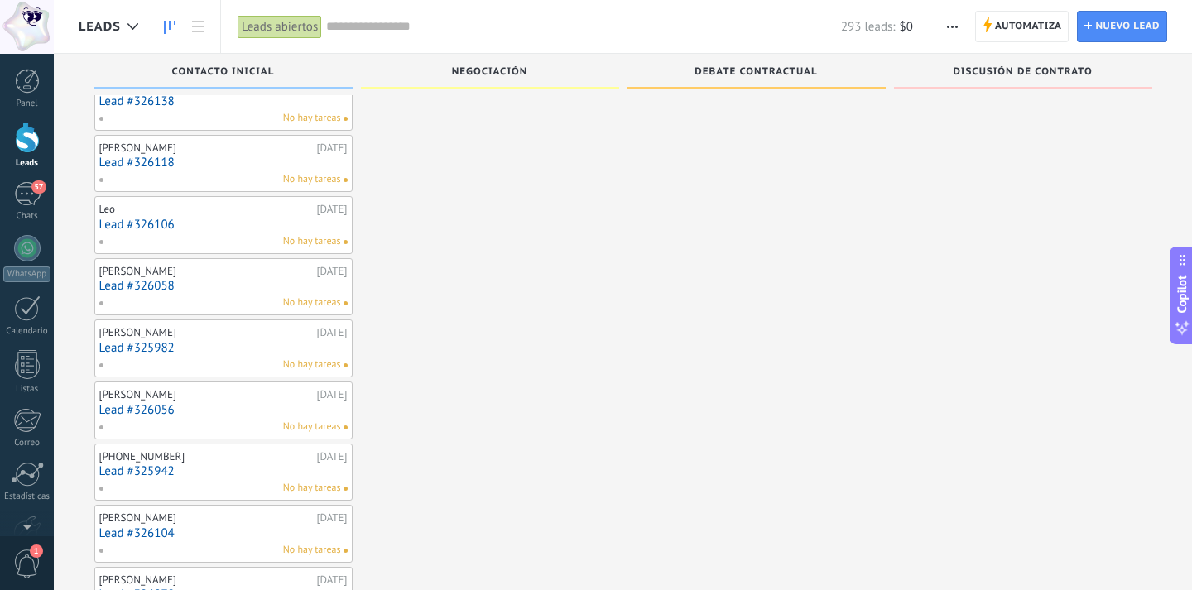
click at [165, 420] on div "No hay tareas" at bounding box center [219, 427] width 243 height 15
click at [157, 388] on div "[PERSON_NAME] [DATE] Lead #326056 No hay tareas" at bounding box center [223, 411] width 248 height 48
click at [157, 403] on link "Lead #326056" at bounding box center [223, 410] width 248 height 14
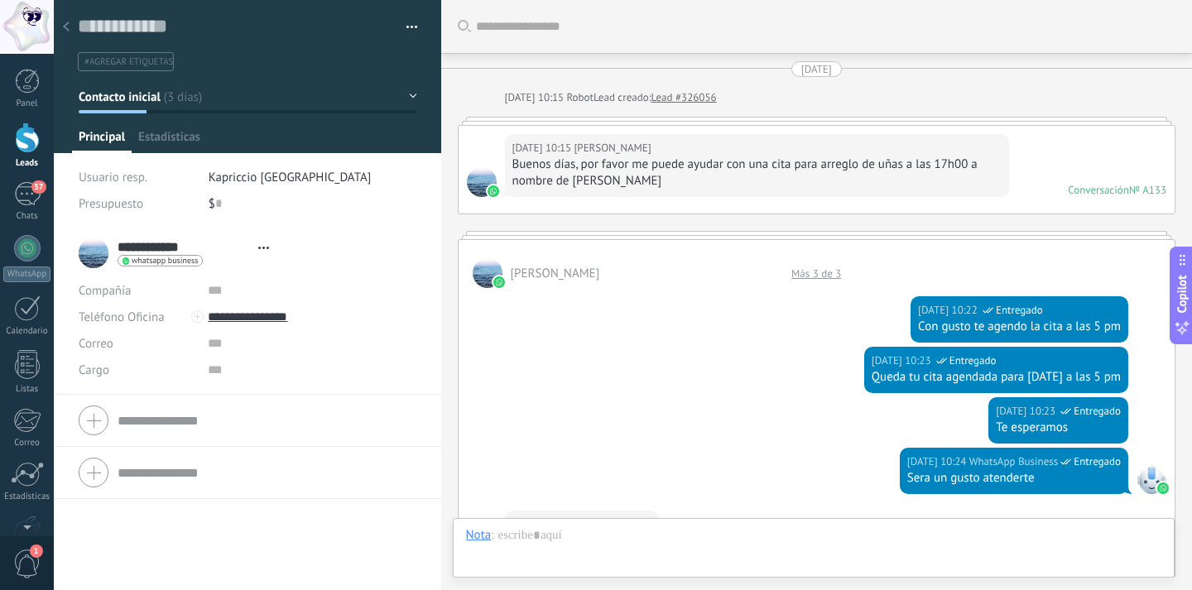
type textarea "**********"
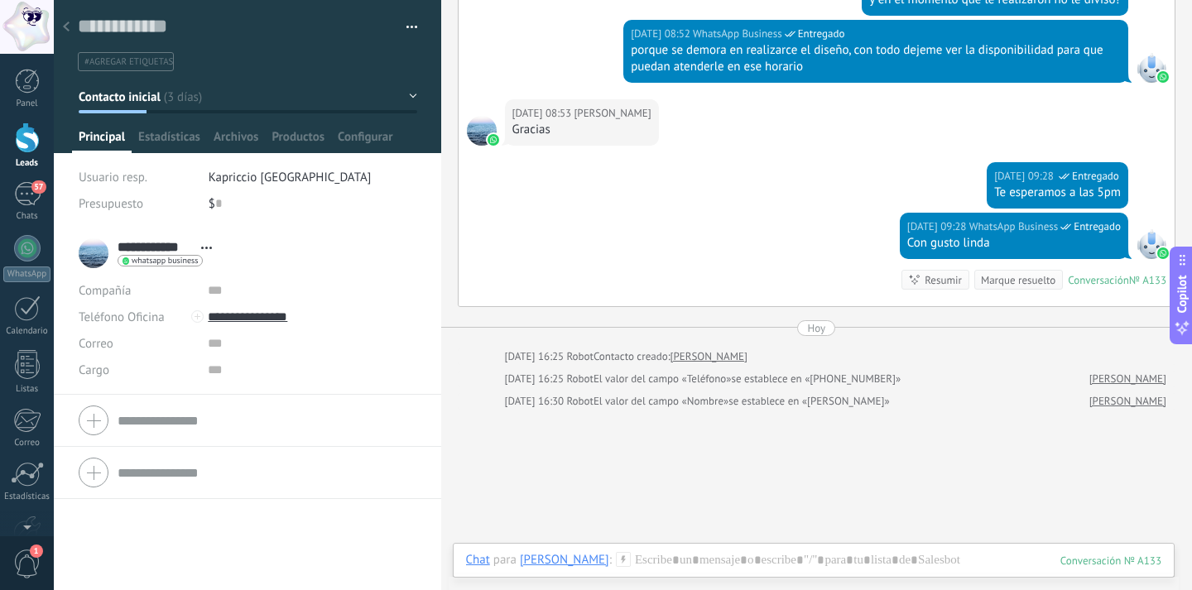
scroll to position [1536, 0]
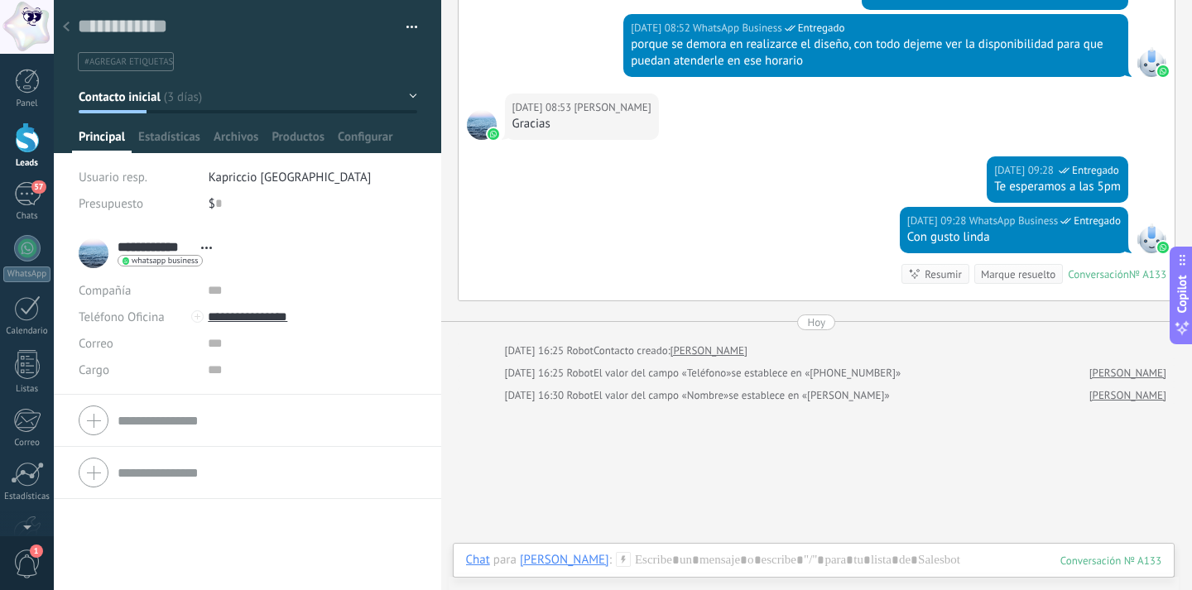
click at [65, 26] on use at bounding box center [66, 27] width 7 height 10
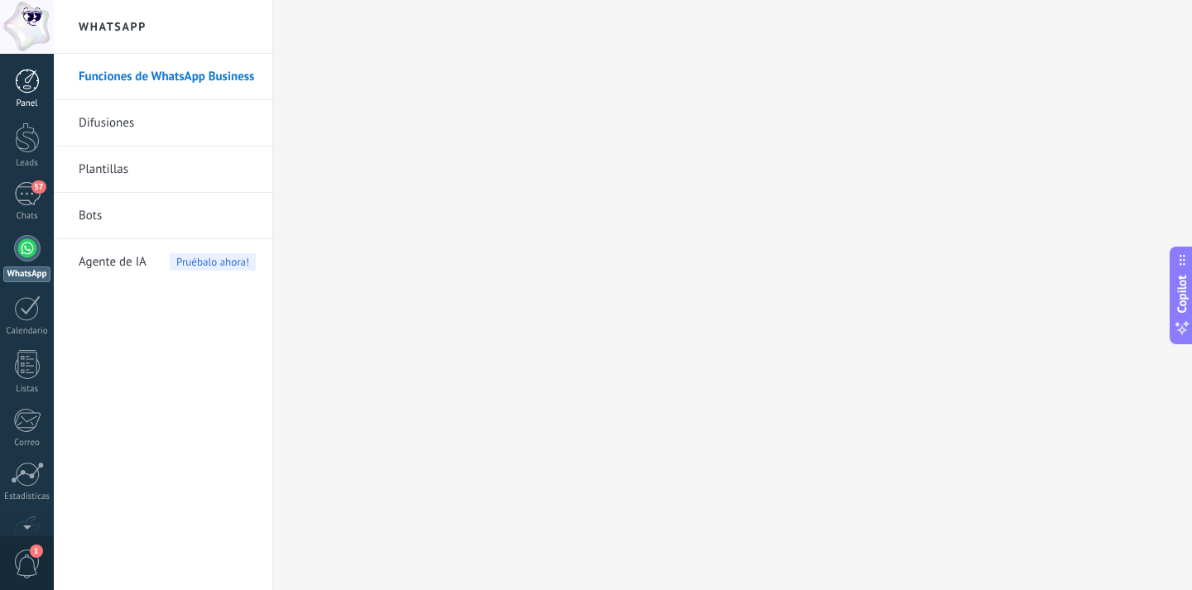
click at [19, 84] on div at bounding box center [27, 81] width 25 height 25
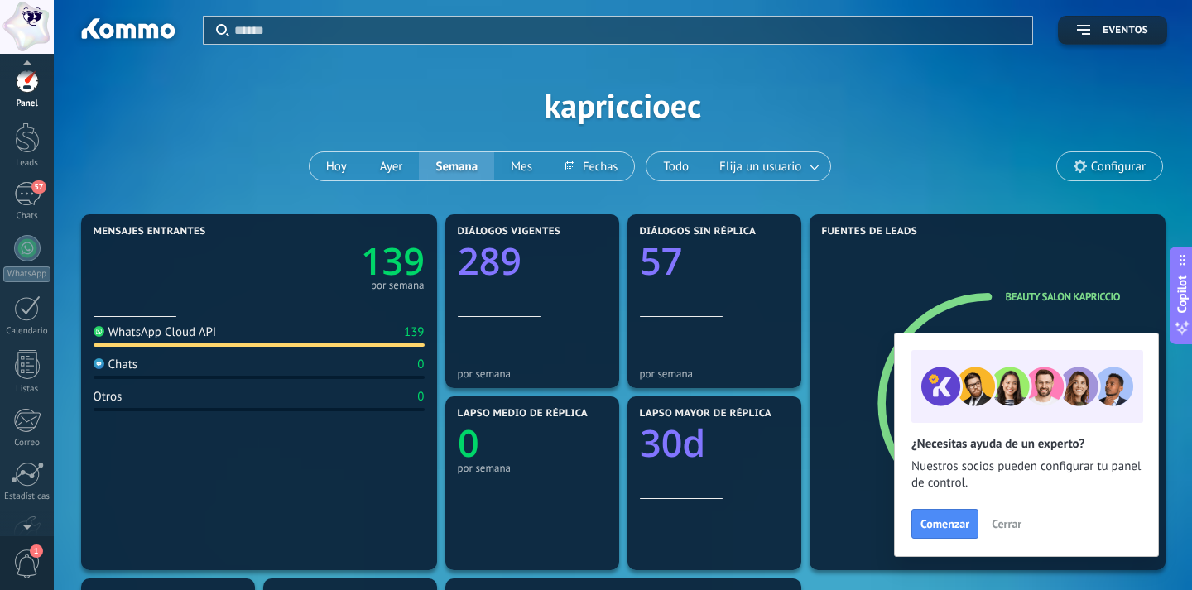
scroll to position [10, 0]
click at [30, 568] on span "1" at bounding box center [27, 564] width 28 height 29
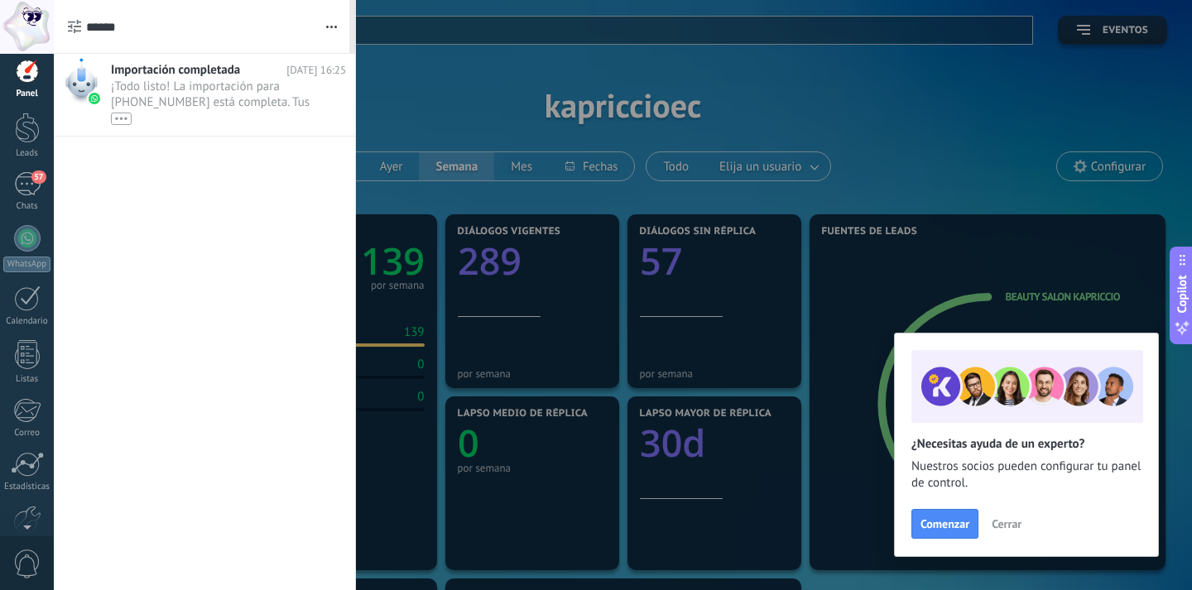
scroll to position [0, 0]
click at [179, 113] on div "•••" at bounding box center [213, 118] width 204 height 14
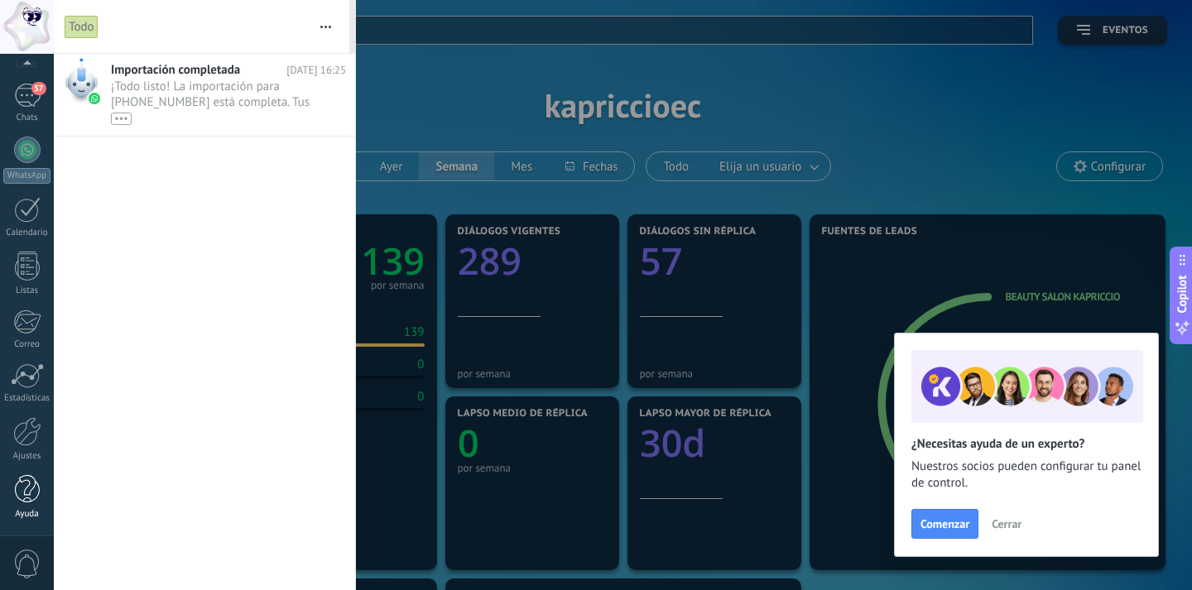
click at [37, 486] on div at bounding box center [27, 489] width 25 height 29
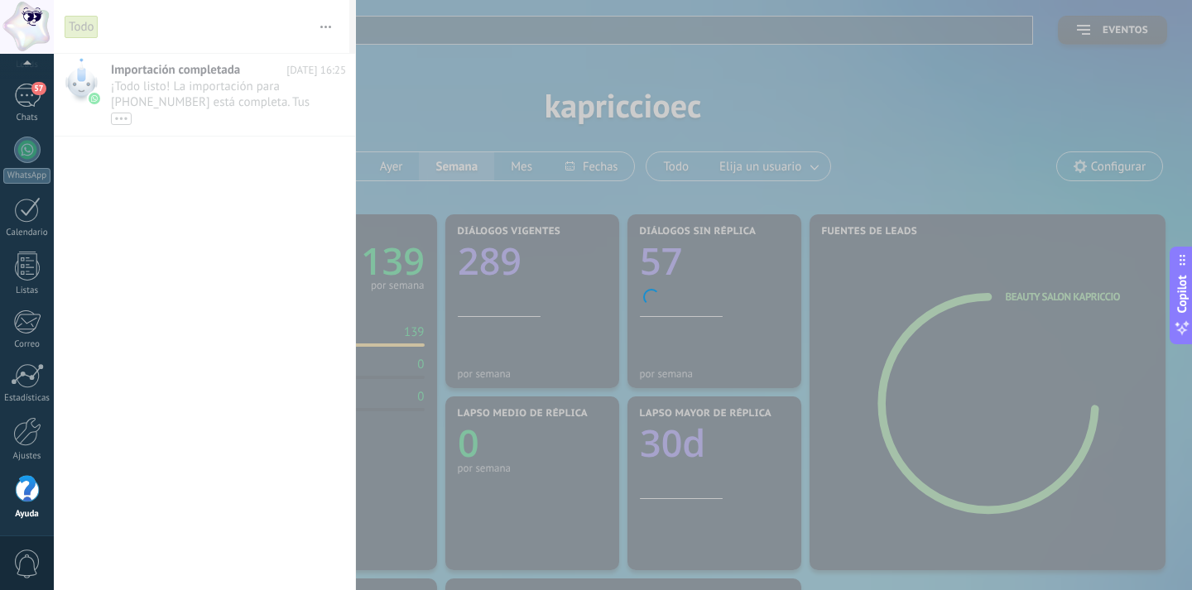
click at [389, 74] on body ".abccls-1,.abccls-2{fill-rule:evenodd}.abccls-2{fill:#fff} .abfcls-1{fill:none}…" at bounding box center [596, 295] width 1192 height 590
click at [344, 65] on body ".abccls-1,.abccls-2{fill-rule:evenodd}.abccls-2{fill:#fff} .abfcls-1{fill:none}…" at bounding box center [596, 295] width 1192 height 590
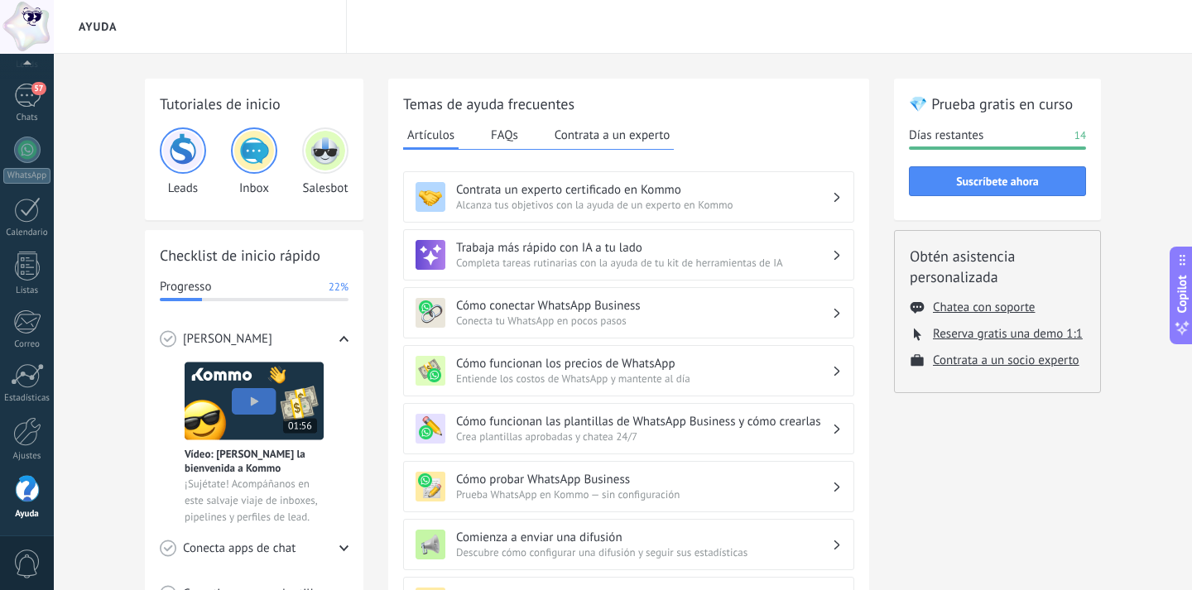
click at [602, 202] on span "Alcanza tus objetivos con la ayuda de un experto en Kommo" at bounding box center [644, 205] width 376 height 14
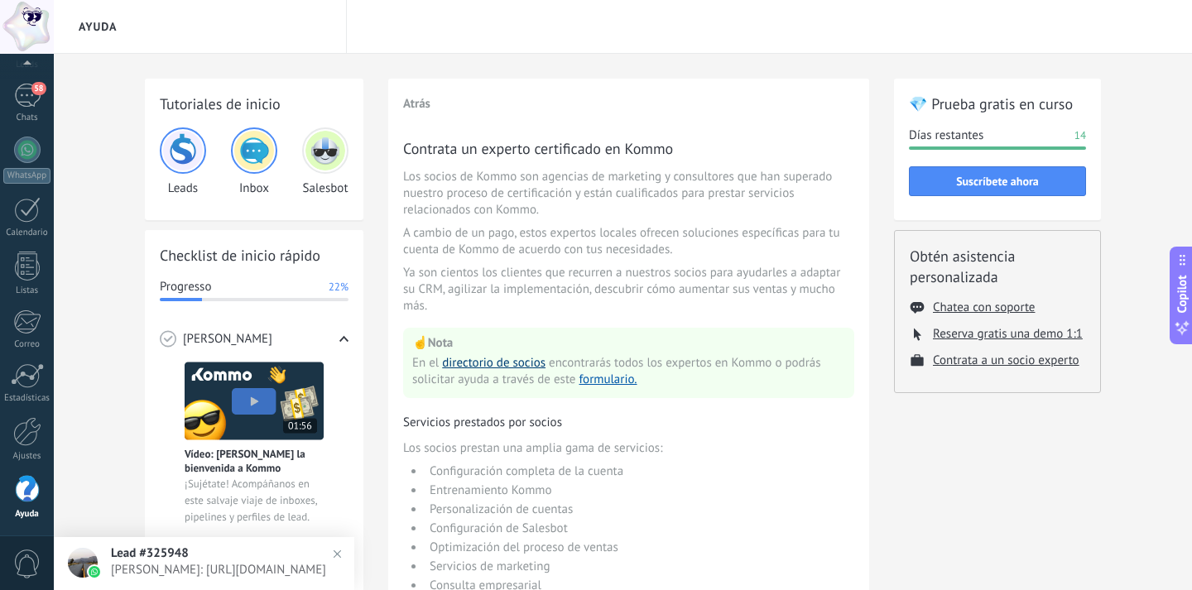
click at [527, 363] on link "directorio de socios" at bounding box center [493, 363] width 103 height 16
